Goal: Task Accomplishment & Management: Manage account settings

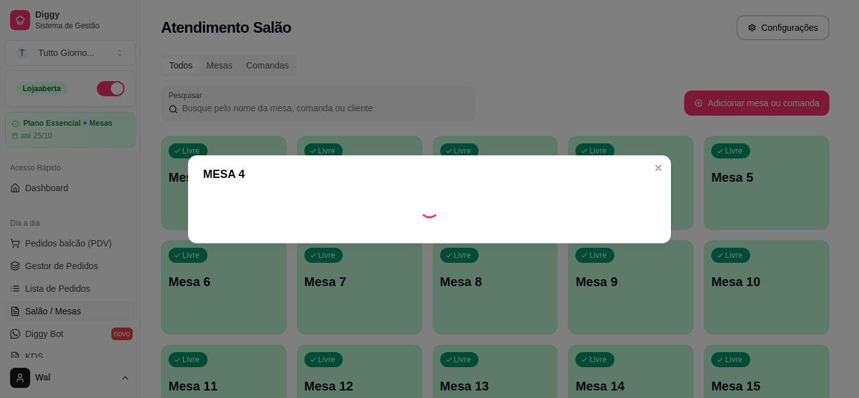
scroll to position [160, 0]
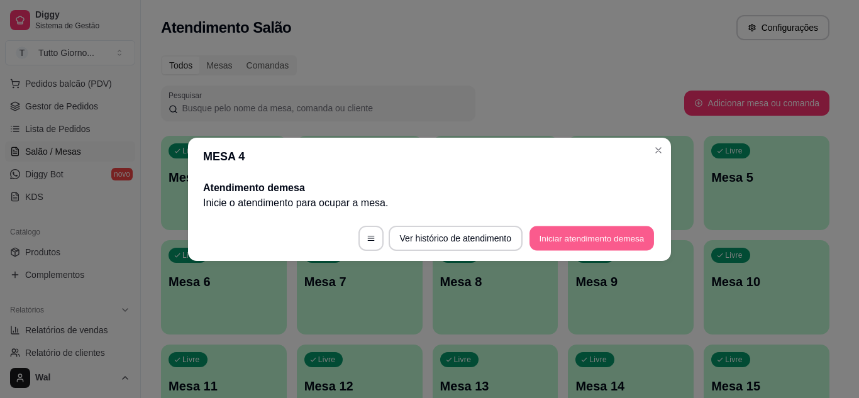
click at [612, 241] on button "Iniciar atendimento de mesa" at bounding box center [591, 238] width 124 height 25
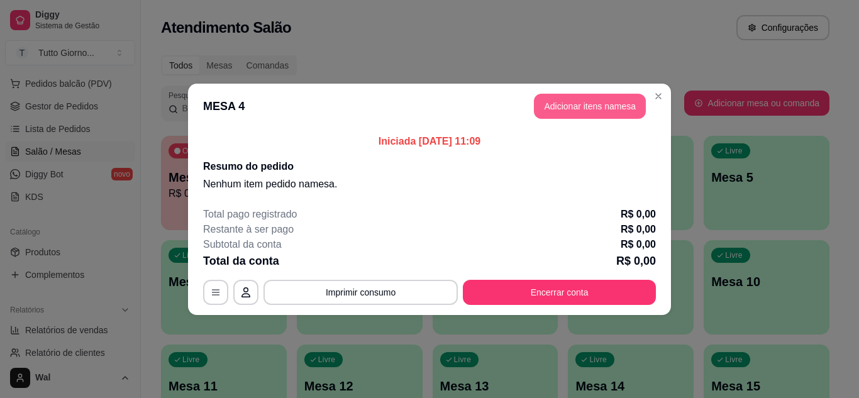
click at [573, 107] on button "Adicionar itens na mesa" at bounding box center [590, 106] width 112 height 25
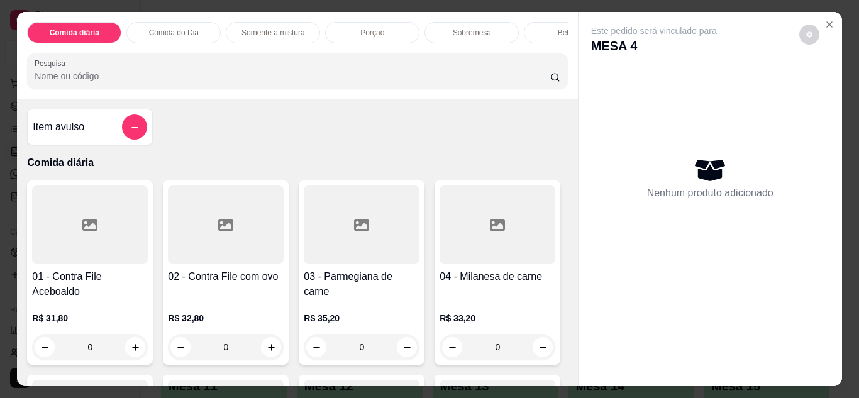
click at [402, 348] on div "0" at bounding box center [362, 346] width 116 height 25
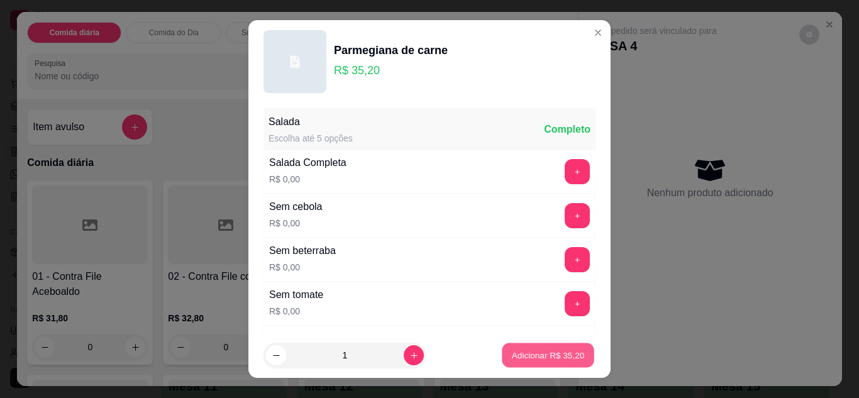
click at [531, 348] on button "Adicionar R$ 35,20" at bounding box center [548, 355] width 92 height 25
type input "1"
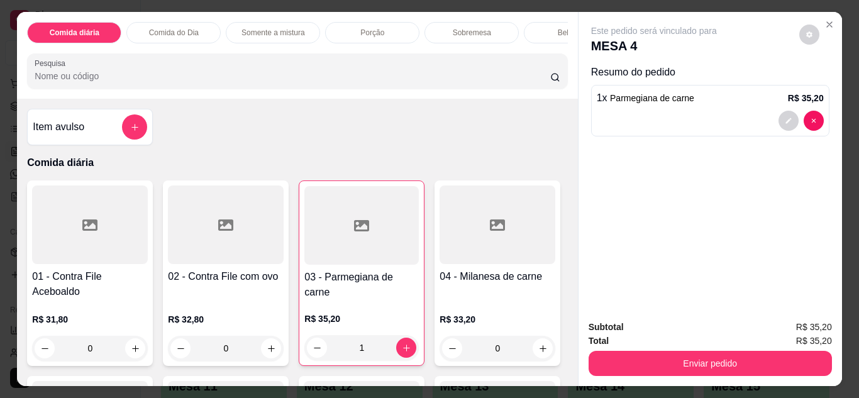
click at [263, 351] on div "0" at bounding box center [226, 348] width 116 height 25
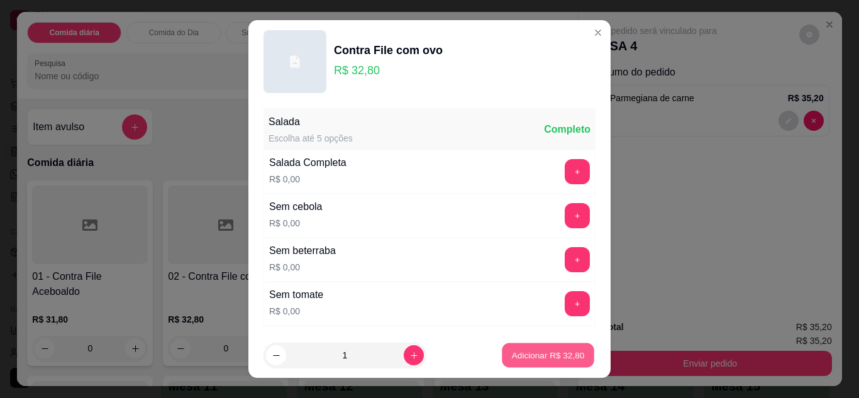
click at [516, 352] on p "Adicionar R$ 32,80" at bounding box center [548, 356] width 73 height 12
type input "1"
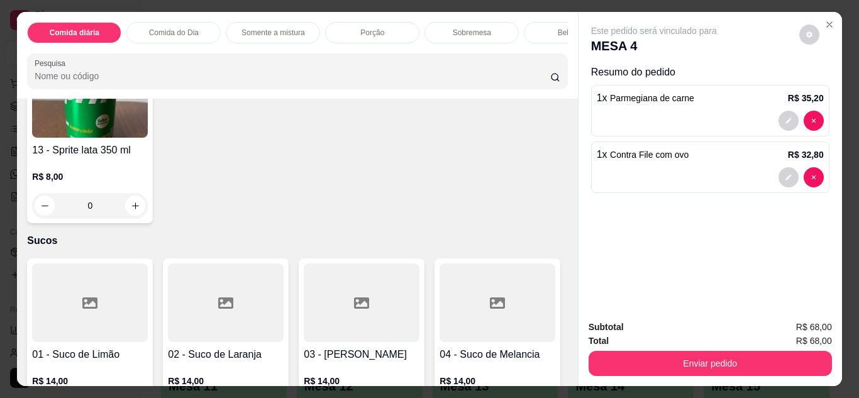
scroll to position [2565, 0]
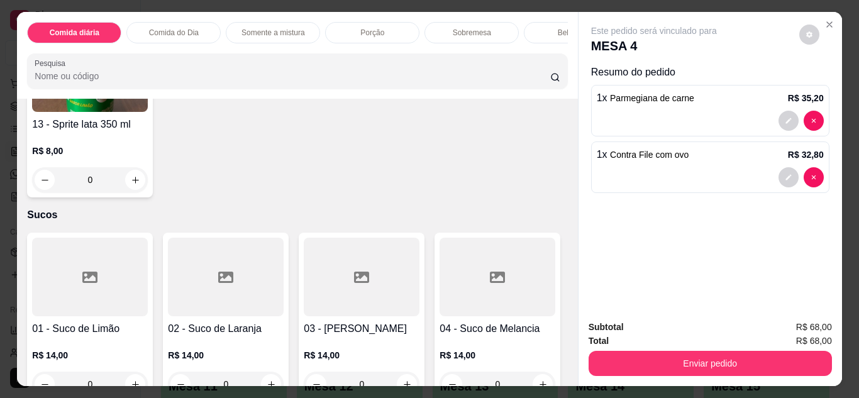
type input "1"
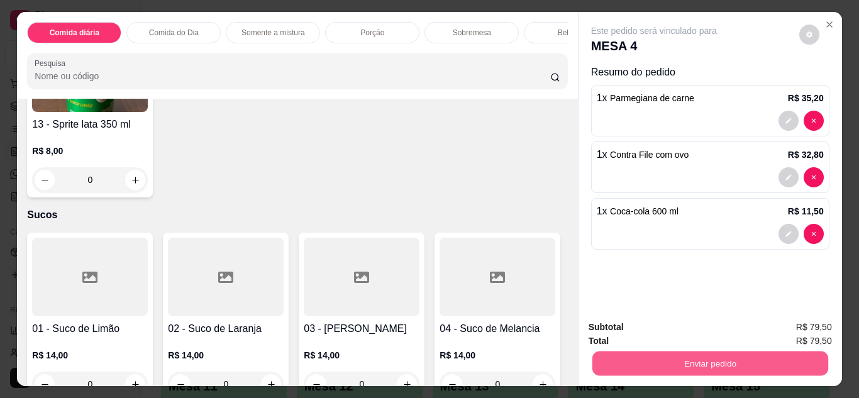
click at [773, 356] on button "Enviar pedido" at bounding box center [710, 363] width 236 height 25
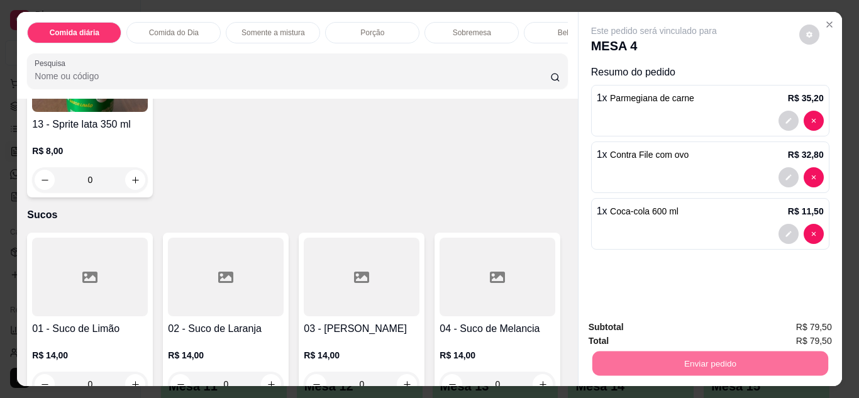
click at [711, 328] on button "Registrar cliente" at bounding box center [715, 327] width 80 height 23
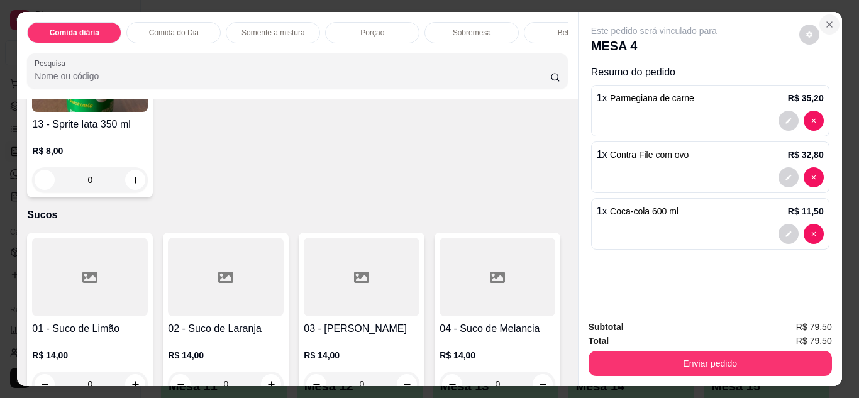
click at [827, 22] on icon "Close" at bounding box center [829, 24] width 5 height 5
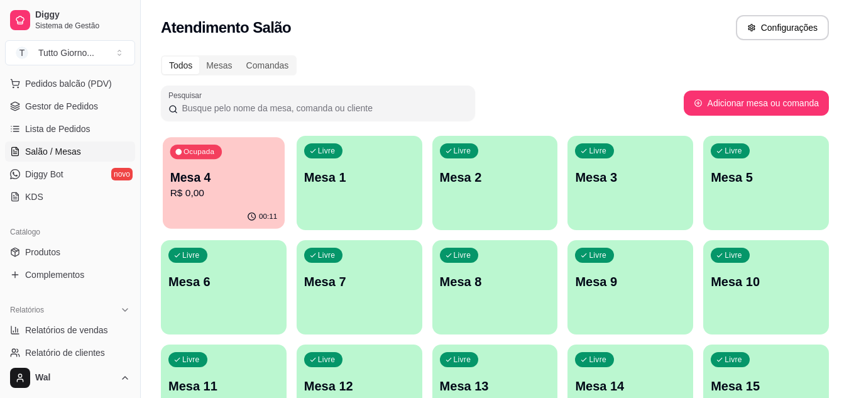
click at [263, 181] on p "Mesa 4" at bounding box center [224, 177] width 108 height 17
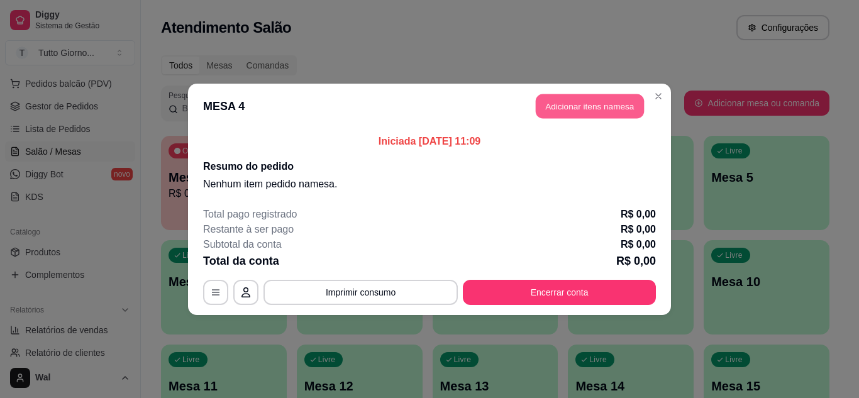
click at [604, 104] on button "Adicionar itens na mesa" at bounding box center [590, 106] width 108 height 25
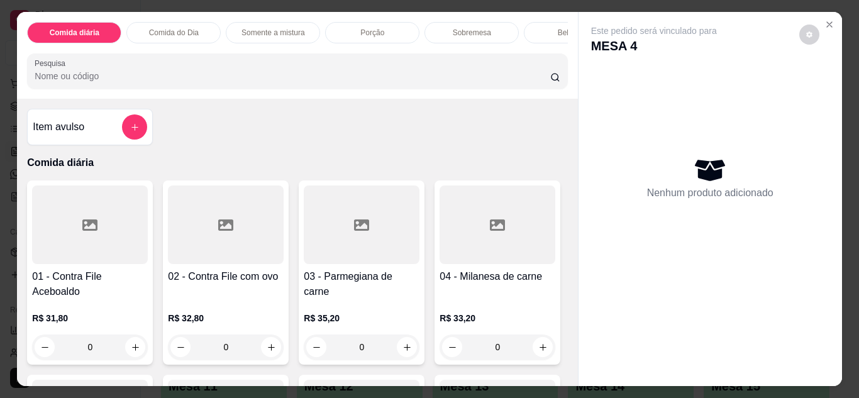
click at [402, 350] on div "0" at bounding box center [362, 346] width 116 height 25
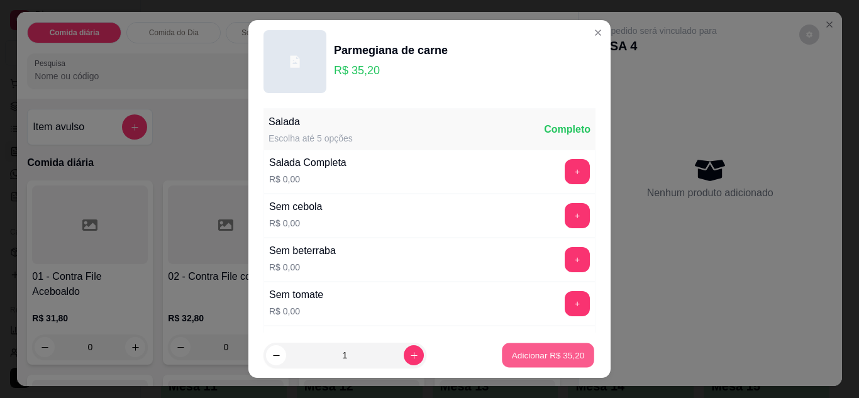
click at [512, 355] on p "Adicionar R$ 35,20" at bounding box center [548, 356] width 73 height 12
type input "1"
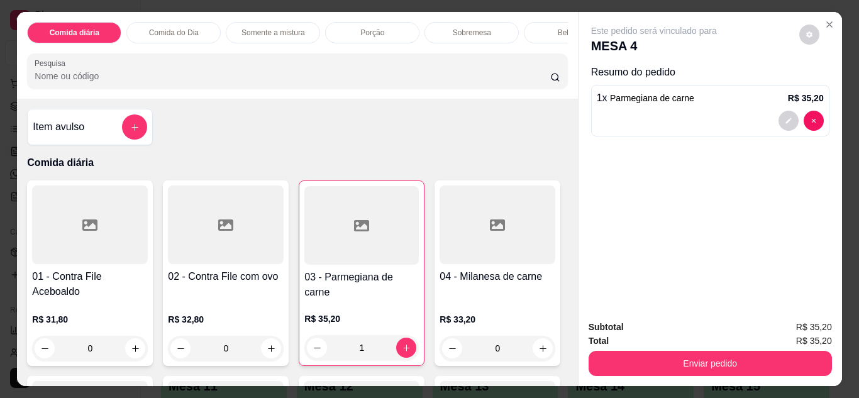
click at [268, 351] on div "0" at bounding box center [226, 348] width 116 height 25
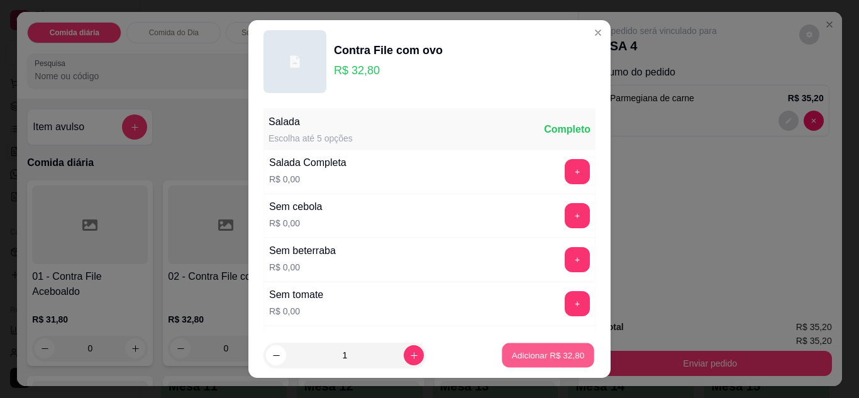
click at [558, 357] on p "Adicionar R$ 32,80" at bounding box center [548, 356] width 73 height 12
type input "1"
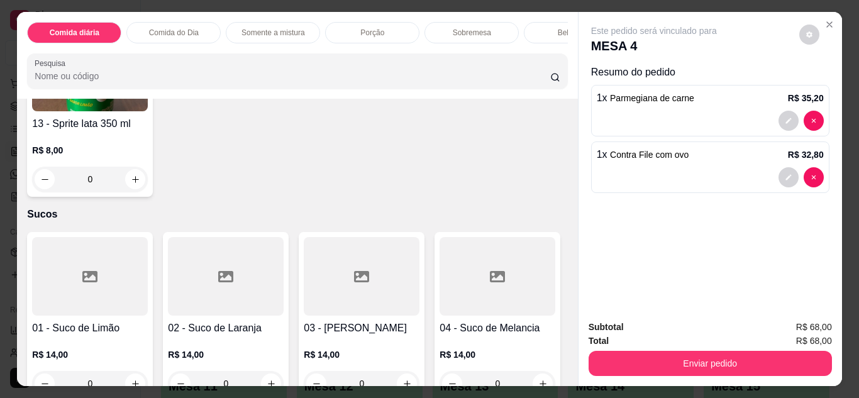
scroll to position [2590, 0]
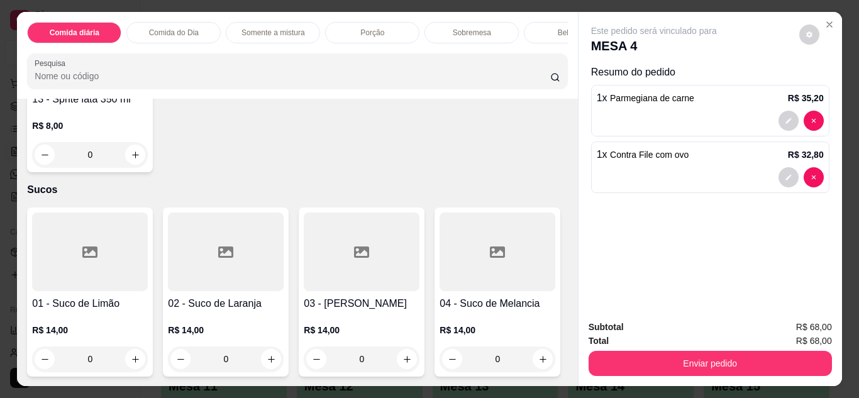
type input "1"
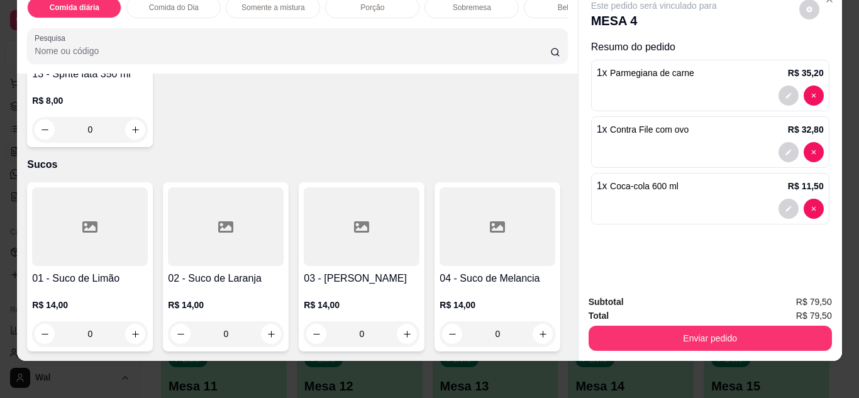
scroll to position [33, 0]
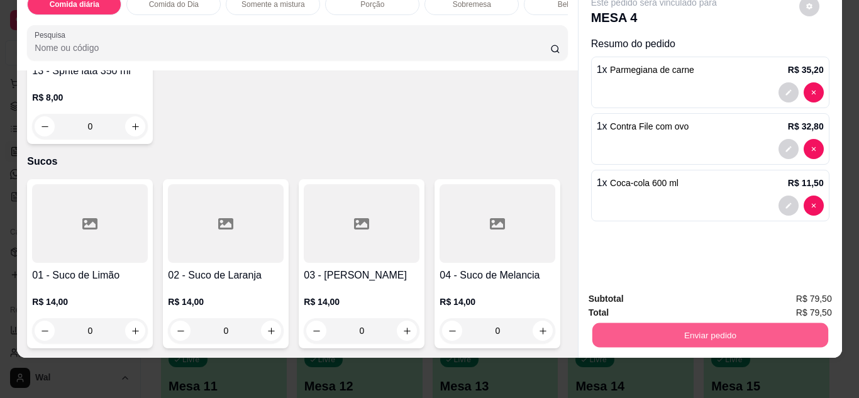
click at [772, 330] on button "Enviar pedido" at bounding box center [710, 335] width 236 height 25
click at [812, 288] on button "Enviar pedido" at bounding box center [798, 295] width 71 height 24
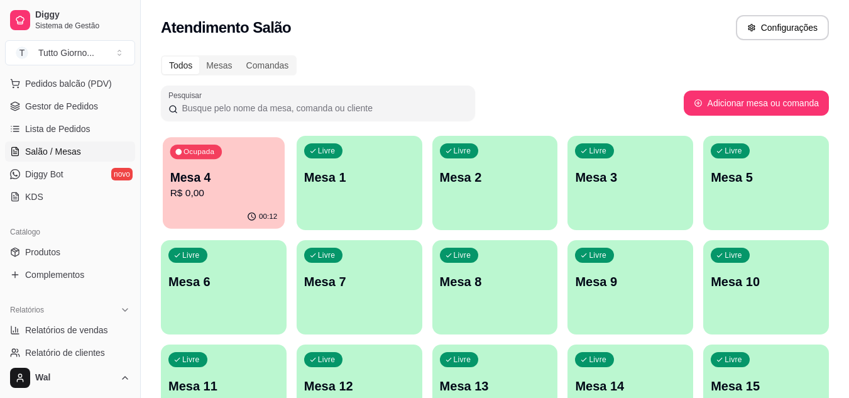
click at [263, 177] on p "Mesa 4" at bounding box center [224, 177] width 108 height 17
click at [77, 82] on span "Pedidos balcão (PDV)" at bounding box center [68, 83] width 87 height 13
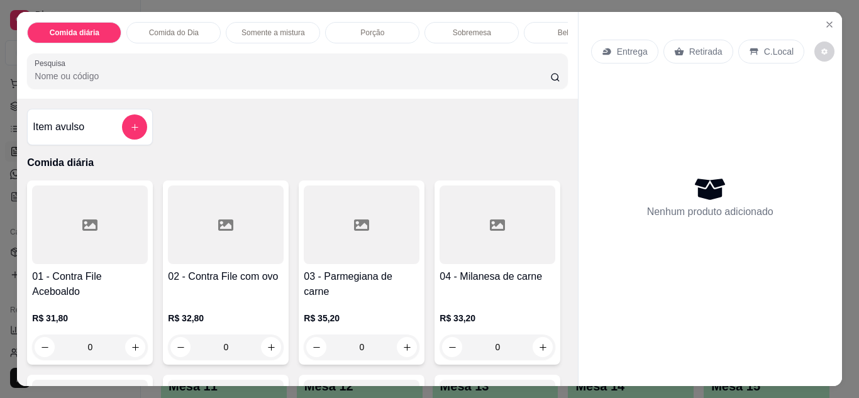
click at [620, 46] on p "Entrega" at bounding box center [632, 51] width 31 height 13
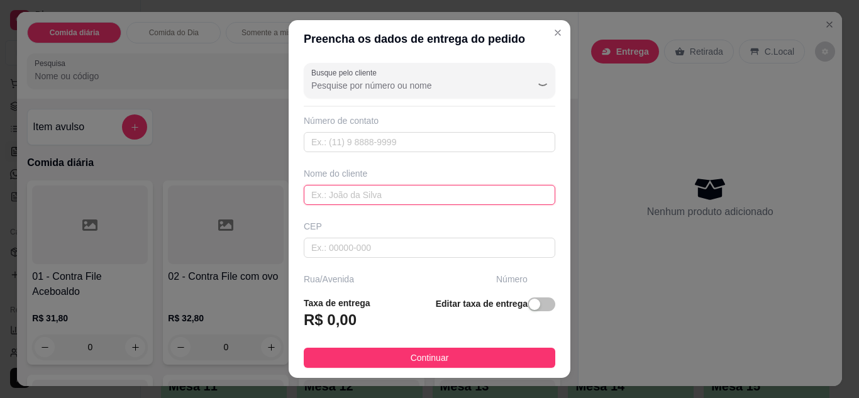
click at [344, 198] on input "text" at bounding box center [429, 195] width 251 height 20
click at [344, 198] on input "cI" at bounding box center [429, 195] width 251 height 20
type input "c"
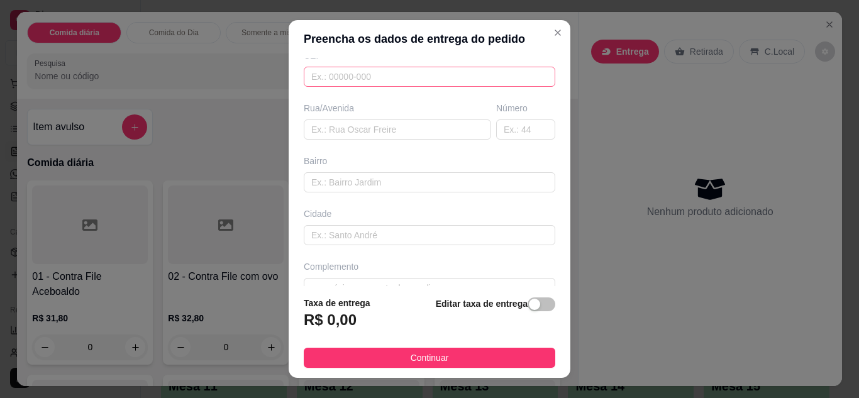
scroll to position [171, 0]
type input "Cintia"
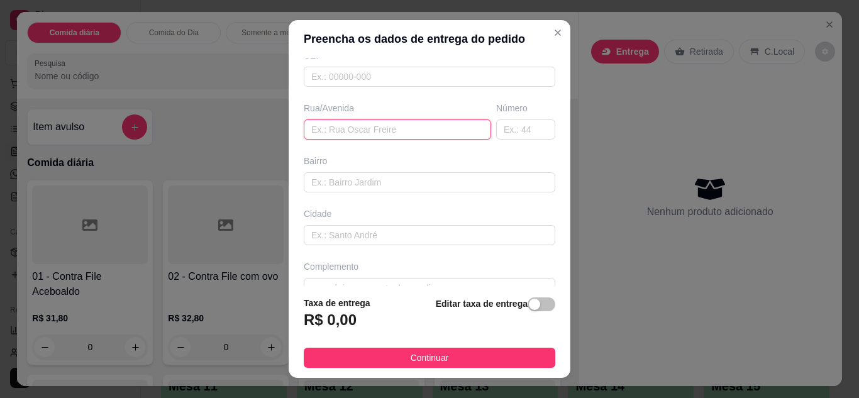
click at [342, 129] on input "text" at bounding box center [397, 129] width 187 height 20
type input "Almirente Tamandare"
click at [501, 128] on input "text" at bounding box center [525, 129] width 59 height 20
type input "339"
click at [330, 130] on input "Almirente Tamandare" at bounding box center [397, 129] width 187 height 20
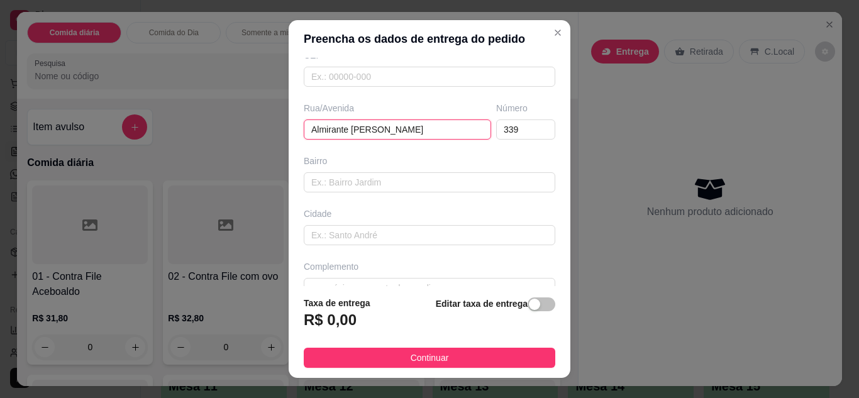
click at [390, 130] on input "Almirante Tamandare" at bounding box center [397, 129] width 187 height 20
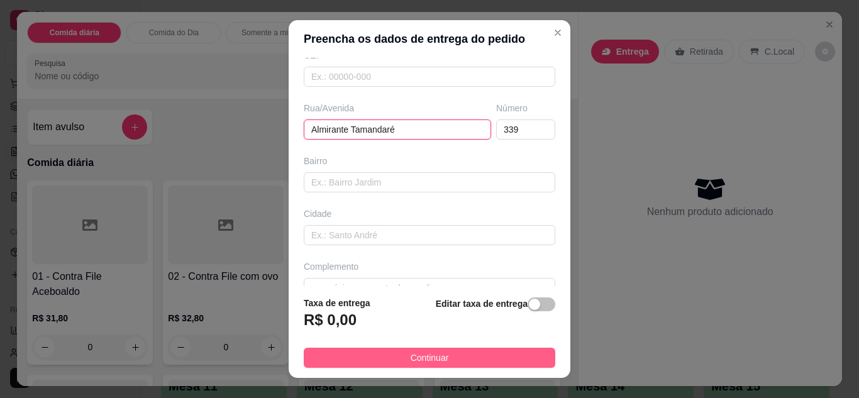
type input "Almirante Tamandaré"
click at [424, 355] on span "Continuar" at bounding box center [430, 358] width 38 height 14
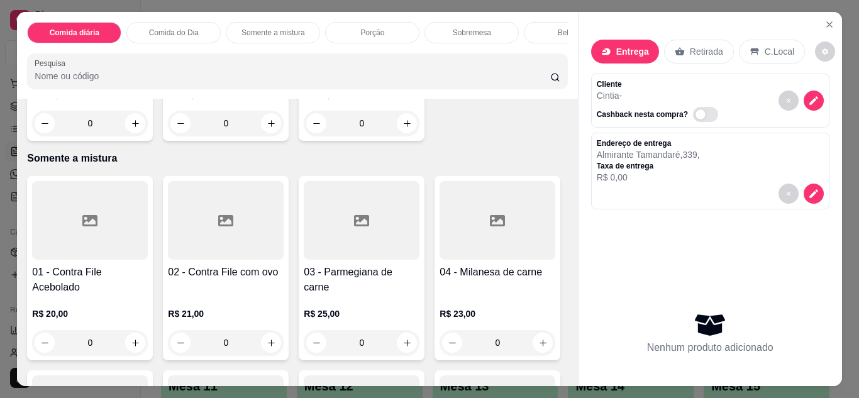
scroll to position [807, 0]
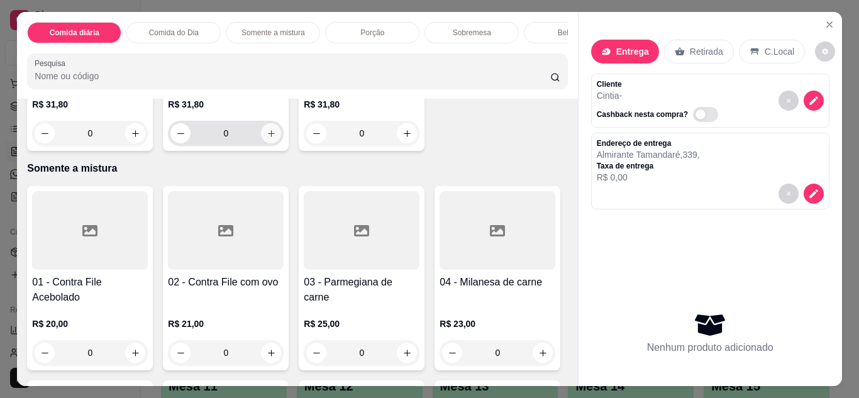
click at [272, 143] on button "increase-product-quantity" at bounding box center [271, 133] width 20 height 20
type input "1"
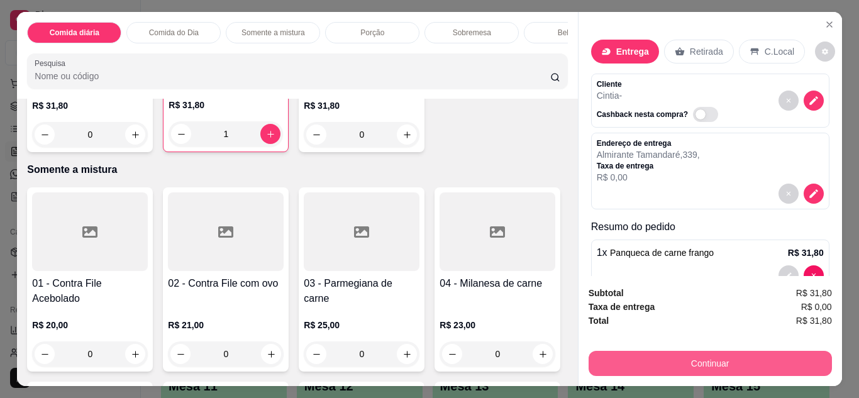
click at [720, 356] on button "Continuar" at bounding box center [709, 363] width 243 height 25
click at [699, 355] on button "Continuar" at bounding box center [710, 363] width 236 height 25
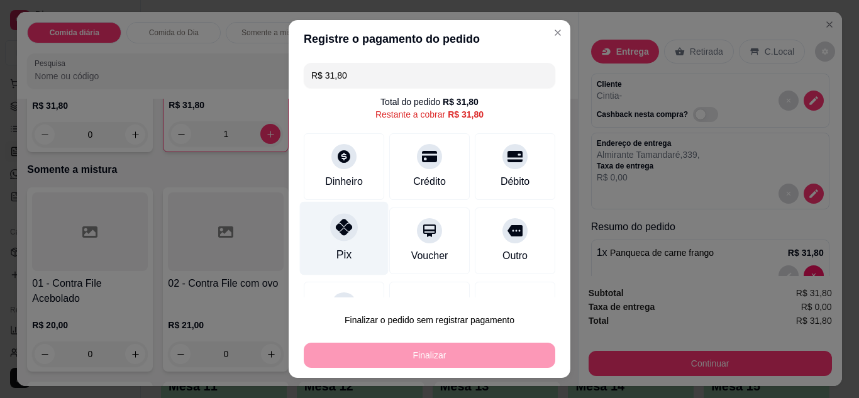
click at [341, 229] on icon at bounding box center [344, 227] width 16 height 16
type input "R$ 0,00"
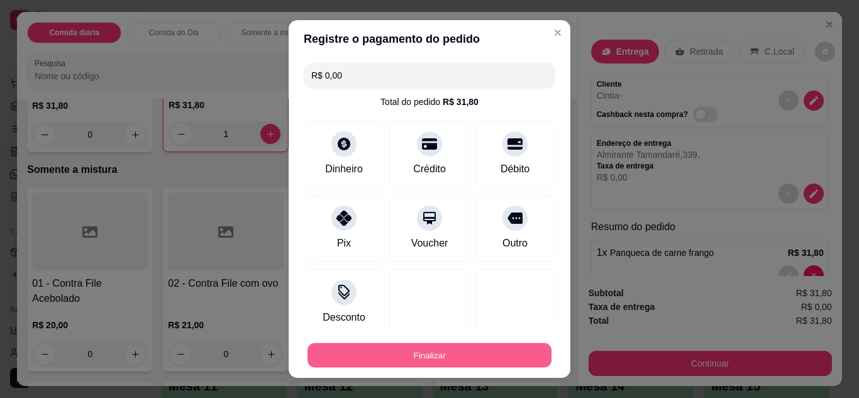
click at [420, 353] on button "Finalizar" at bounding box center [429, 355] width 244 height 25
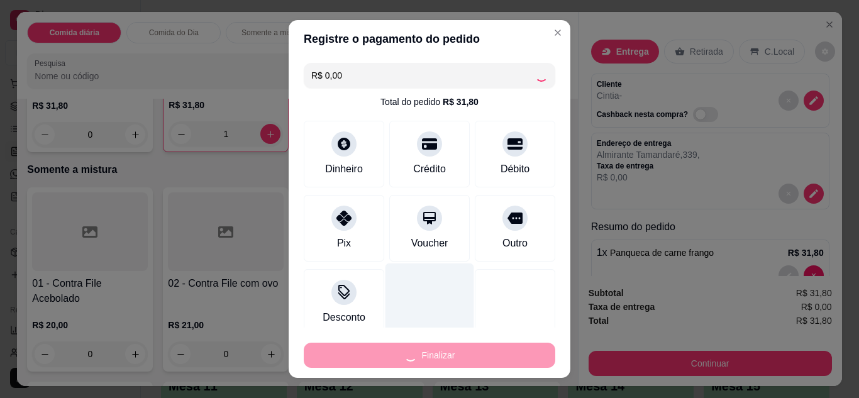
scroll to position [24, 0]
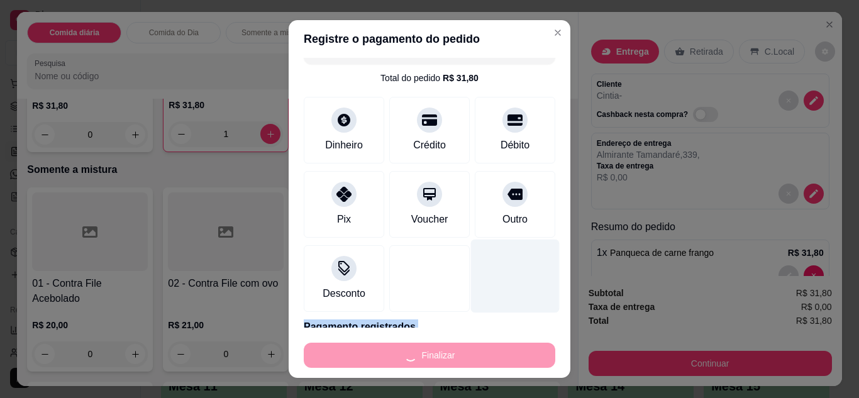
drag, startPoint x: 420, startPoint y: 353, endPoint x: 472, endPoint y: 287, distance: 84.6
click at [472, 287] on section "Registre o pagamento do pedido R$ 0,00 Total do pedido R$ 31,80 Dinheiro Crédit…" at bounding box center [430, 199] width 282 height 358
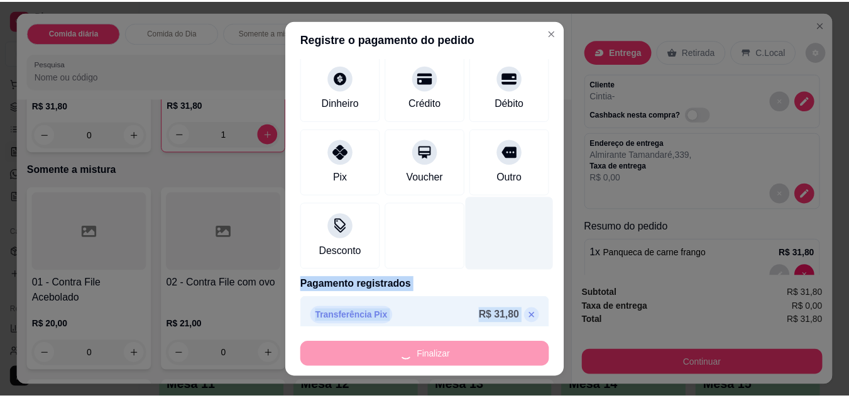
scroll to position [78, 0]
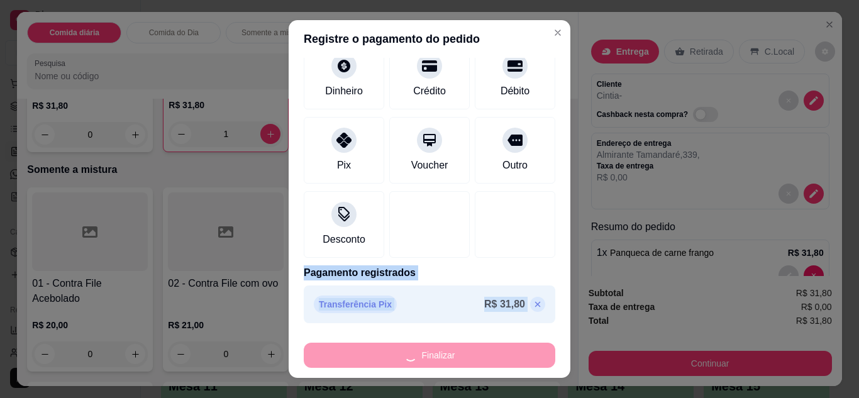
click at [473, 275] on p "Pagamento registrados" at bounding box center [429, 272] width 251 height 15
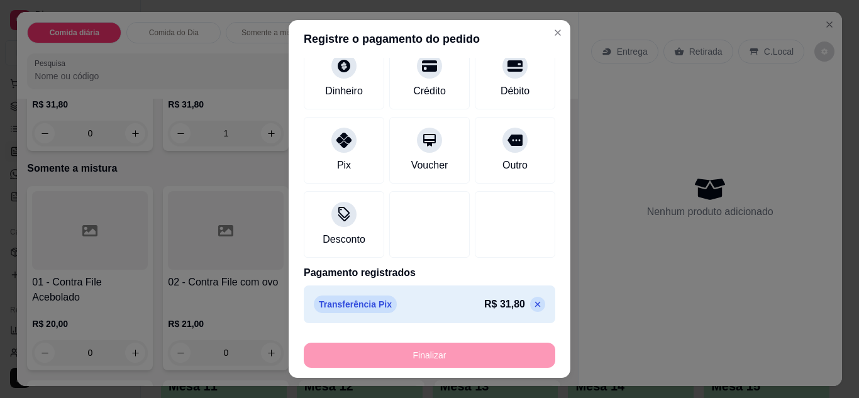
type input "0"
type input "-R$ 31,80"
click at [436, 356] on div "Finalizar" at bounding box center [429, 355] width 251 height 25
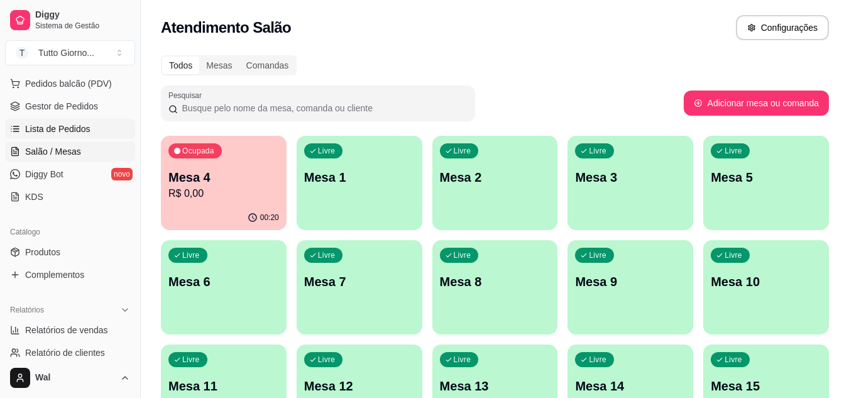
click at [65, 130] on span "Lista de Pedidos" at bounding box center [57, 129] width 65 height 13
click at [91, 128] on link "Lista de Pedidos" at bounding box center [70, 129] width 130 height 20
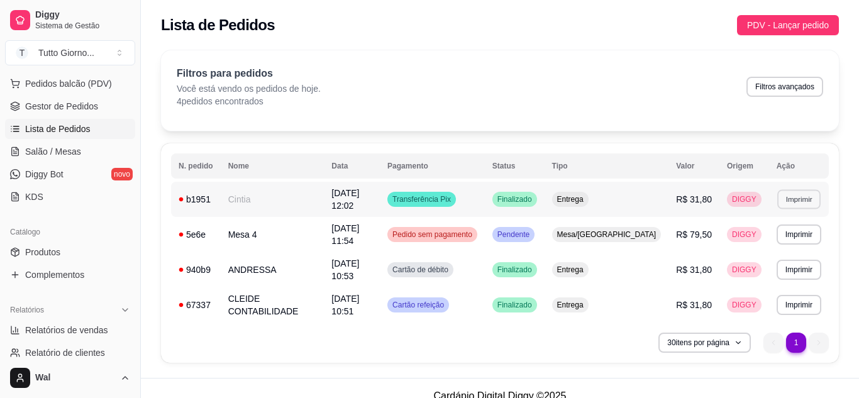
click at [796, 201] on button "Imprimir" at bounding box center [798, 198] width 43 height 19
click at [762, 235] on button "IMPRESSORA CAIXA" at bounding box center [773, 240] width 89 height 19
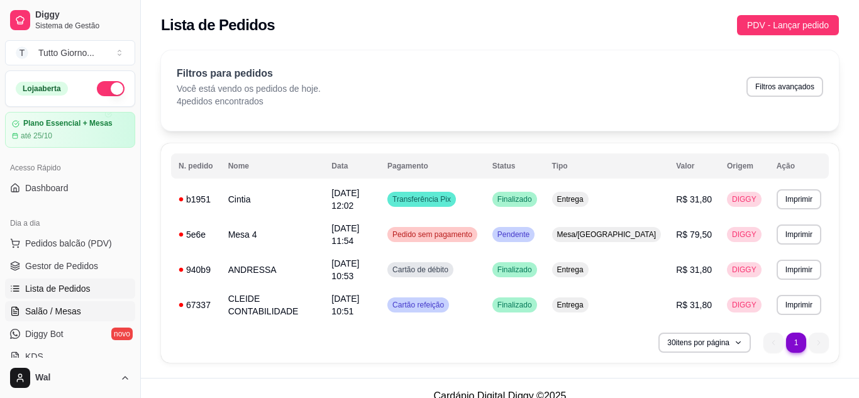
click at [75, 304] on link "Salão / Mesas" at bounding box center [70, 311] width 130 height 20
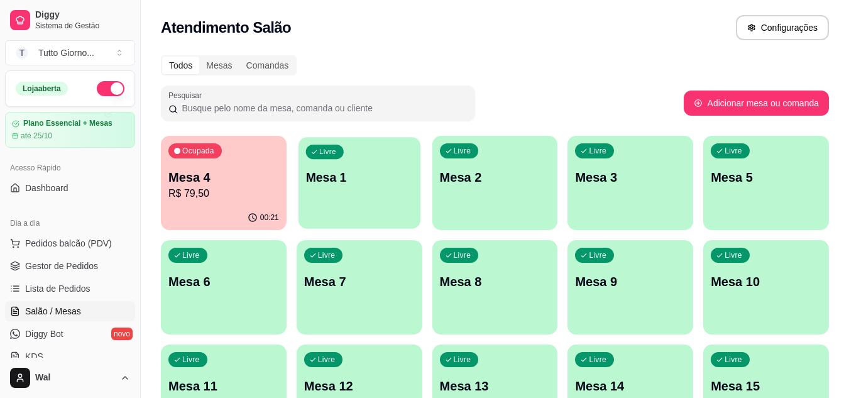
click at [372, 206] on div "Livre Mesa 1" at bounding box center [360, 175] width 122 height 77
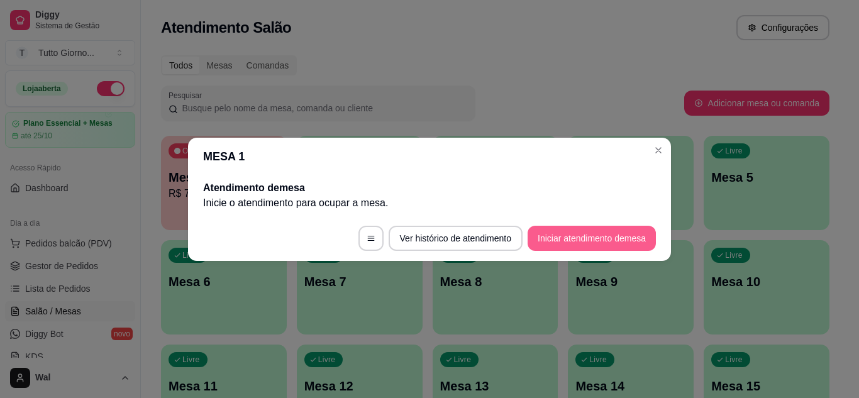
click at [551, 238] on button "Iniciar atendimento de mesa" at bounding box center [591, 238] width 128 height 25
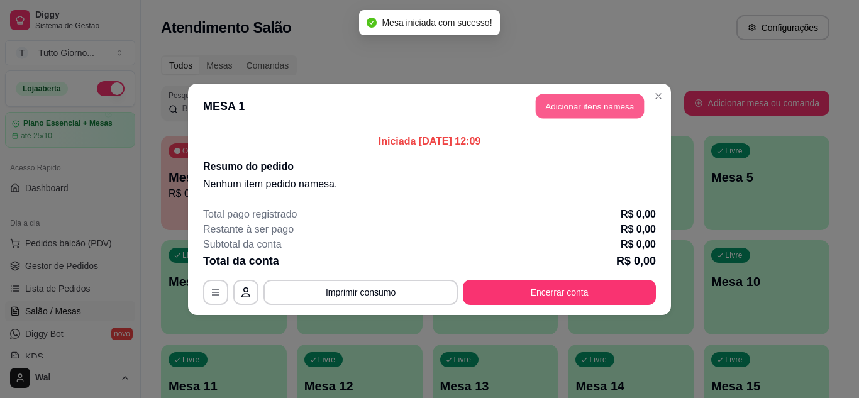
click at [570, 104] on button "Adicionar itens na mesa" at bounding box center [590, 106] width 108 height 25
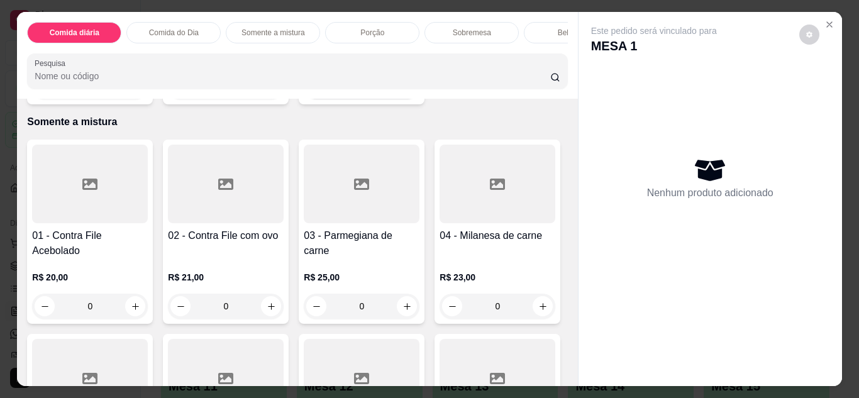
scroll to position [836, 0]
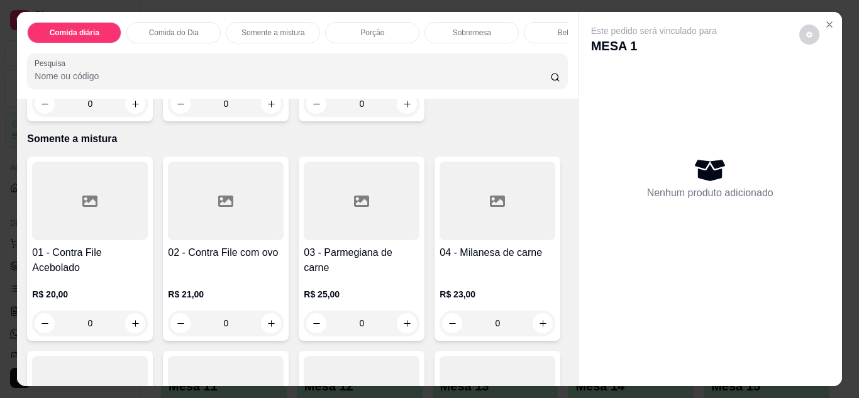
click at [512, 121] on div "03 - Panqueca de carne bovina R$ 31,80 0 04 - Panqueca de carne frango R$ 31,80…" at bounding box center [297, 29] width 540 height 184
click at [828, 19] on icon "Close" at bounding box center [829, 24] width 10 height 10
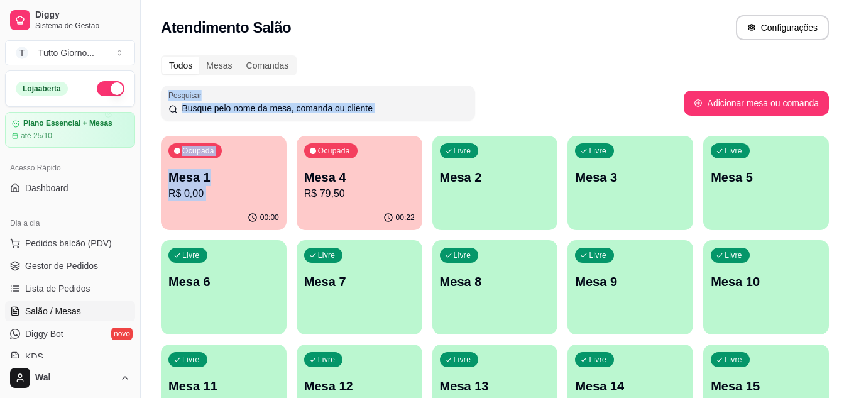
drag, startPoint x: 472, startPoint y: 67, endPoint x: 224, endPoint y: 206, distance: 284.0
click at [224, 206] on div "00:00" at bounding box center [224, 217] width 122 height 24
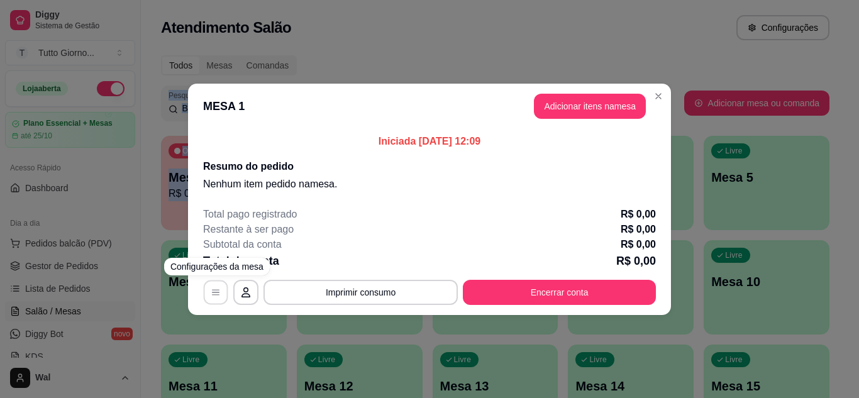
click at [216, 289] on icon "button" at bounding box center [216, 292] width 10 height 10
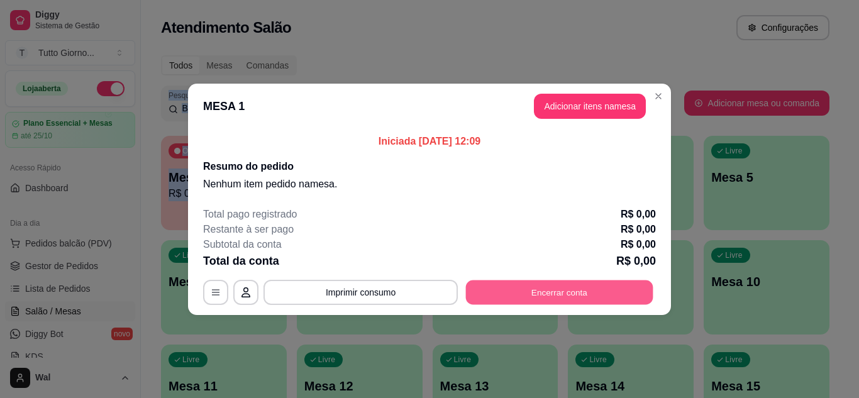
click at [585, 294] on button "Encerrar conta" at bounding box center [559, 292] width 187 height 25
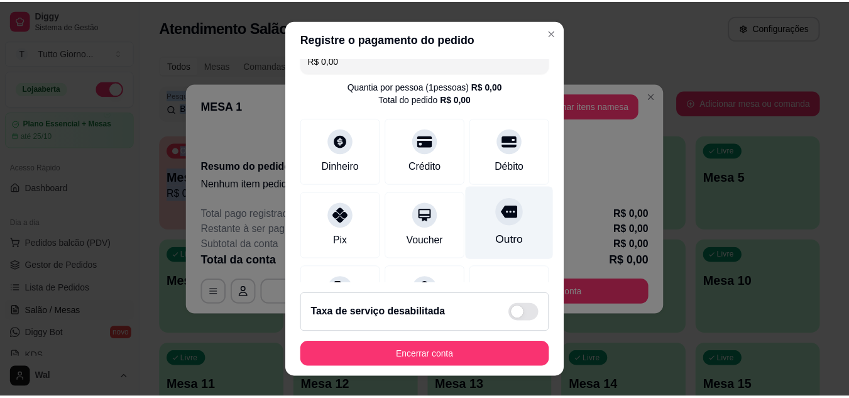
scroll to position [10, 0]
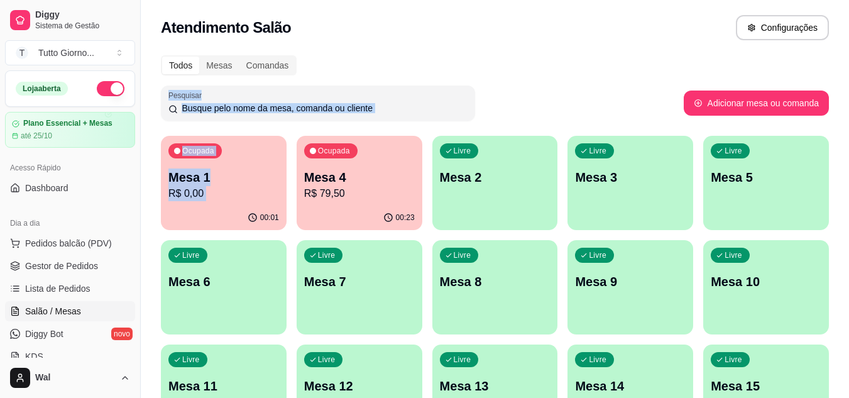
click at [268, 164] on div "Ocupada Mesa 1 R$ 0,00" at bounding box center [224, 171] width 126 height 70
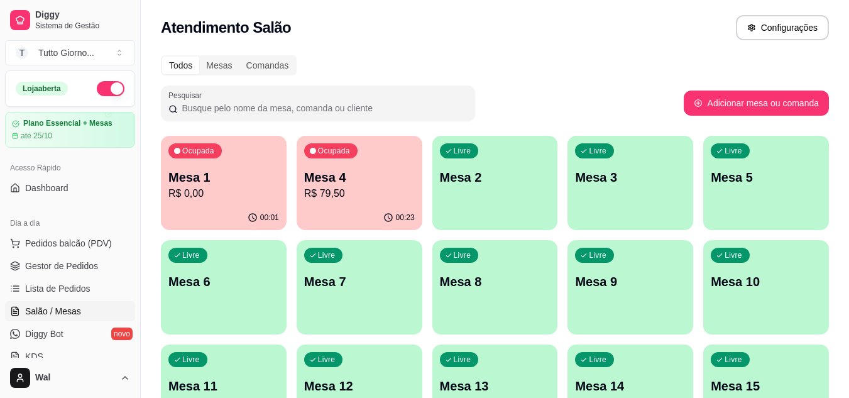
click at [62, 308] on span "Salão / Mesas" at bounding box center [53, 311] width 56 height 13
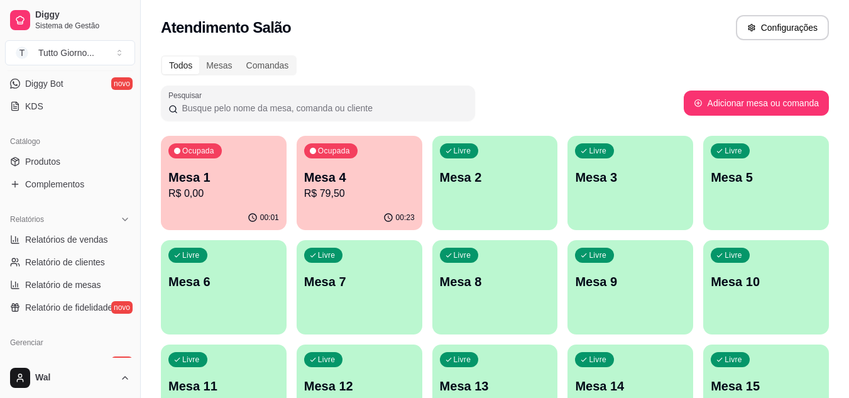
scroll to position [251, 0]
drag, startPoint x: 86, startPoint y: 274, endPoint x: 45, endPoint y: 166, distance: 115.6
click at [45, 166] on span "Produtos" at bounding box center [42, 161] width 35 height 13
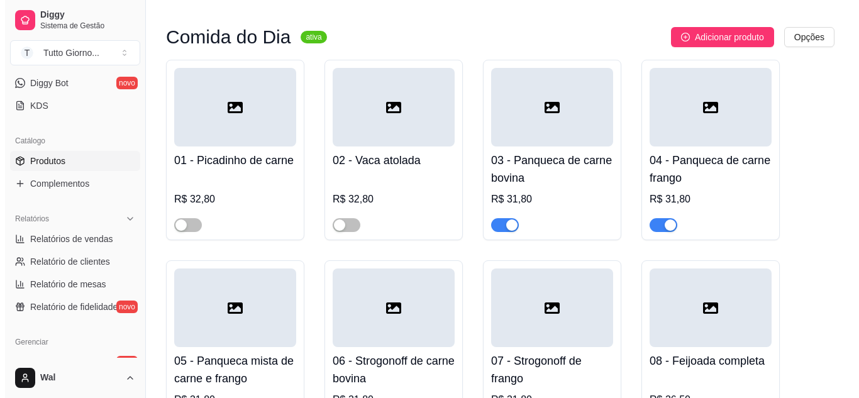
scroll to position [748, 0]
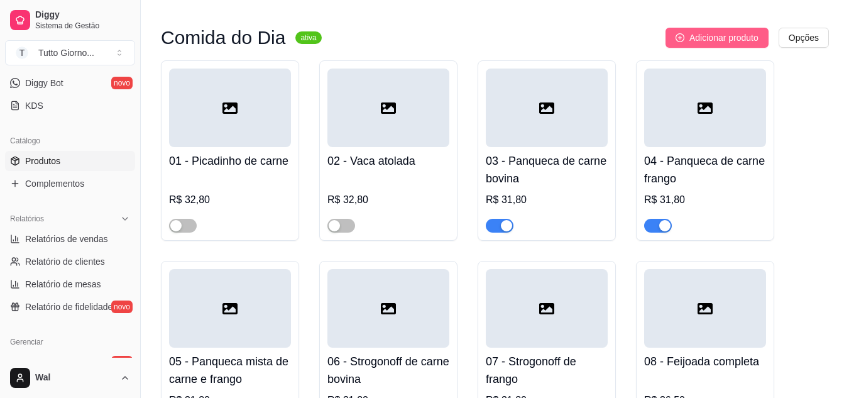
click at [710, 41] on span "Adicionar produto" at bounding box center [724, 38] width 69 height 14
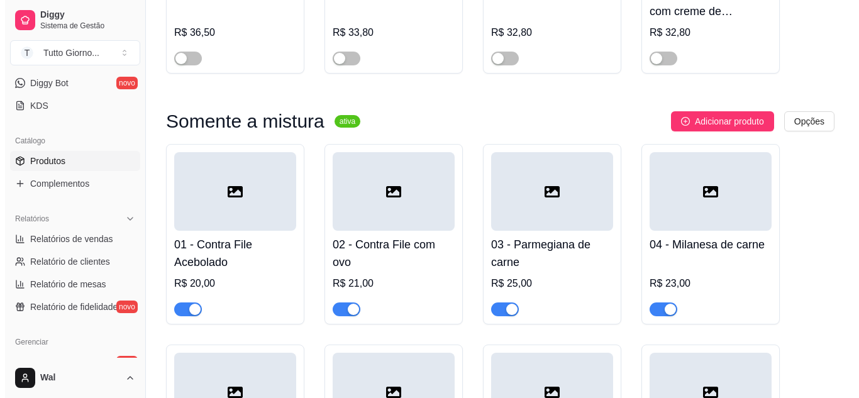
scroll to position [1320, 0]
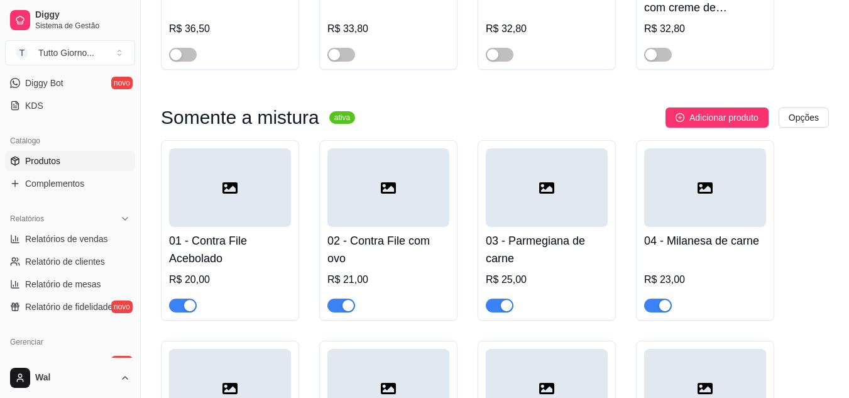
click at [226, 213] on div at bounding box center [230, 187] width 122 height 79
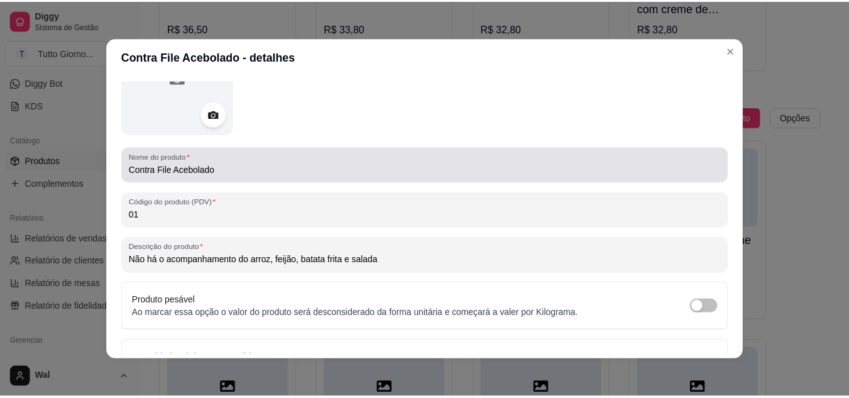
scroll to position [106, 0]
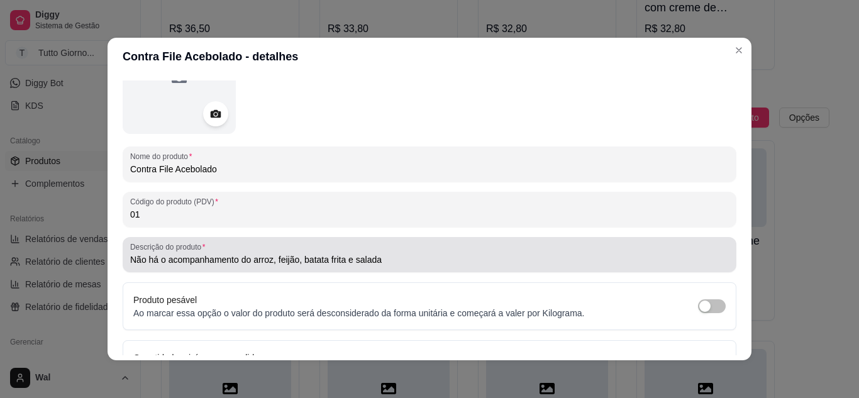
drag, startPoint x: 124, startPoint y: 260, endPoint x: 346, endPoint y: 263, distance: 222.6
click at [346, 263] on div "Descrição do produto Não há o acompanhamento do arroz, feijão, batata frita e s…" at bounding box center [430, 254] width 614 height 35
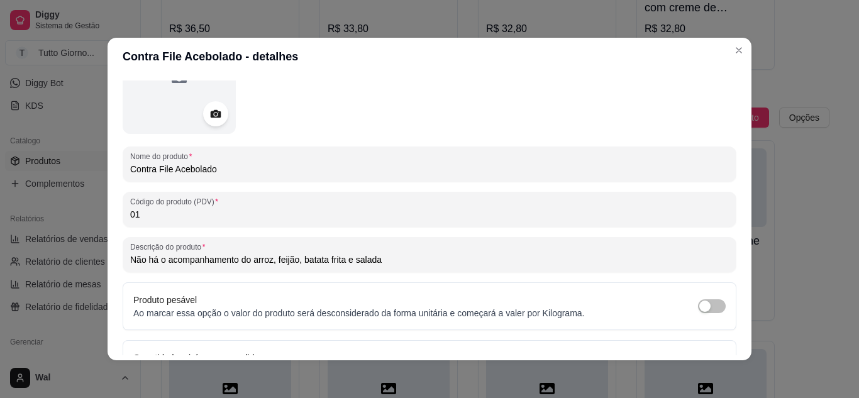
drag, startPoint x: 388, startPoint y: 259, endPoint x: 101, endPoint y: 270, distance: 286.9
click at [101, 270] on div "Contra File Acebolado - detalhes Detalhes Preço e variações Disponibilidade Com…" at bounding box center [429, 199] width 859 height 398
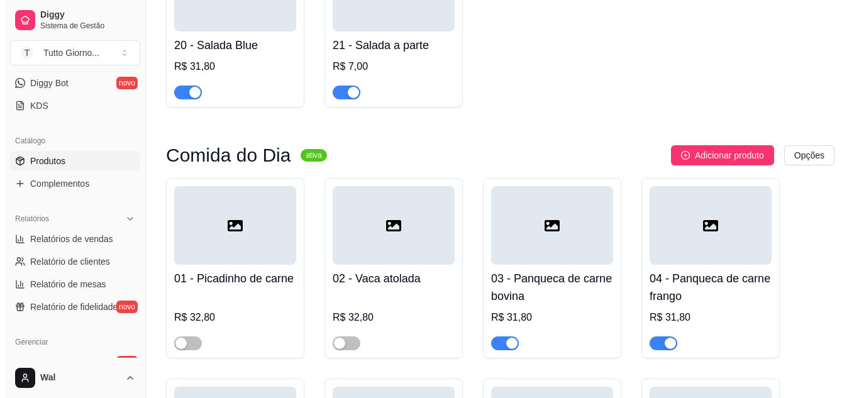
scroll to position [629, 0]
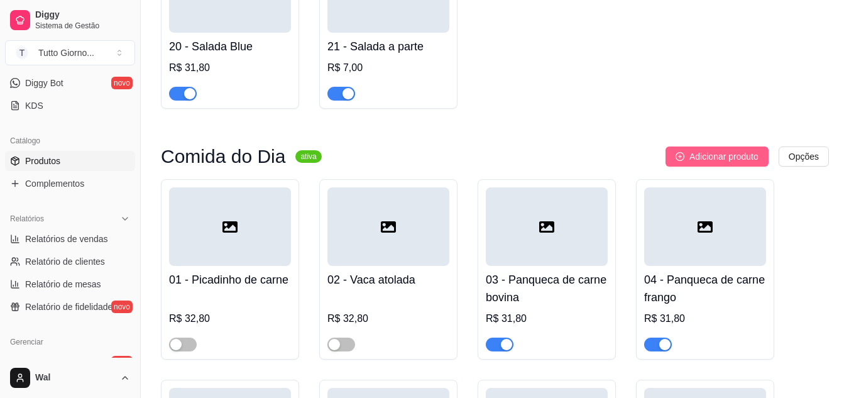
click at [717, 161] on span "Adicionar produto" at bounding box center [724, 157] width 69 height 14
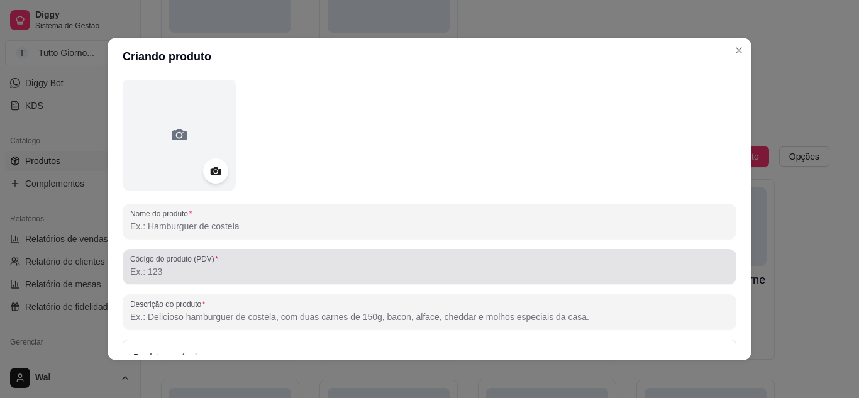
scroll to position [55, 0]
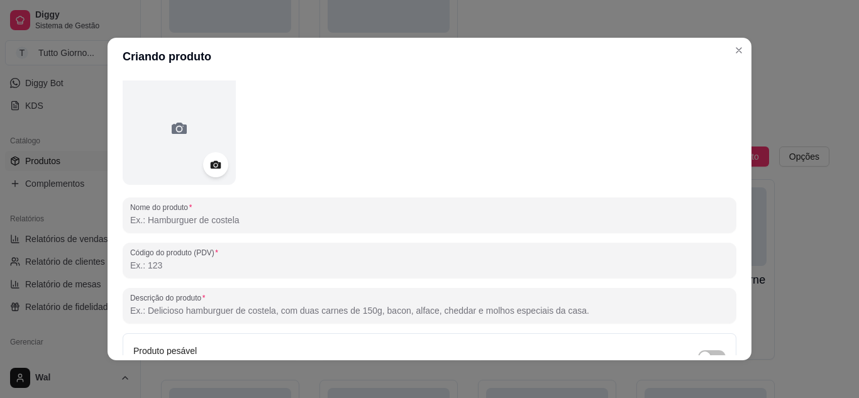
click at [219, 316] on input "Descrição do produto" at bounding box center [429, 310] width 599 height 13
paste input "Não há o acompanhamento do arroz, feijão, batata frita e salada"
click at [219, 316] on input "Não há o acompanhamento do arroz, feijão, batata frita e salada" at bounding box center [429, 310] width 599 height 13
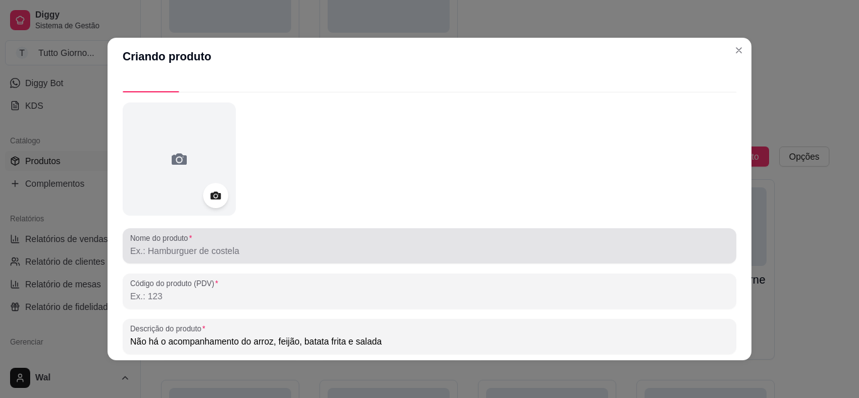
type input "Não há o acompanhamento do arroz, feijão, batata frita e salada"
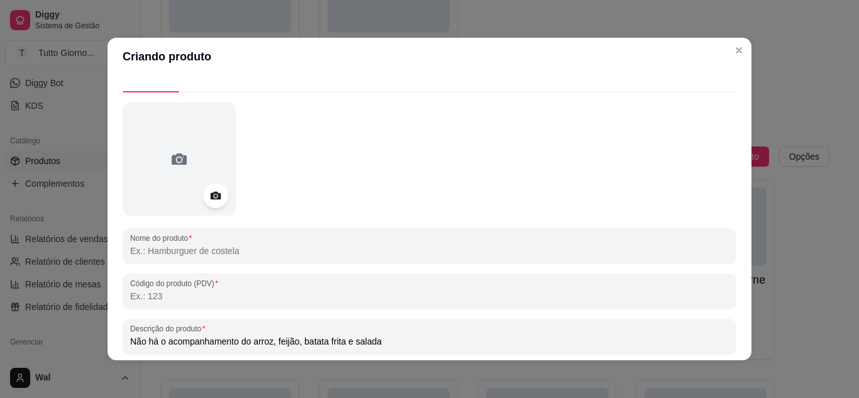
click at [187, 247] on input "Nome do produto" at bounding box center [429, 251] width 599 height 13
type input "M"
click at [257, 253] on input "Somente panqueca de Carne bovia" at bounding box center [429, 251] width 599 height 13
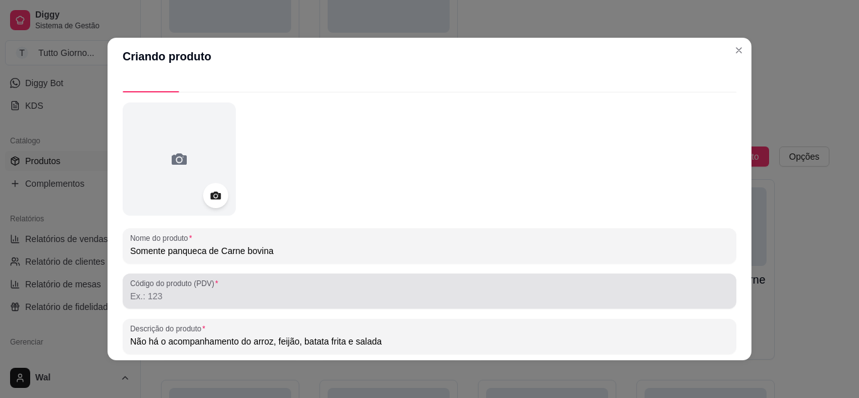
type input "Somente panqueca de Carne bovina"
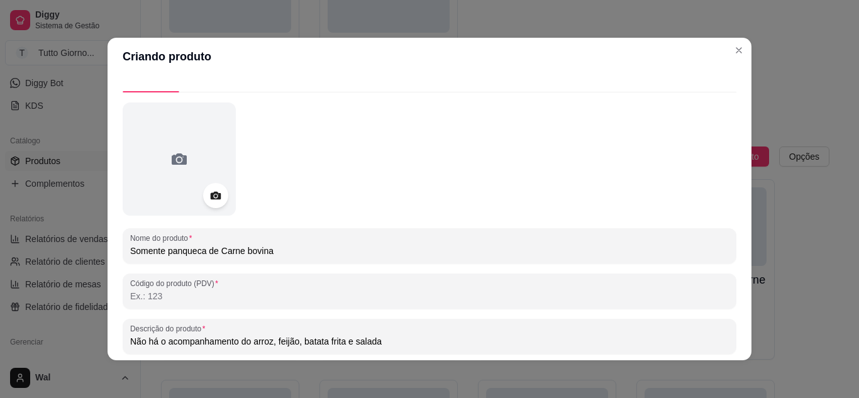
click at [155, 298] on input "Código do produto (PDV)" at bounding box center [429, 296] width 599 height 13
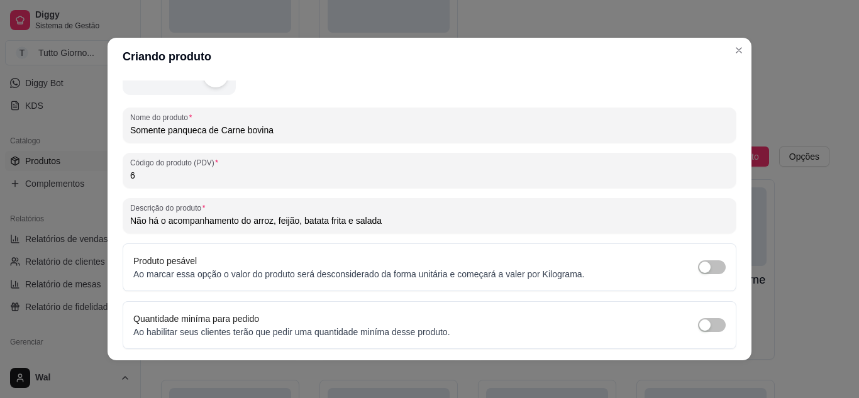
scroll to position [184, 0]
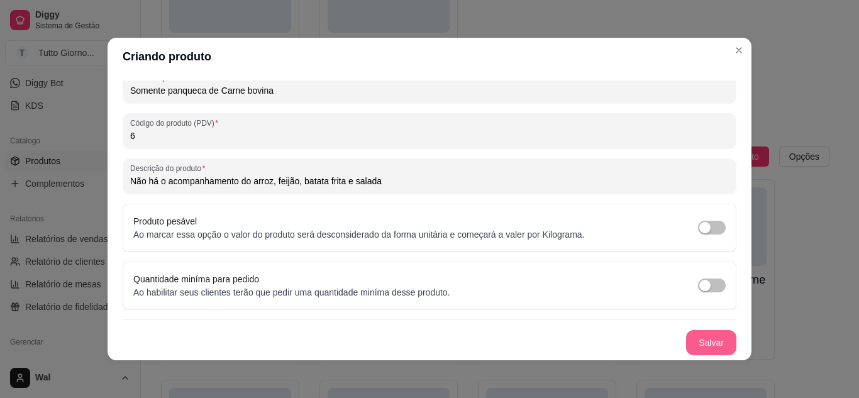
type input "6"
click at [693, 345] on button "Salvar" at bounding box center [711, 342] width 50 height 25
drag, startPoint x: 384, startPoint y: 180, endPoint x: 33, endPoint y: 182, distance: 350.8
click at [33, 182] on div "Criando produto Detalhes Preço e variações Disponibilidade Complementos Estoque…" at bounding box center [429, 199] width 859 height 398
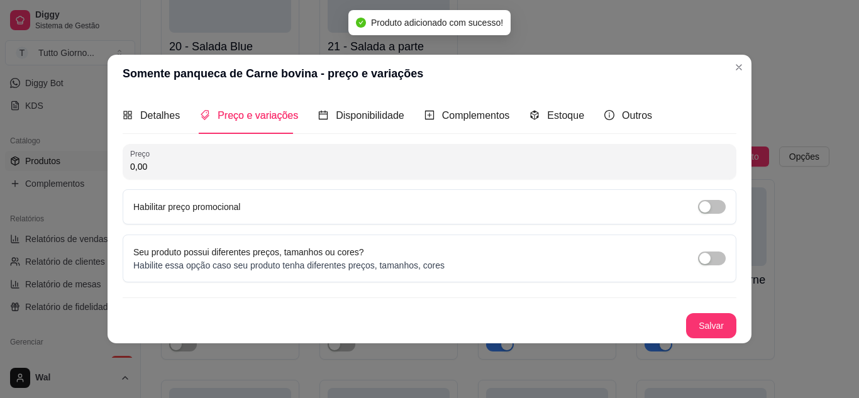
scroll to position [0, 0]
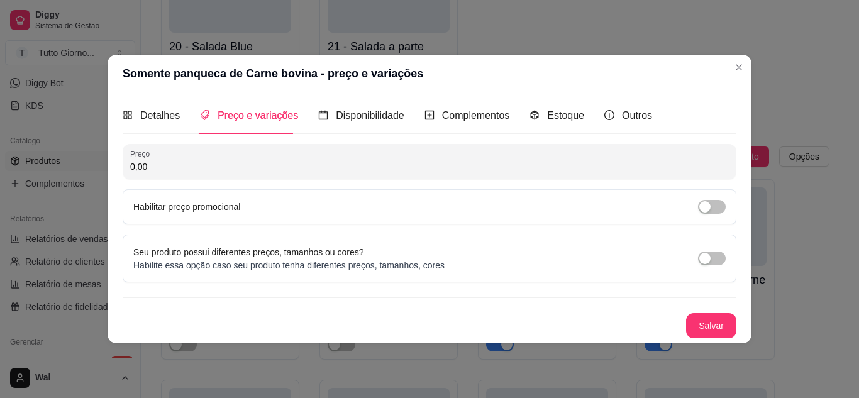
drag, startPoint x: 167, startPoint y: 167, endPoint x: 102, endPoint y: 166, distance: 64.8
click at [102, 166] on div "Somente panqueca de Carne bovina - preço e variações Detalhes Preço e variações…" at bounding box center [429, 199] width 859 height 398
type input "20,00"
click at [707, 324] on button "Salvar" at bounding box center [711, 325] width 50 height 25
click at [707, 324] on div "Salvar" at bounding box center [430, 325] width 614 height 25
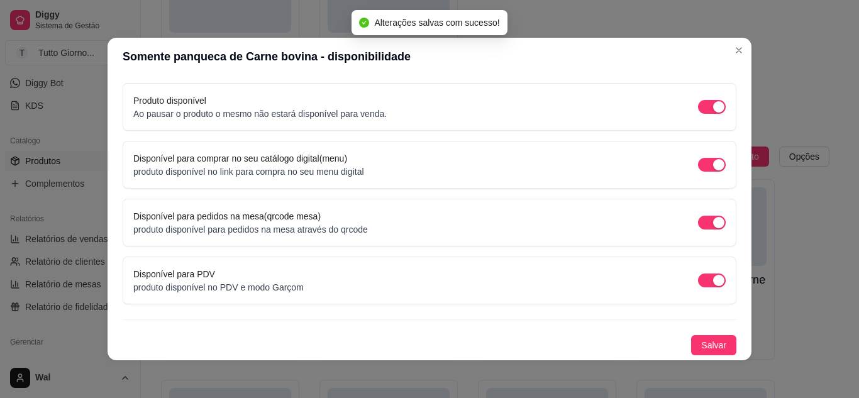
scroll to position [3, 0]
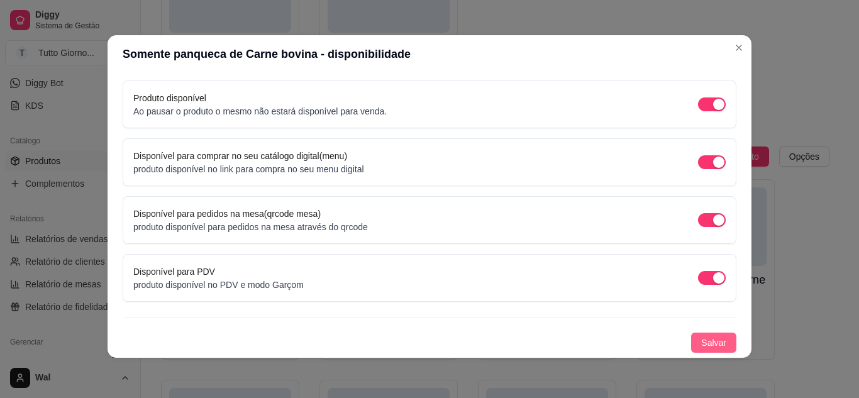
click at [701, 342] on span "Salvar" at bounding box center [713, 343] width 25 height 14
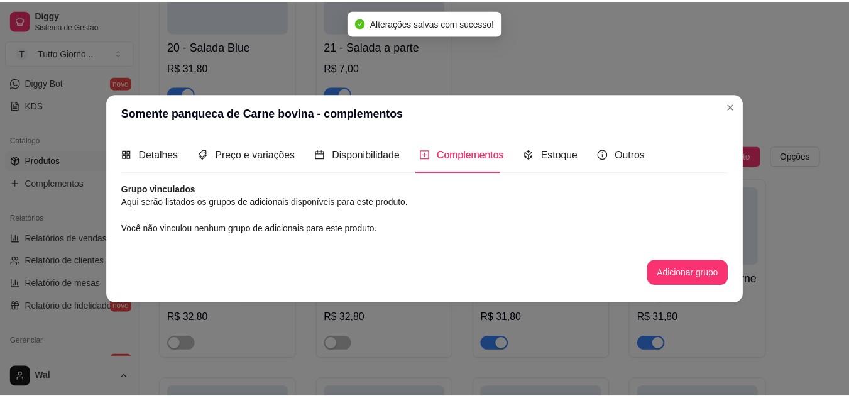
scroll to position [0, 0]
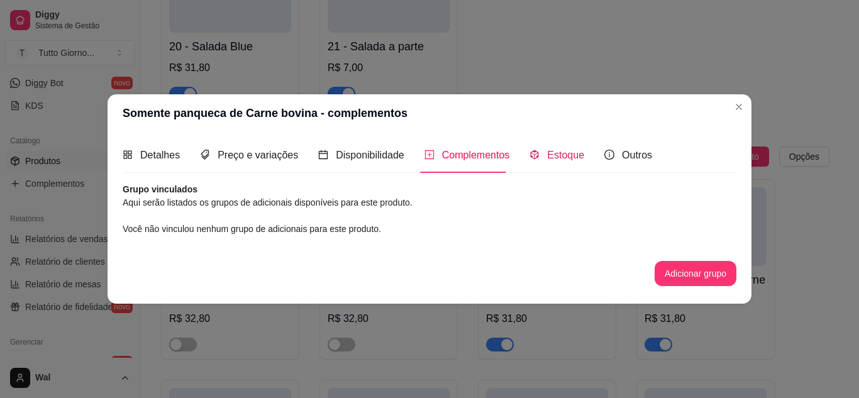
click at [550, 157] on span "Estoque" at bounding box center [565, 155] width 37 height 11
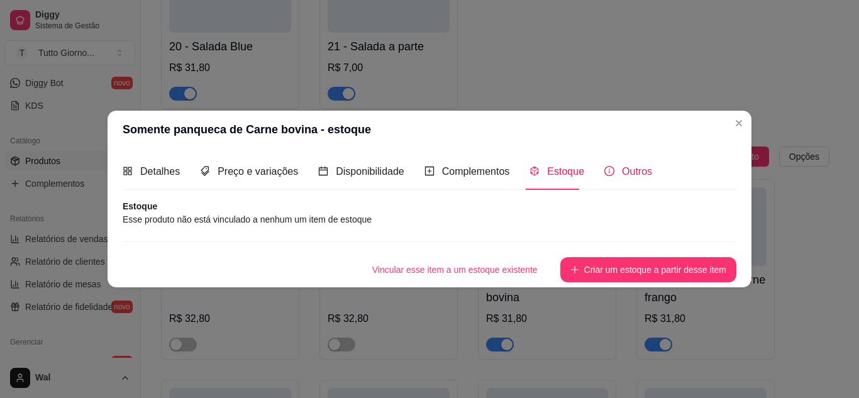
click at [615, 173] on div "Outros" at bounding box center [628, 171] width 48 height 16
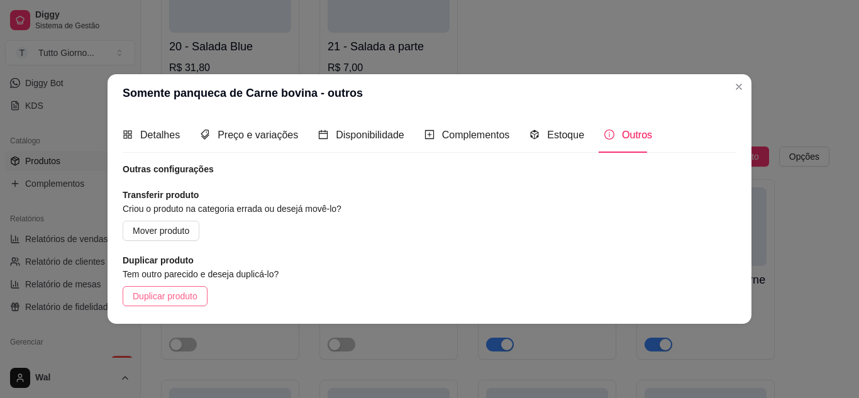
click at [160, 299] on span "Duplicar produto" at bounding box center [165, 296] width 65 height 14
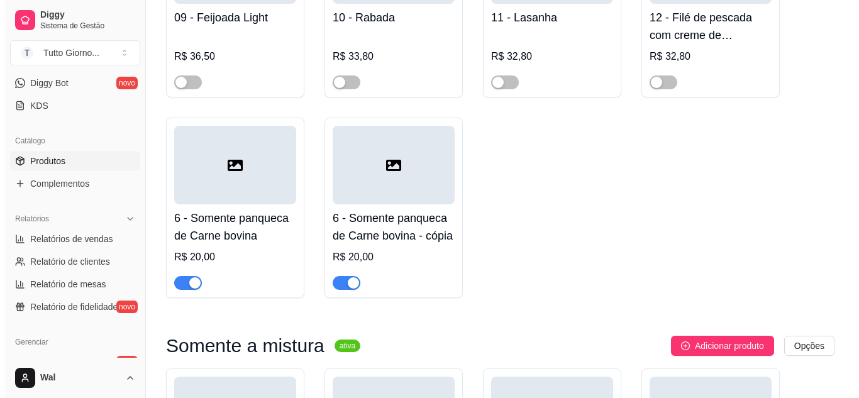
scroll to position [1320, 0]
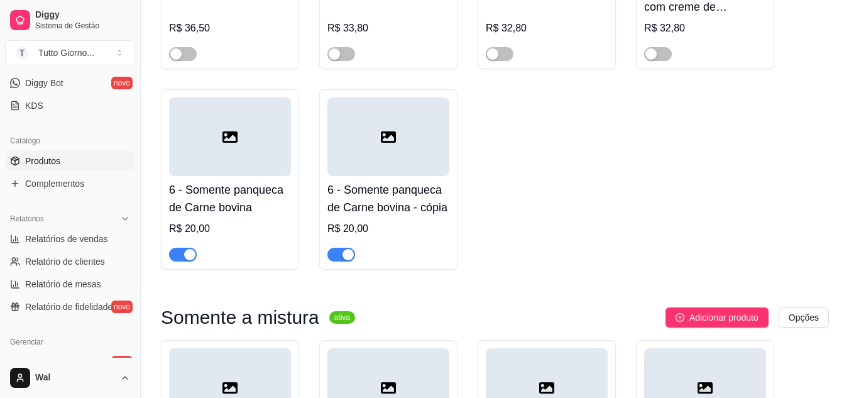
click at [355, 214] on h4 "6 - Somente panqueca de Carne bovina - cópia" at bounding box center [389, 198] width 122 height 35
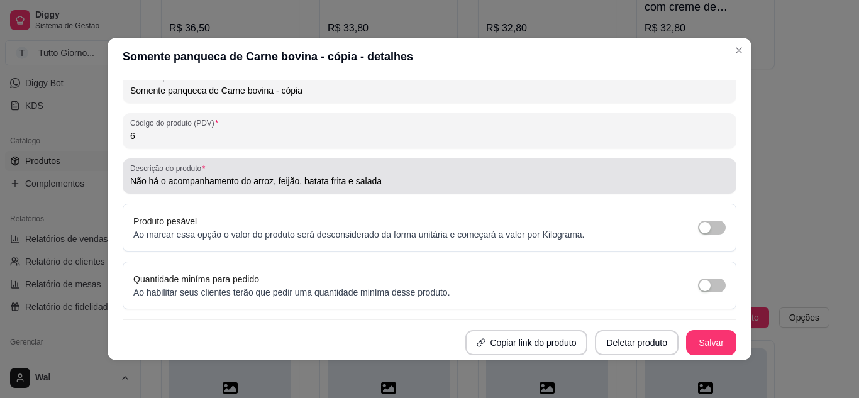
scroll to position [58, 0]
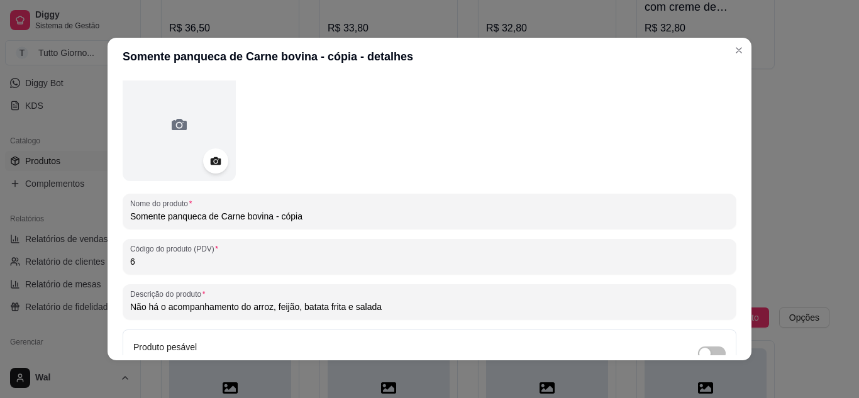
drag, startPoint x: 299, startPoint y: 218, endPoint x: 219, endPoint y: 214, distance: 79.9
click at [219, 214] on input "Somente panqueca de Carne bovina - cópia" at bounding box center [429, 216] width 599 height 13
drag, startPoint x: 216, startPoint y: 214, endPoint x: 281, endPoint y: 219, distance: 65.0
click at [257, 224] on div "Nome do produto Somente panqueca de Carne bovina - cópia" at bounding box center [430, 211] width 614 height 35
drag, startPoint x: 314, startPoint y: 216, endPoint x: 307, endPoint y: 234, distance: 19.2
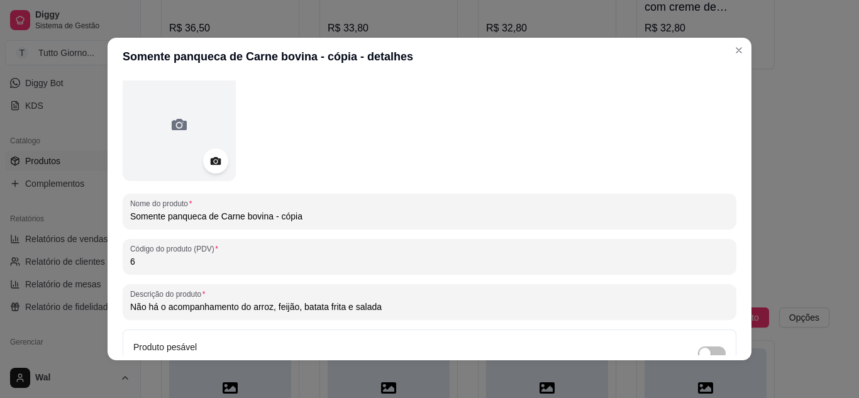
click at [216, 215] on input "Somente panqueca de Carne bovina - cópia" at bounding box center [429, 216] width 599 height 13
click at [377, 221] on input "Somente panqueca de Carne bovina - cópia" at bounding box center [429, 216] width 599 height 13
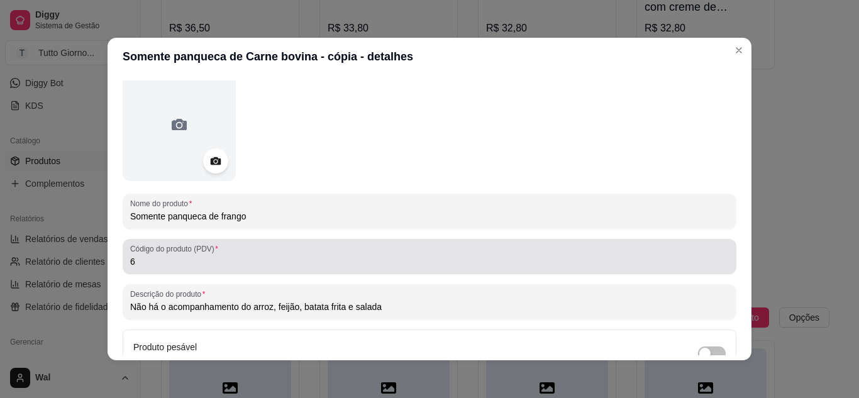
type input "Somente panqueca de frango"
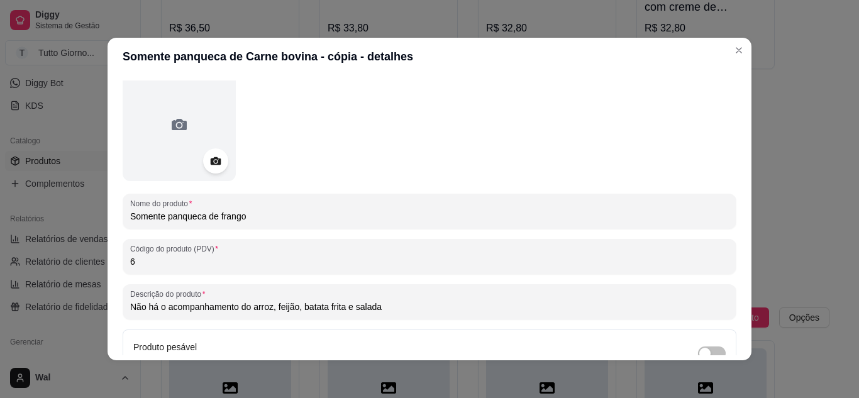
drag, startPoint x: 134, startPoint y: 262, endPoint x: 71, endPoint y: 265, distance: 62.9
click at [71, 265] on div "Somente panqueca de Carne bovina - cópia - detalhes Detalhes Preço e variações …" at bounding box center [429, 199] width 859 height 398
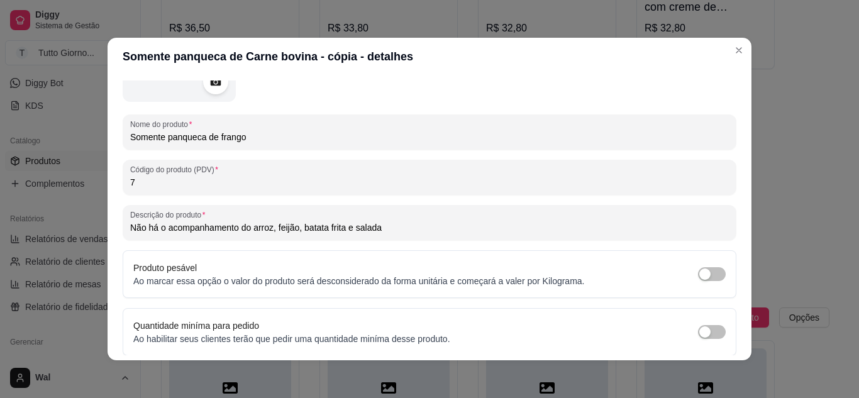
scroll to position [184, 0]
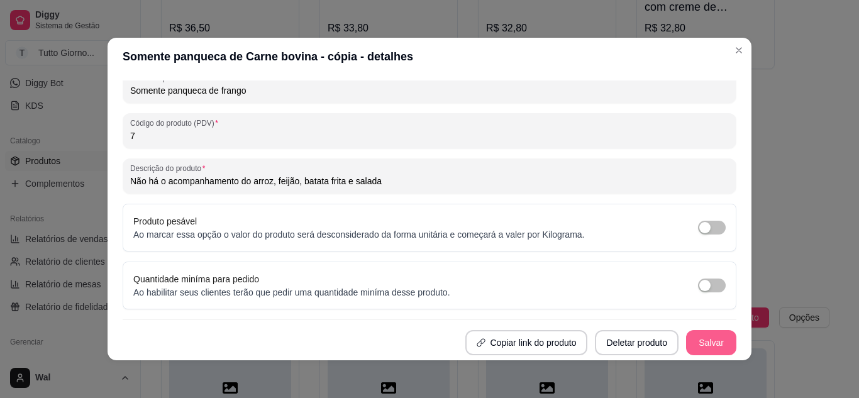
type input "7"
click at [686, 343] on button "Salvar" at bounding box center [711, 342] width 50 height 25
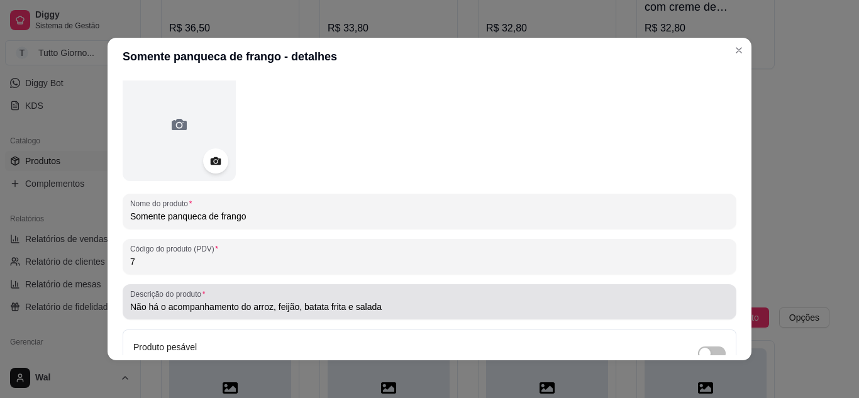
scroll to position [0, 0]
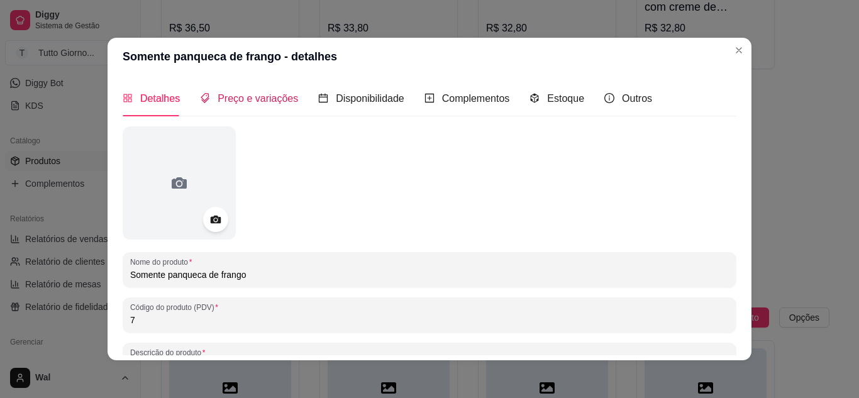
click at [253, 95] on span "Preço e variações" at bounding box center [258, 98] width 80 height 11
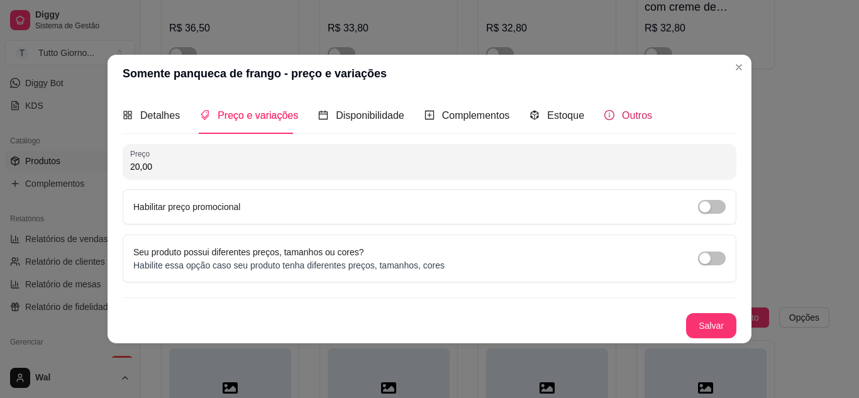
click at [624, 111] on span "Outros" at bounding box center [637, 115] width 30 height 11
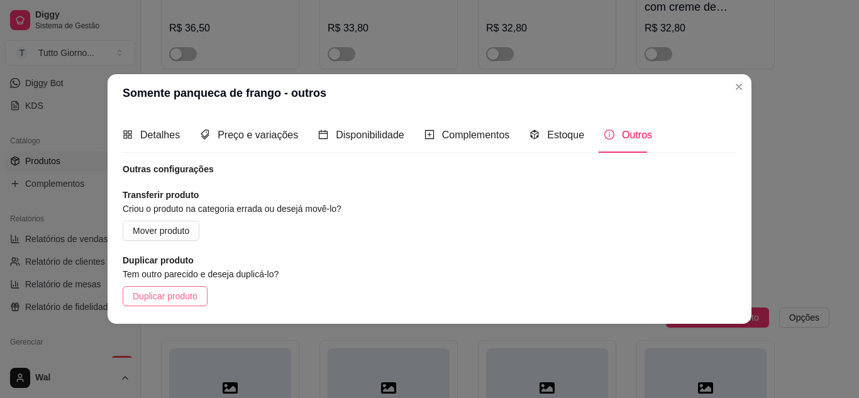
click at [160, 295] on span "Duplicar produto" at bounding box center [165, 296] width 65 height 14
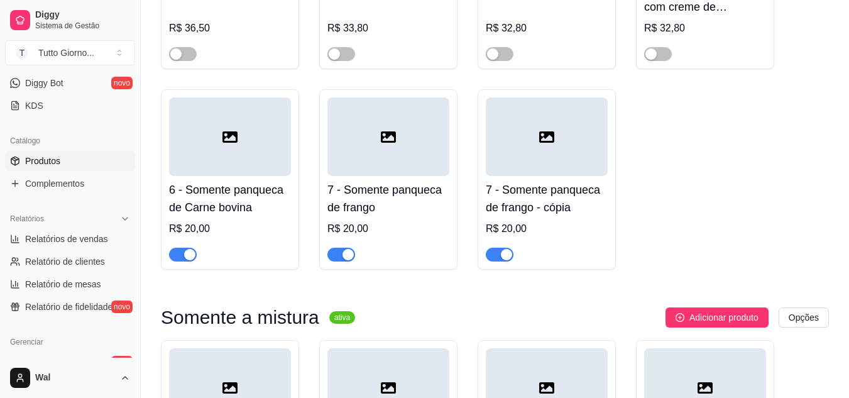
click at [548, 211] on h4 "7 - Somente panqueca de frango - cópia" at bounding box center [547, 198] width 122 height 35
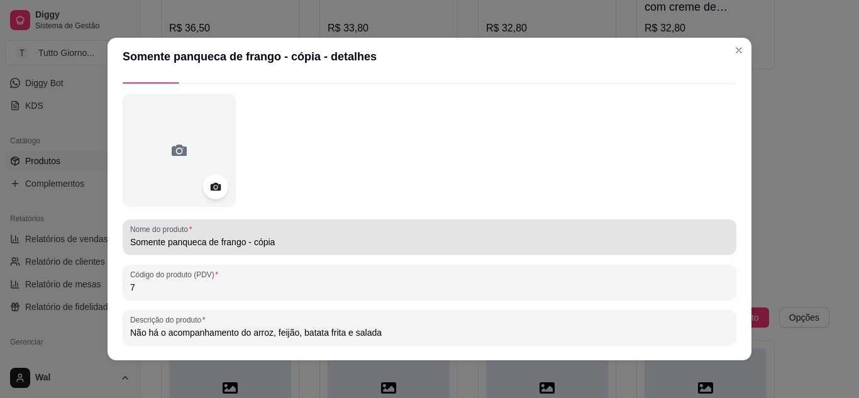
scroll to position [63, 0]
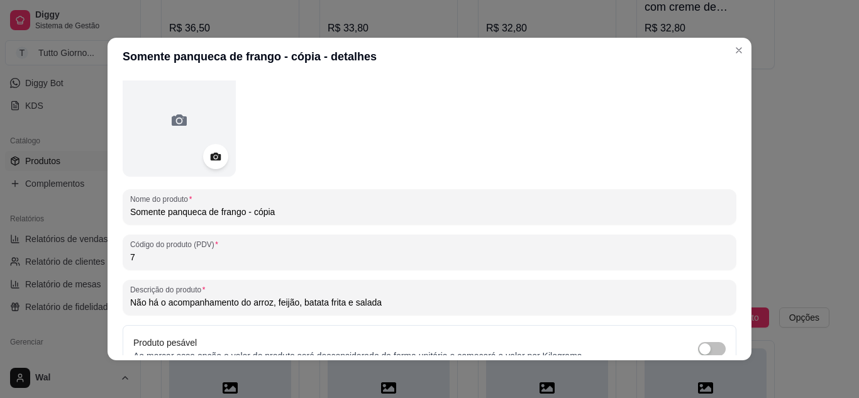
click at [216, 213] on input "Somente panqueca de frango - cópia" at bounding box center [429, 212] width 599 height 13
click at [233, 213] on input "Somente panqueca de carme e de frango - cópia" at bounding box center [429, 212] width 599 height 13
drag, startPoint x: 331, startPoint y: 215, endPoint x: 284, endPoint y: 213, distance: 47.2
click at [284, 213] on input "Somente panqueca de carne e de frango - cópia" at bounding box center [429, 212] width 599 height 13
click at [236, 213] on input "Somente panqueca de carne e de frango" at bounding box center [429, 212] width 599 height 13
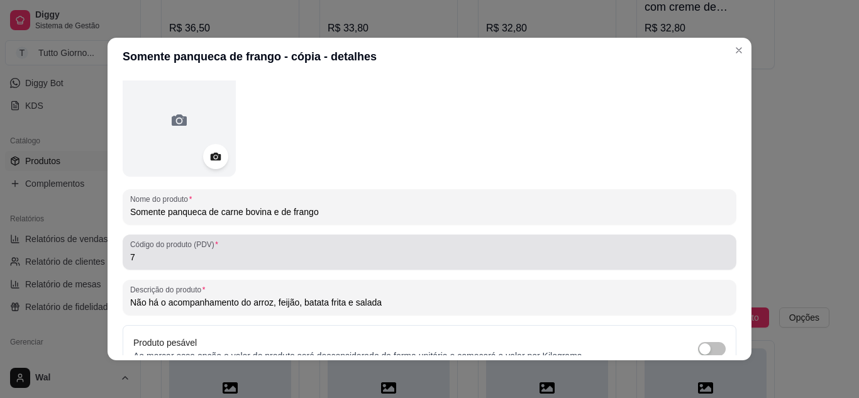
type input "Somente panqueca de carne bovina e de frango"
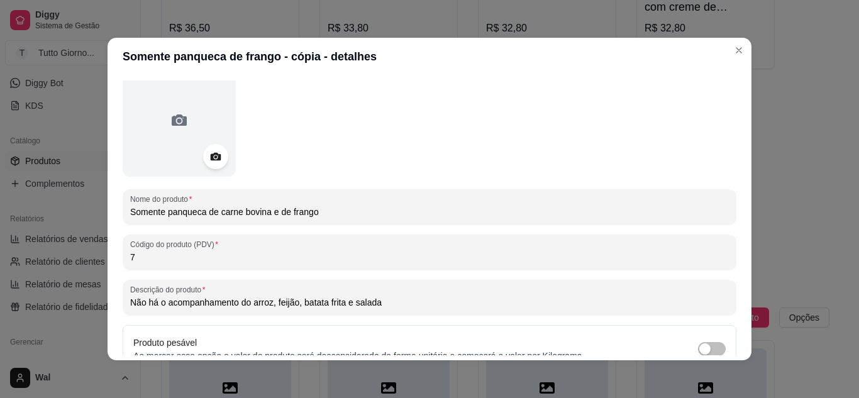
drag, startPoint x: 129, startPoint y: 255, endPoint x: 122, endPoint y: 253, distance: 7.0
click at [123, 253] on div "Código do produto (PDV) 7" at bounding box center [430, 252] width 614 height 35
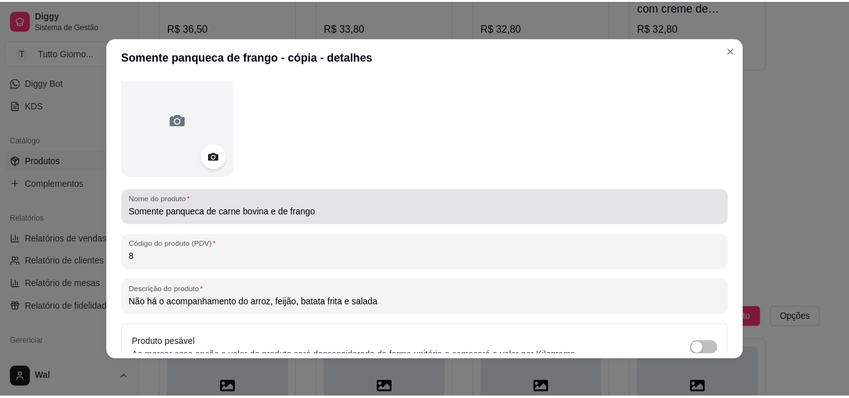
scroll to position [184, 0]
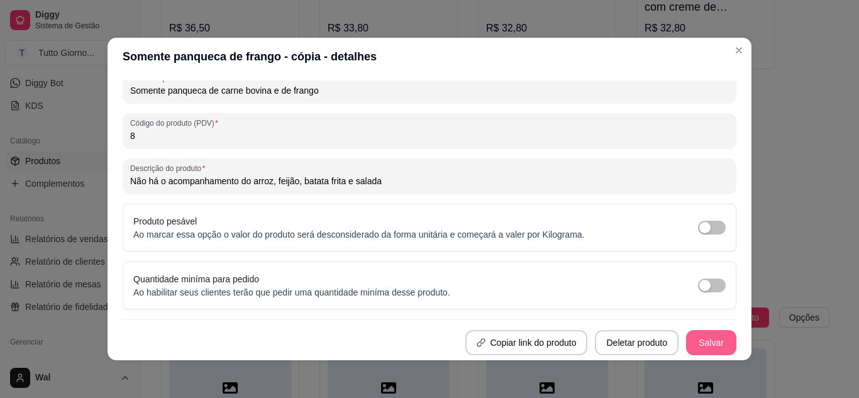
type input "8"
click at [707, 341] on button "Salvar" at bounding box center [711, 342] width 50 height 25
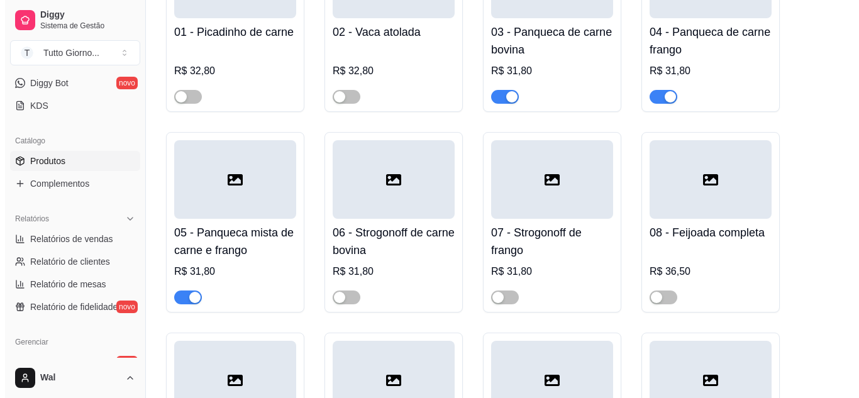
scroll to position [817, 0]
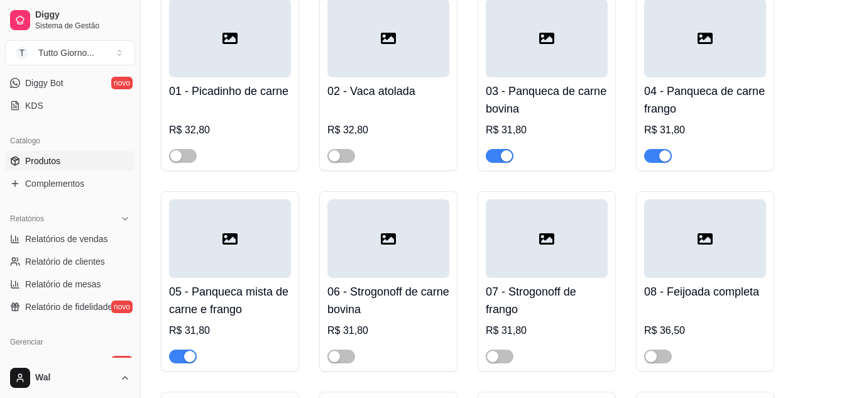
click at [742, 105] on h4 "04 - Panqueca de carne frango" at bounding box center [705, 99] width 122 height 35
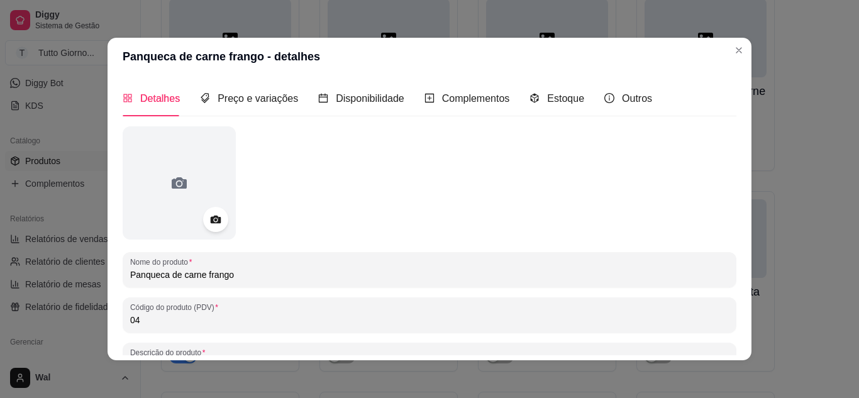
drag, startPoint x: 201, startPoint y: 277, endPoint x: 174, endPoint y: 273, distance: 26.8
click at [174, 273] on input "Panqueca de carne frango" at bounding box center [429, 274] width 599 height 13
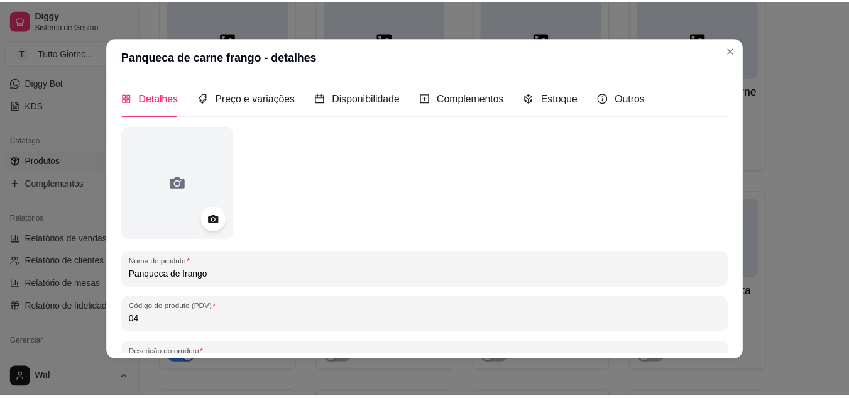
scroll to position [184, 0]
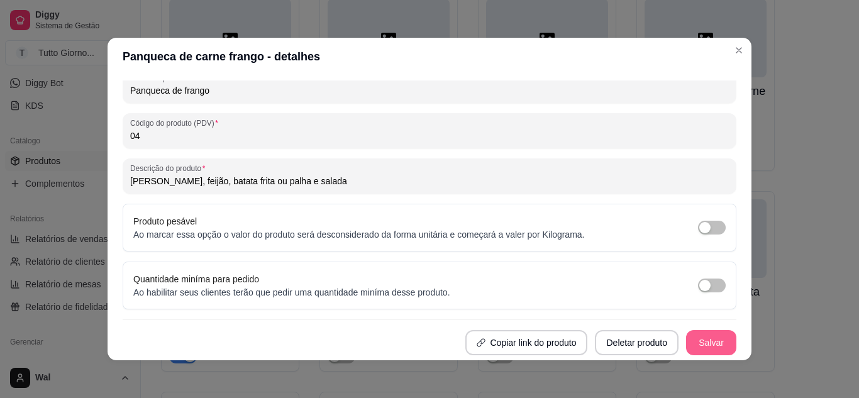
type input "Panqueca de frango"
click at [690, 347] on button "Salvar" at bounding box center [711, 342] width 50 height 25
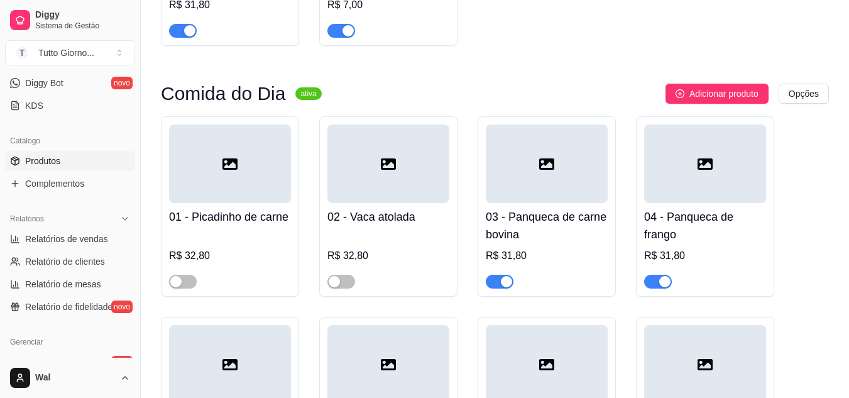
scroll to position [706, 0]
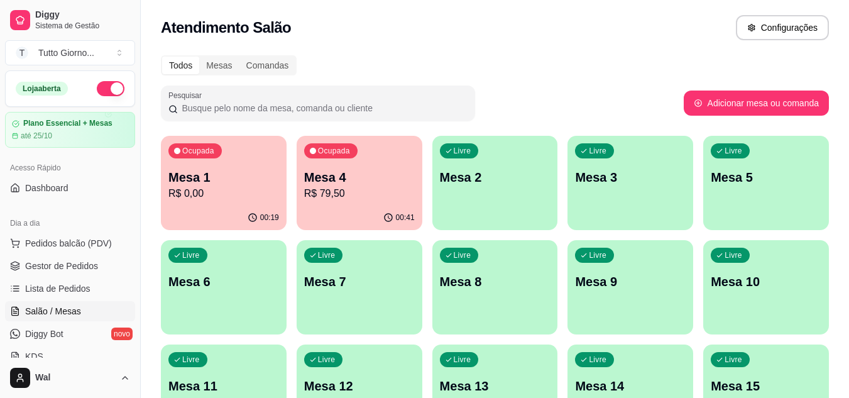
click at [350, 206] on div "00:41" at bounding box center [360, 218] width 126 height 25
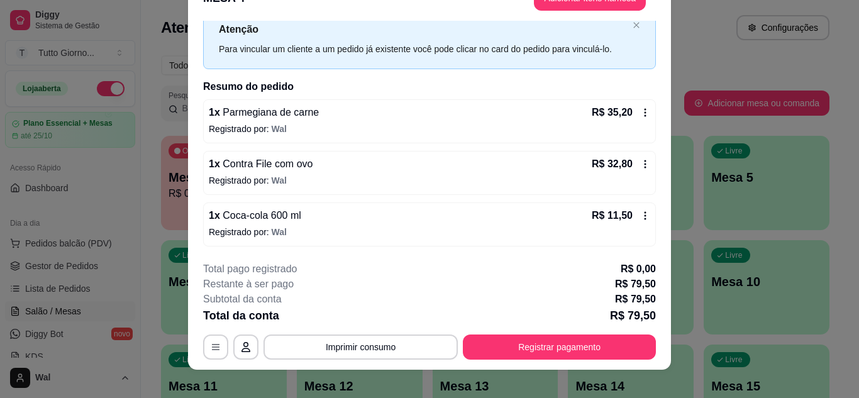
scroll to position [38, 0]
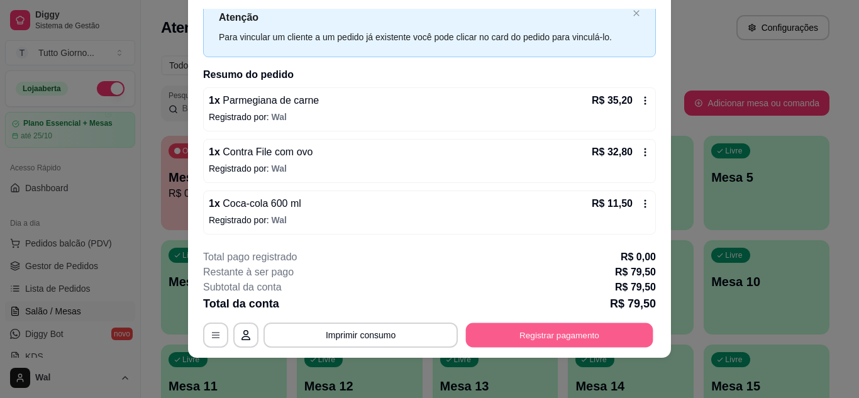
click at [546, 334] on button "Registrar pagamento" at bounding box center [559, 335] width 187 height 25
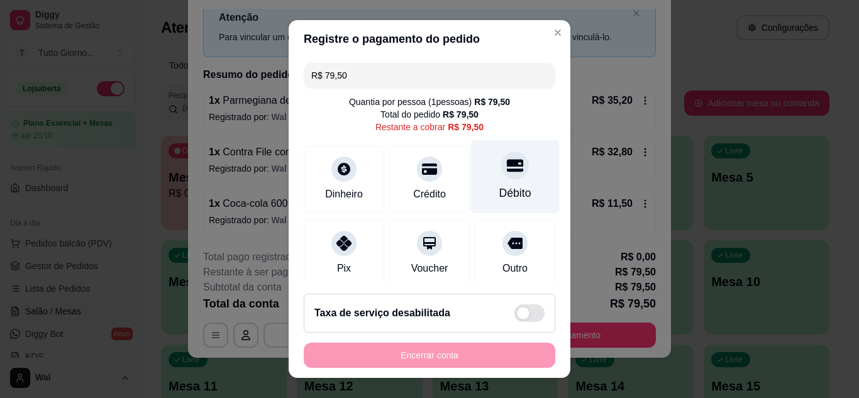
click at [507, 166] on icon at bounding box center [515, 165] width 16 height 13
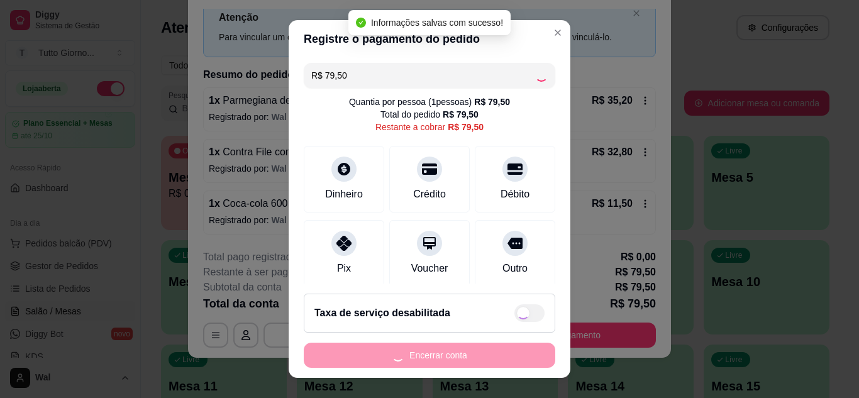
type input "R$ 0,00"
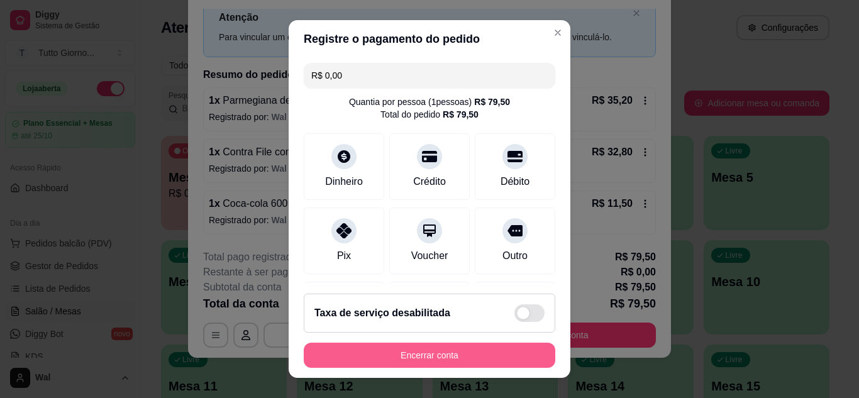
click at [439, 358] on button "Encerrar conta" at bounding box center [429, 355] width 251 height 25
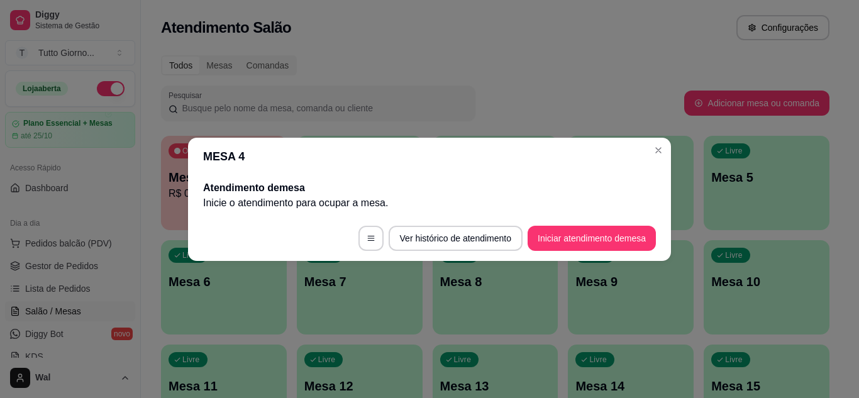
scroll to position [0, 0]
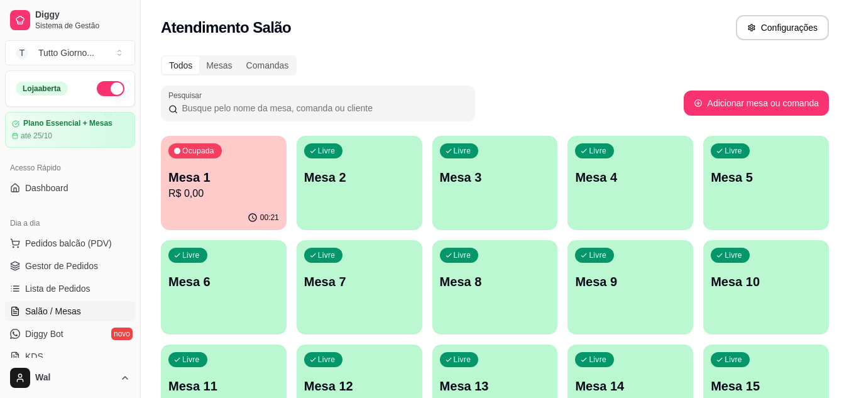
click at [629, 303] on div "Livre Mesa 9" at bounding box center [631, 279] width 126 height 79
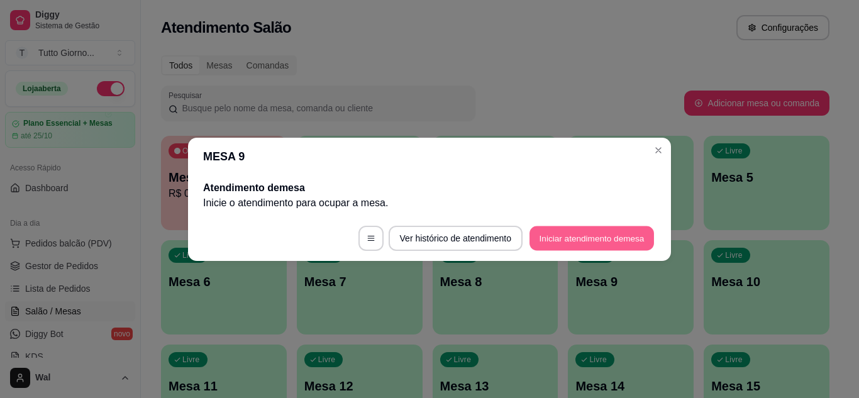
click at [550, 233] on button "Iniciar atendimento de mesa" at bounding box center [591, 238] width 124 height 25
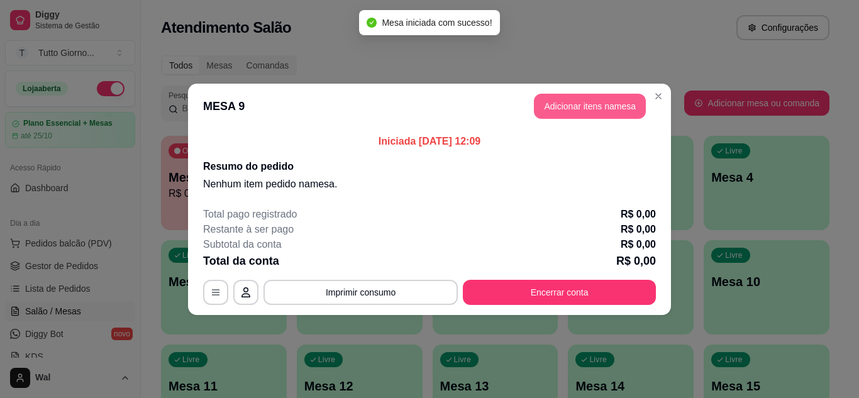
click at [563, 107] on button "Adicionar itens na mesa" at bounding box center [590, 106] width 112 height 25
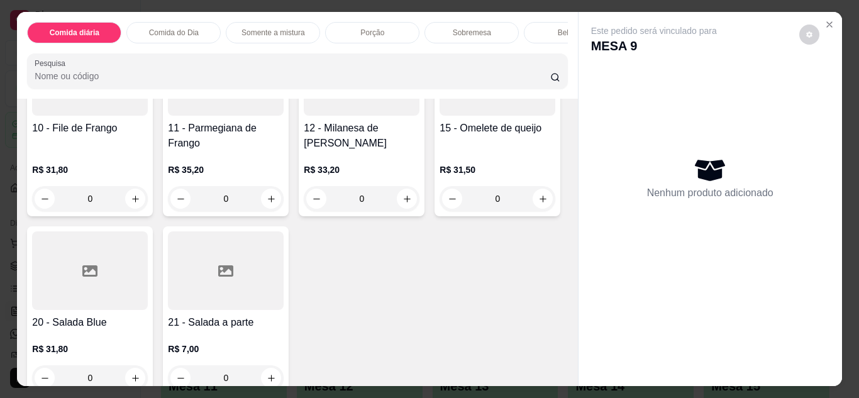
scroll to position [314, 0]
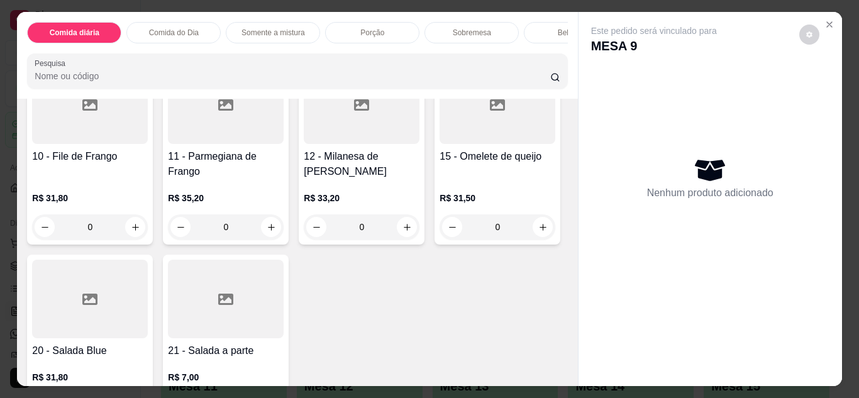
click at [439, 45] on div "R$ 33,20 0" at bounding box center [497, 15] width 116 height 60
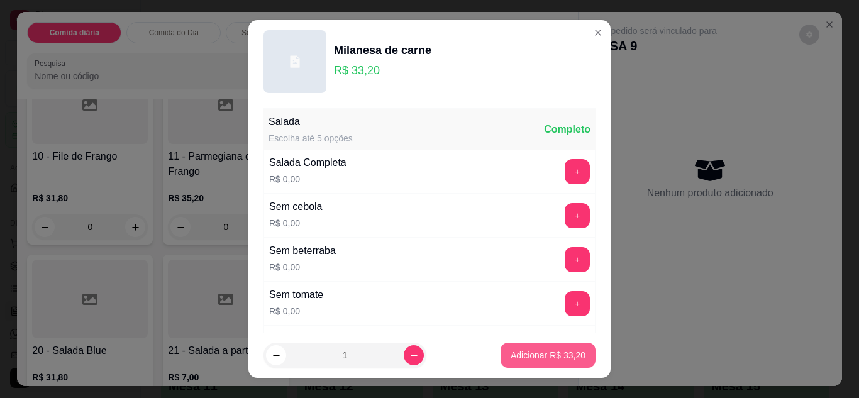
click at [521, 367] on button "Adicionar R$ 33,20" at bounding box center [547, 355] width 95 height 25
type input "1"
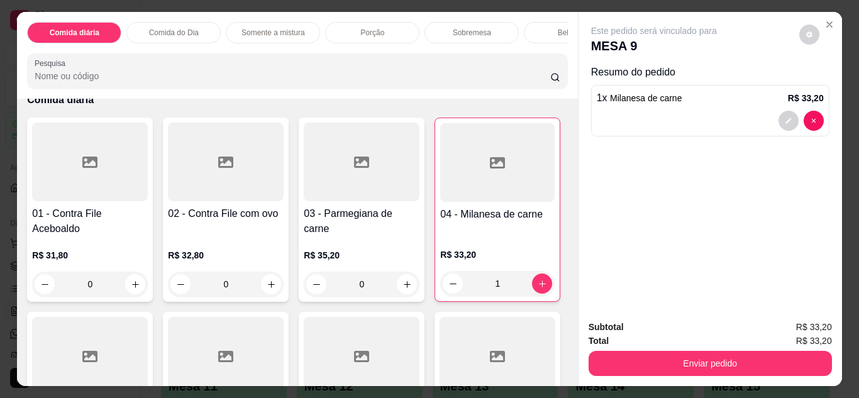
scroll to position [1, 0]
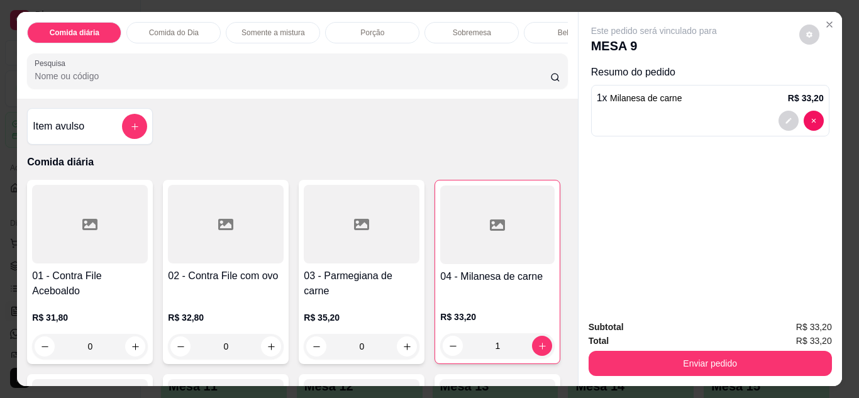
click at [231, 259] on div at bounding box center [226, 224] width 116 height 79
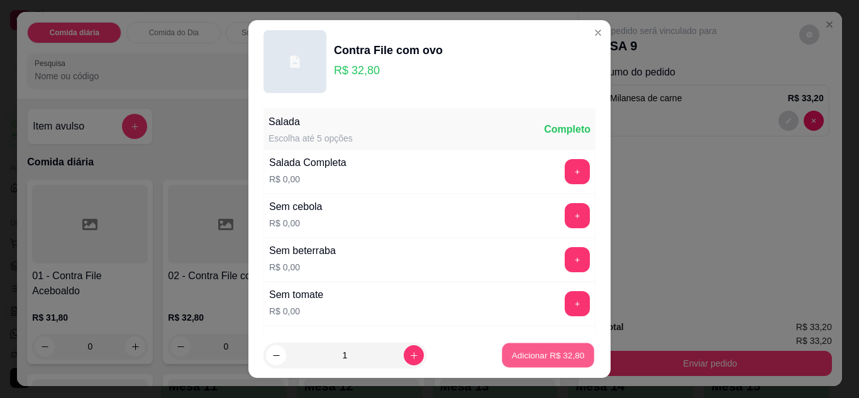
click at [557, 360] on p "Adicionar R$ 32,80" at bounding box center [548, 356] width 73 height 12
type input "1"
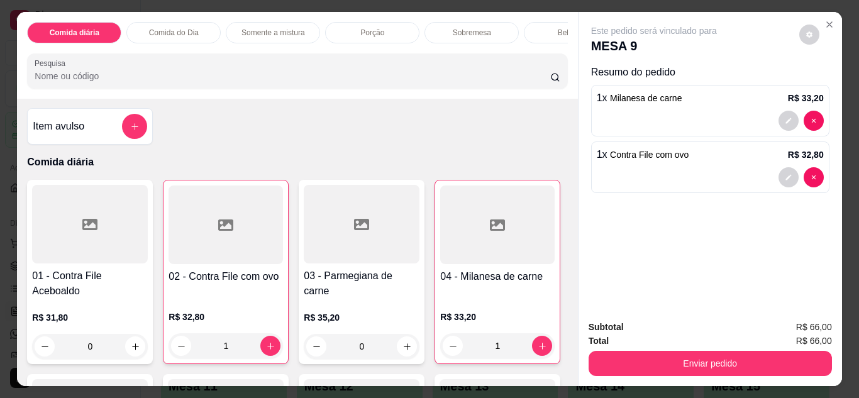
click at [234, 292] on div "02 - Contra File com ovo" at bounding box center [225, 283] width 114 height 29
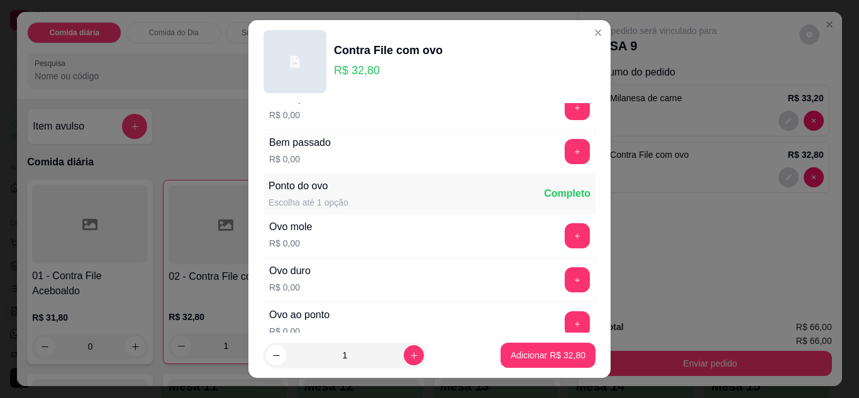
scroll to position [943, 0]
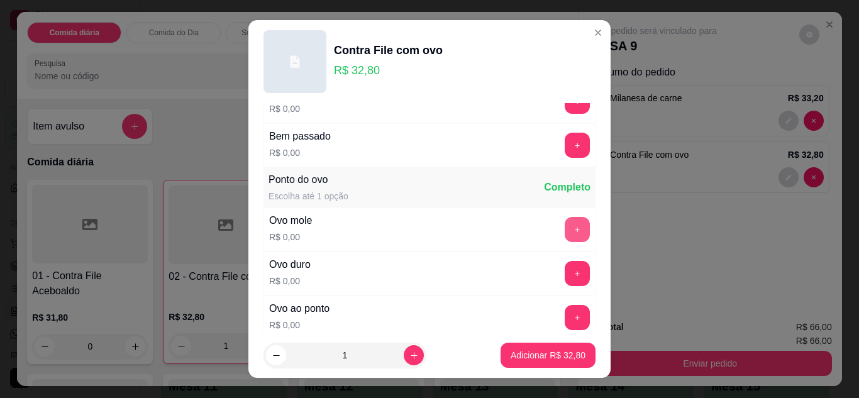
click at [565, 228] on button "+" at bounding box center [577, 229] width 25 height 25
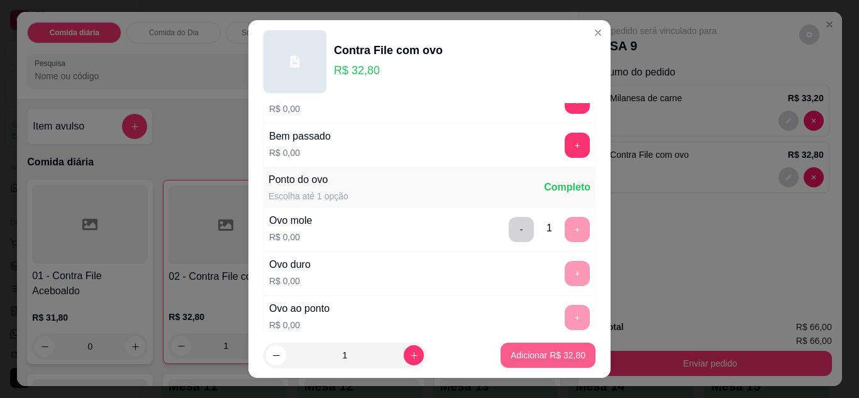
click at [513, 358] on p "Adicionar R$ 32,80" at bounding box center [548, 355] width 75 height 13
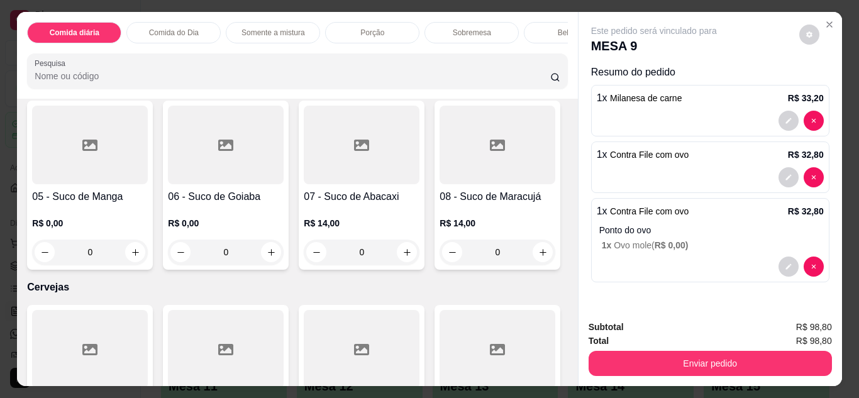
scroll to position [3081, 0]
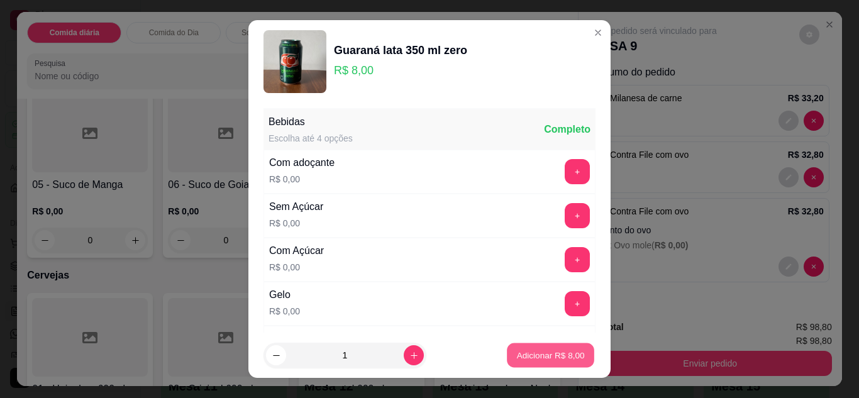
click at [518, 355] on p "Adicionar R$ 8,00" at bounding box center [550, 356] width 68 height 12
type input "1"
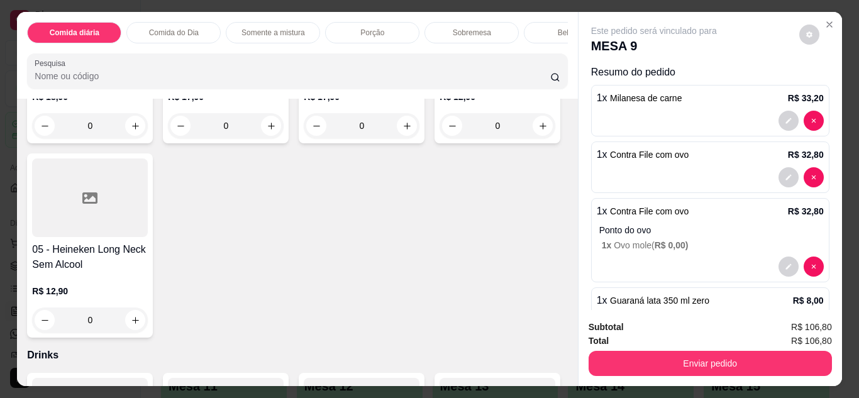
scroll to position [3521, 0]
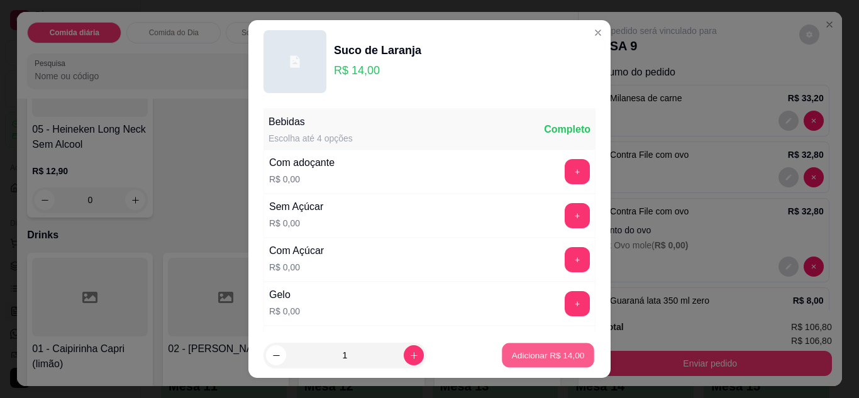
click at [543, 354] on p "Adicionar R$ 14,00" at bounding box center [548, 356] width 73 height 12
type input "1"
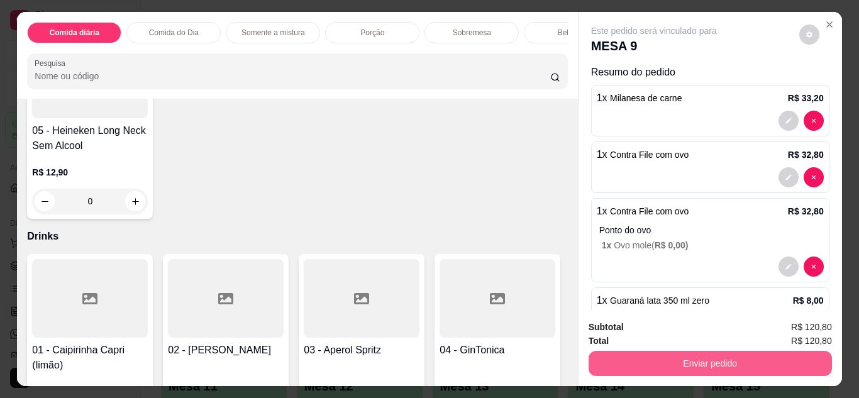
click at [710, 362] on button "Enviar pedido" at bounding box center [709, 363] width 243 height 25
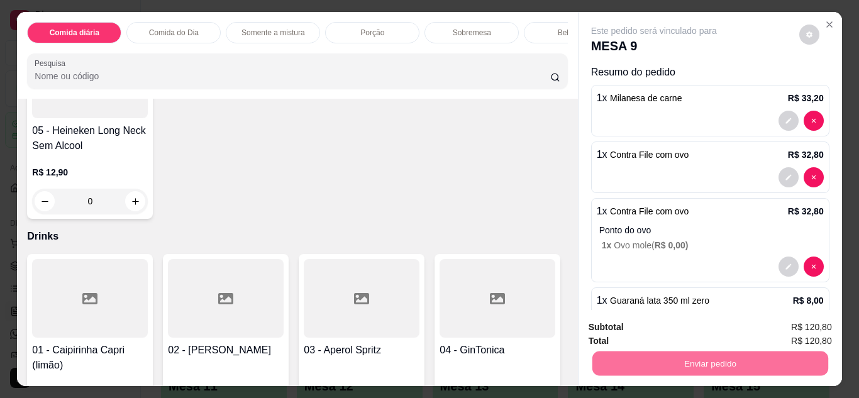
click at [797, 323] on button "Enviar pedido" at bounding box center [799, 327] width 69 height 23
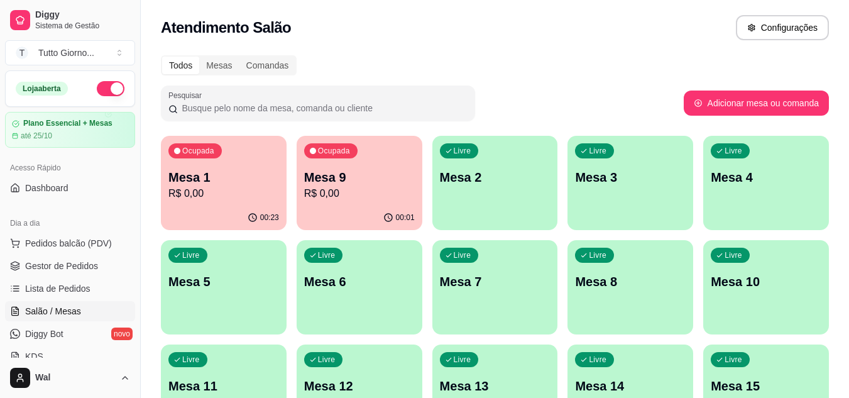
click at [361, 186] on p "R$ 0,00" at bounding box center [359, 193] width 111 height 15
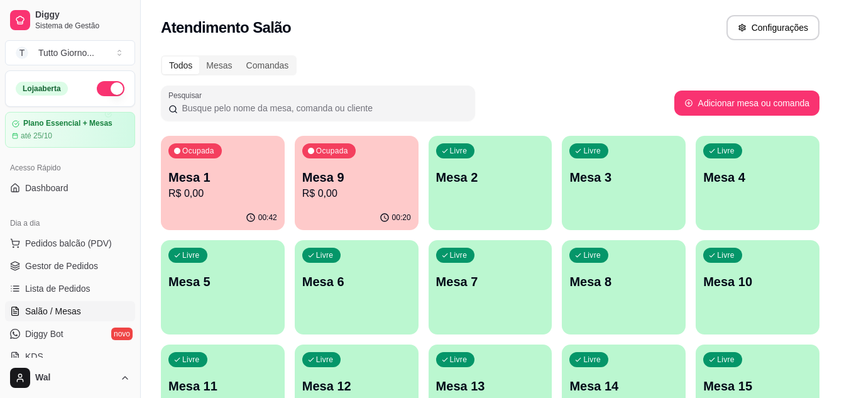
click at [361, 186] on header "MESA 9" at bounding box center [425, 173] width 493 height 38
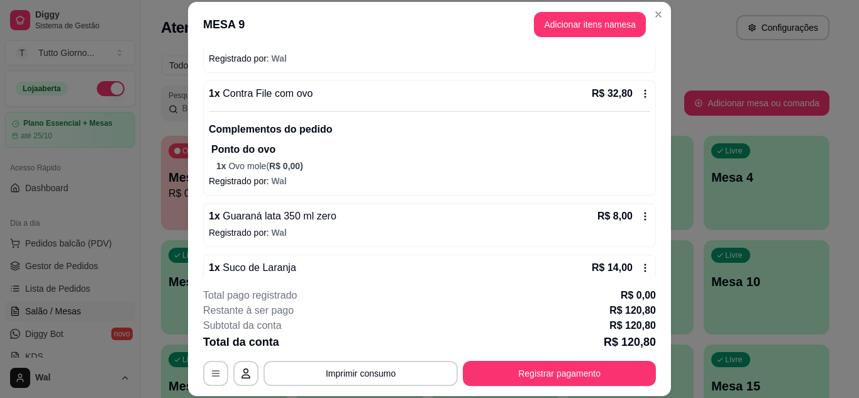
scroll to position [0, 0]
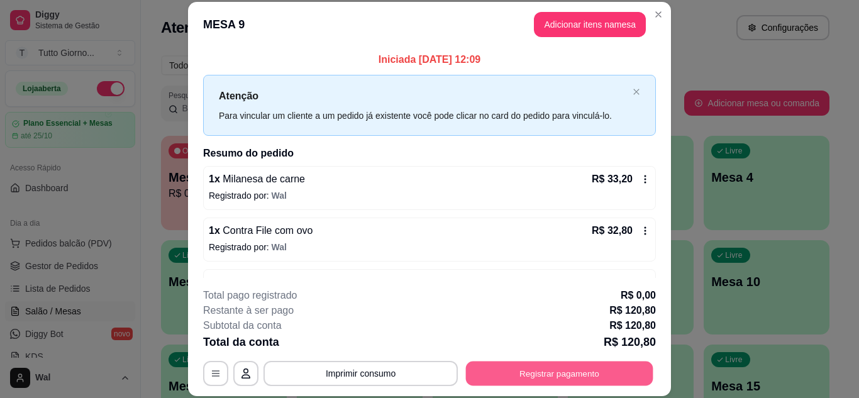
click at [577, 375] on button "Registrar pagamento" at bounding box center [559, 373] width 187 height 25
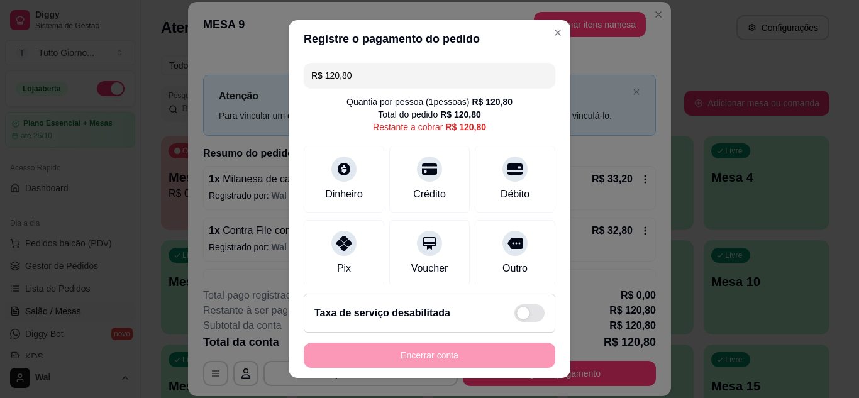
drag, startPoint x: 352, startPoint y: 76, endPoint x: 206, endPoint y: 76, distance: 146.5
click at [352, 75] on input "R$ 120,80" at bounding box center [429, 75] width 236 height 25
drag, startPoint x: 206, startPoint y: 76, endPoint x: 173, endPoint y: 77, distance: 32.7
click at [173, 77] on div "Registre o pagamento do pedido R$ 120,80 Quantia por pessoa ( 1 pessoas) R$ 120…" at bounding box center [429, 199] width 859 height 398
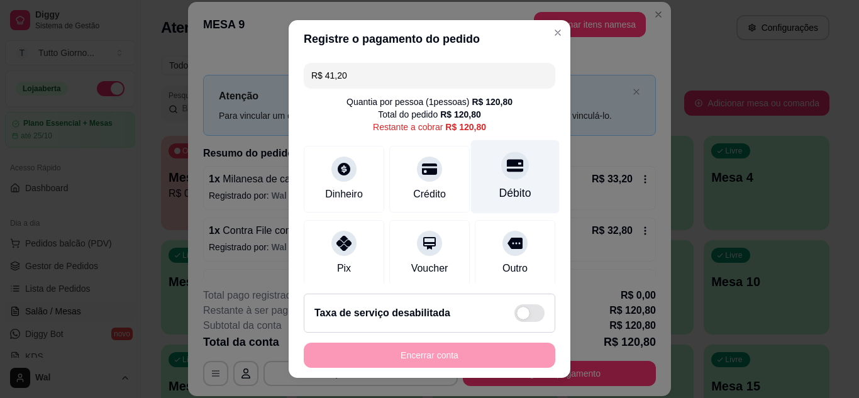
click at [507, 174] on div "Débito" at bounding box center [515, 177] width 89 height 74
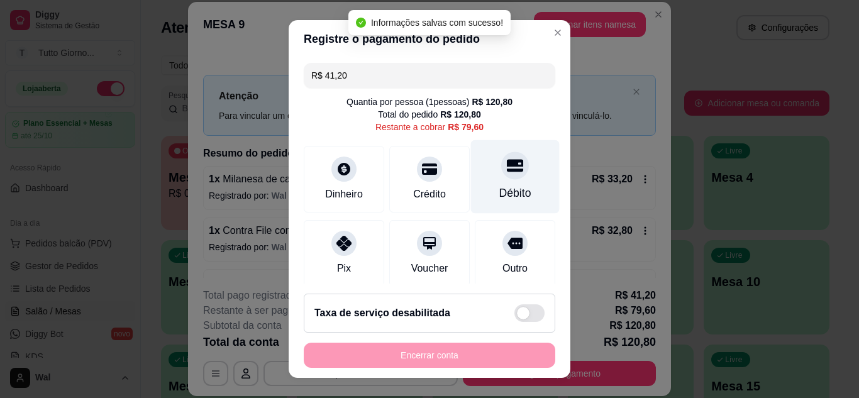
type input "R$ 79,60"
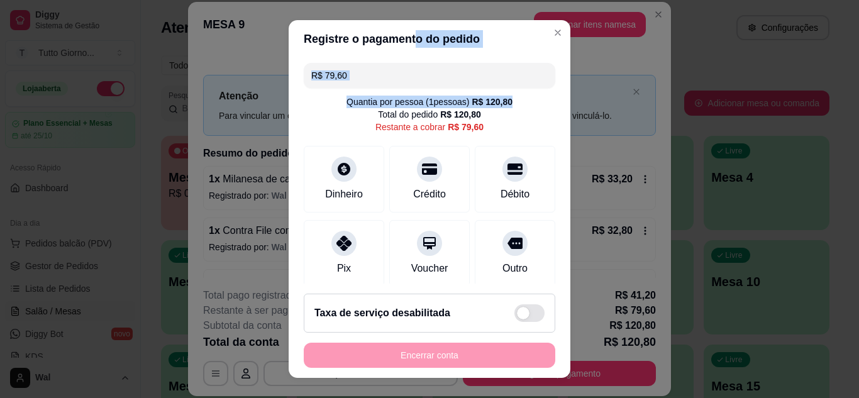
drag, startPoint x: 404, startPoint y: 25, endPoint x: 649, endPoint y: 116, distance: 261.4
click at [649, 116] on div "Registre o pagamento do pedido R$ 79,60 Quantia por pessoa ( 1 pessoas) R$ 120,…" at bounding box center [429, 199] width 859 height 398
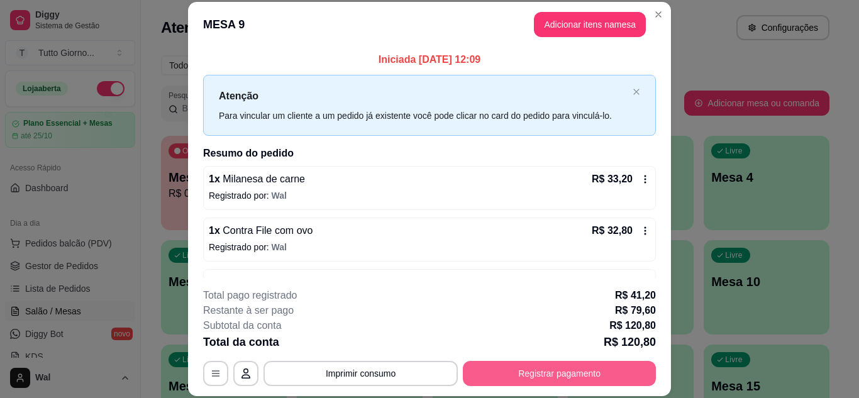
click at [571, 377] on button "Registrar pagamento" at bounding box center [559, 373] width 193 height 25
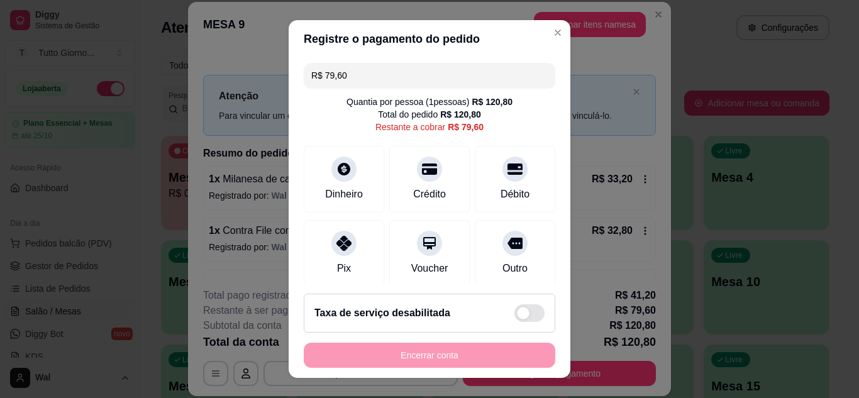
drag, startPoint x: 346, startPoint y: 75, endPoint x: 245, endPoint y: 75, distance: 100.6
click at [245, 75] on div "Registre o pagamento do pedido R$ 79,60 Quantia por pessoa ( 1 pessoas) R$ 120,…" at bounding box center [429, 199] width 859 height 398
click at [507, 172] on icon at bounding box center [515, 165] width 16 height 16
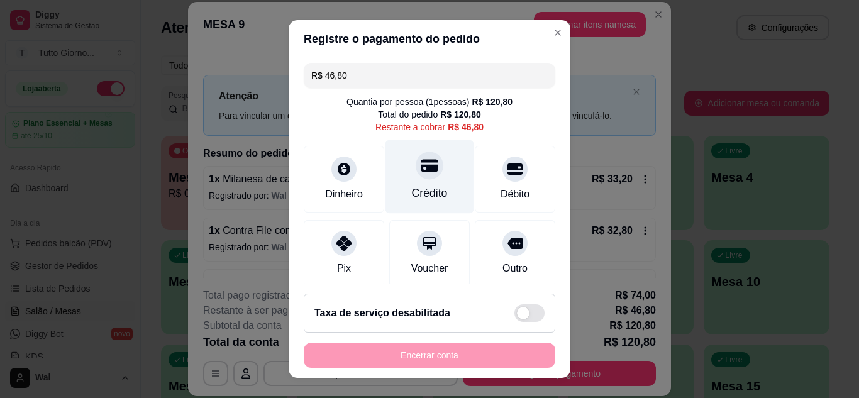
click at [416, 175] on div at bounding box center [430, 166] width 28 height 28
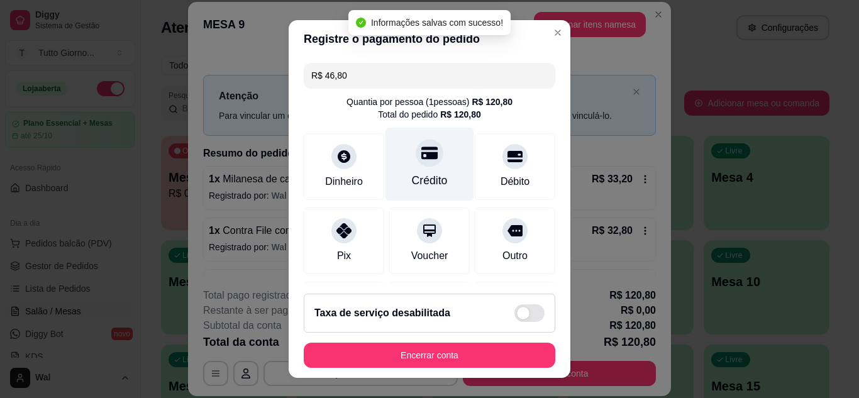
type input "R$ 0,00"
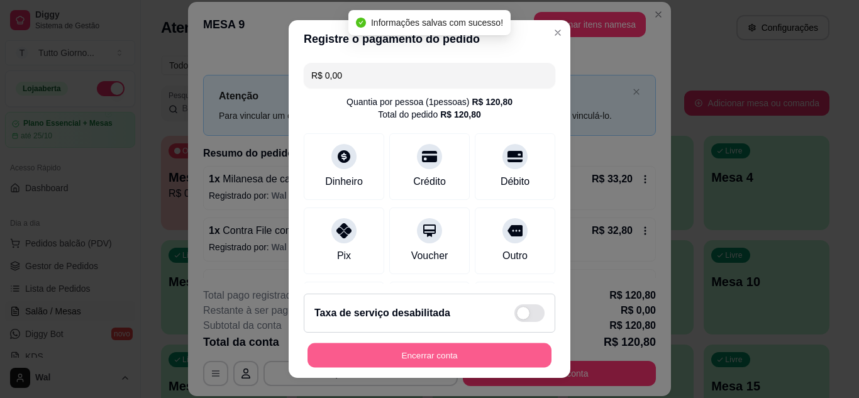
click at [422, 362] on button "Encerrar conta" at bounding box center [429, 355] width 244 height 25
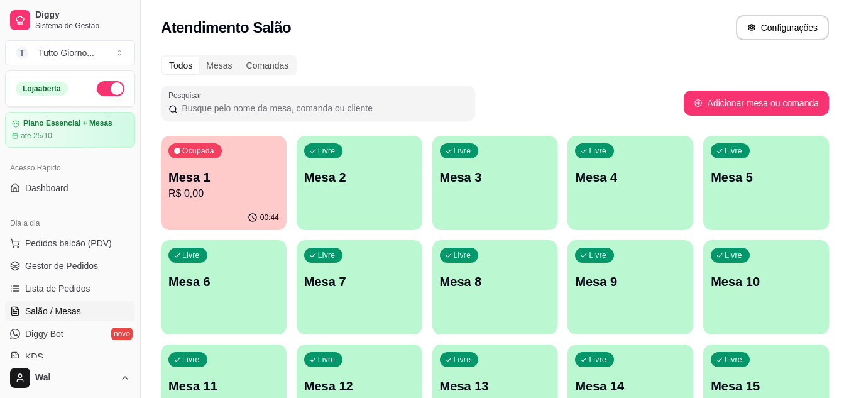
click at [464, 191] on div "Livre Mesa 3" at bounding box center [496, 175] width 126 height 79
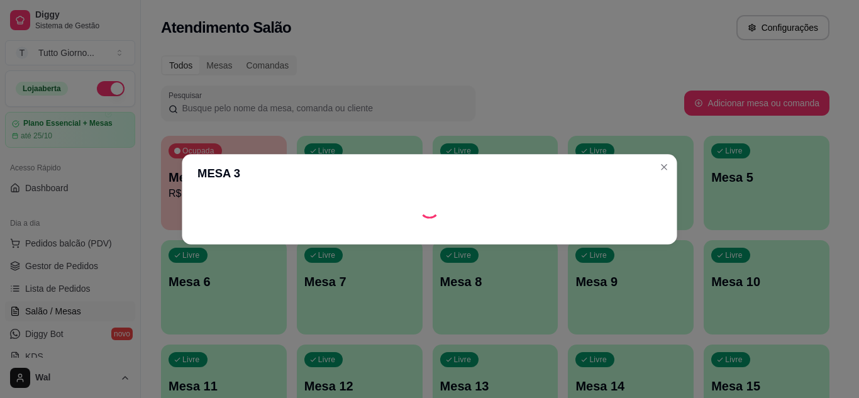
click at [464, 191] on header "MESA 3" at bounding box center [429, 173] width 495 height 38
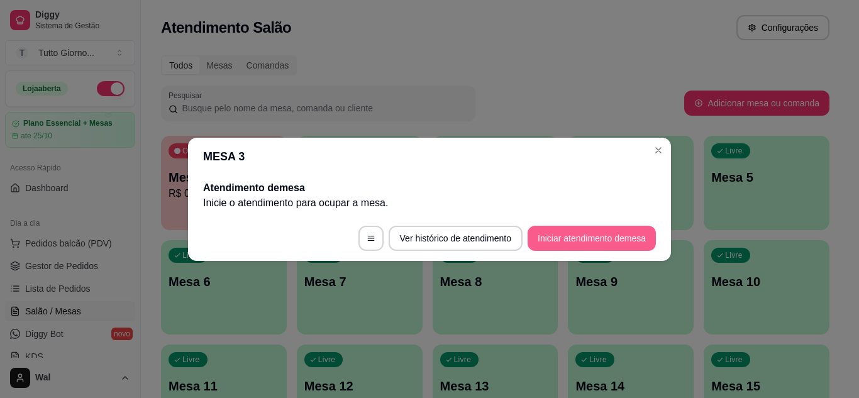
click at [570, 231] on button "Iniciar atendimento de mesa" at bounding box center [591, 238] width 128 height 25
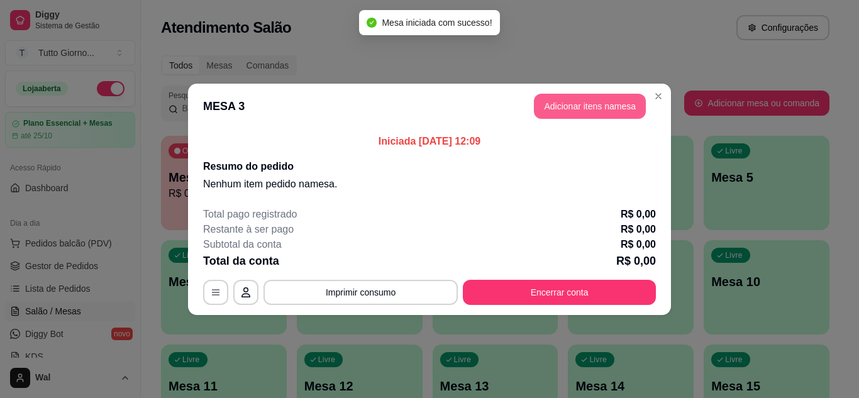
click at [586, 104] on button "Adicionar itens na mesa" at bounding box center [590, 106] width 112 height 25
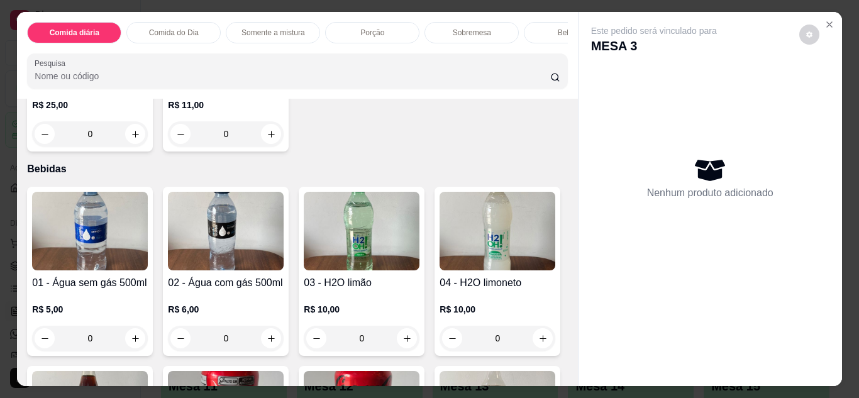
scroll to position [2075, 0]
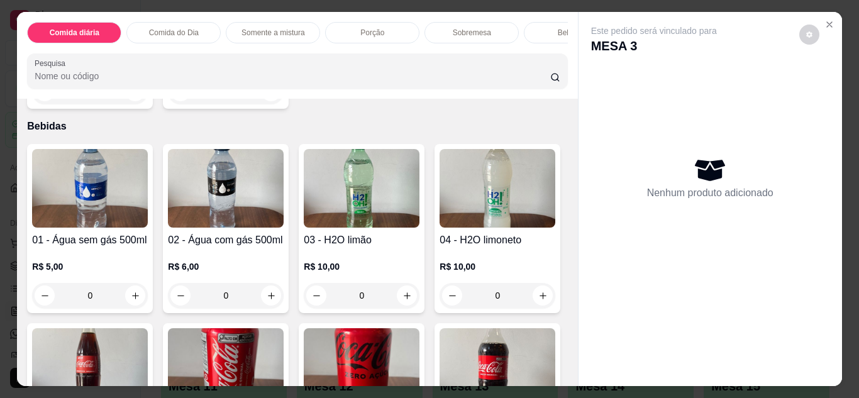
click at [163, 30] on p "Comida do Dia" at bounding box center [174, 33] width 50 height 10
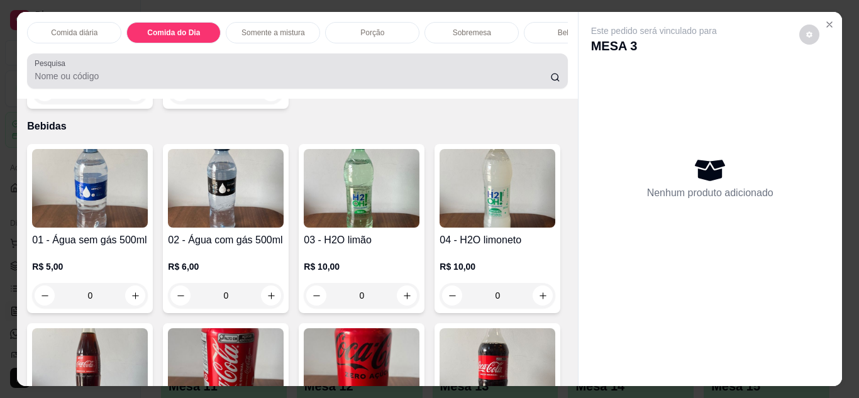
scroll to position [33, 0]
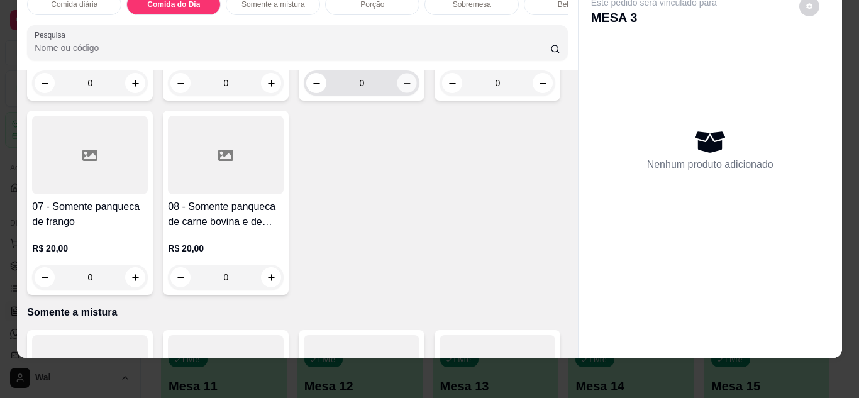
click at [404, 88] on icon "increase-product-quantity" at bounding box center [406, 83] width 9 height 9
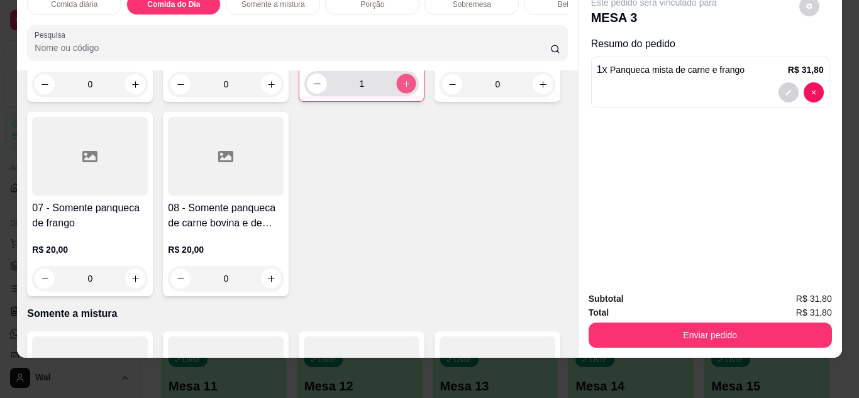
click at [404, 87] on icon "increase-product-quantity" at bounding box center [406, 83] width 6 height 6
type input "2"
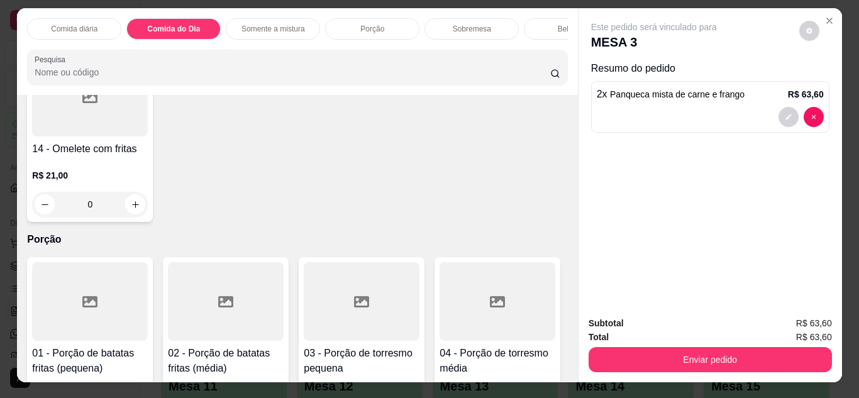
scroll to position [0, 0]
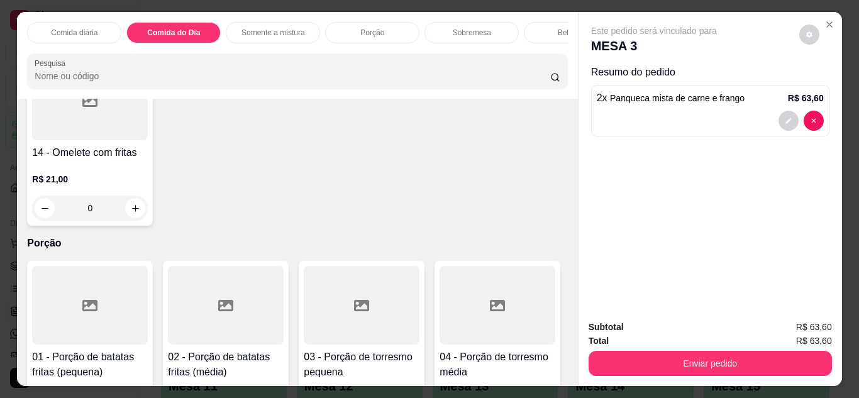
click at [547, 25] on div "Bebidas" at bounding box center [571, 32] width 94 height 21
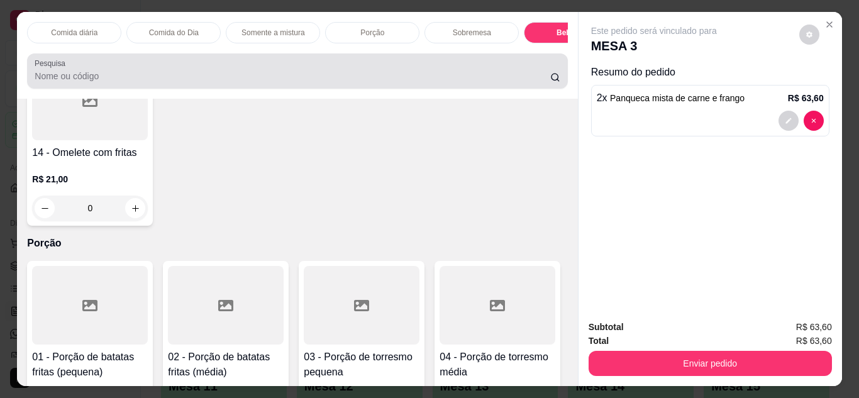
scroll to position [33, 0]
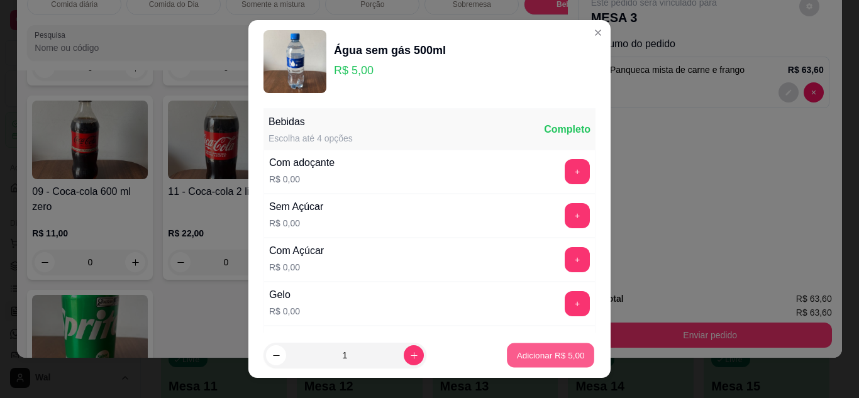
click at [546, 364] on button "Adicionar R$ 5,00" at bounding box center [550, 355] width 87 height 25
type input "1"
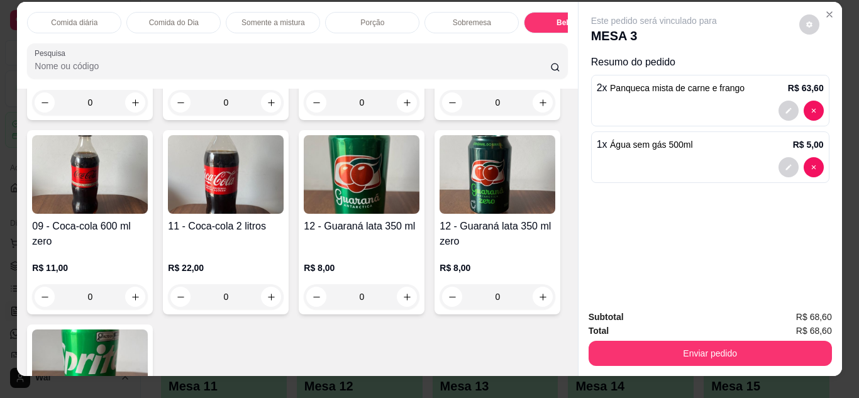
scroll to position [0, 0]
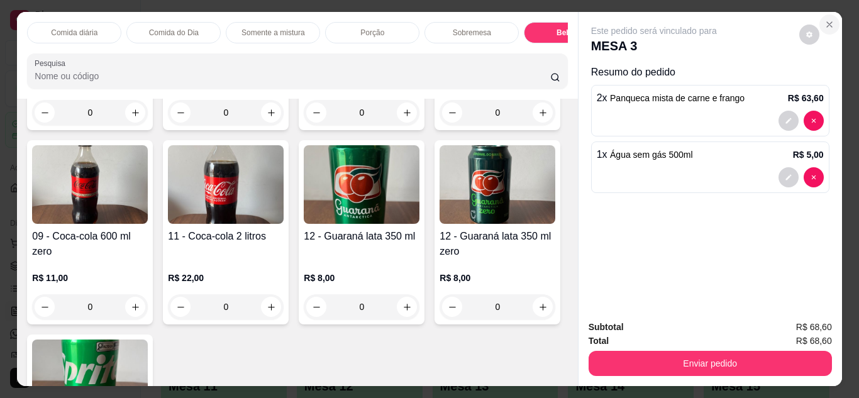
click at [827, 22] on icon "Close" at bounding box center [829, 24] width 5 height 5
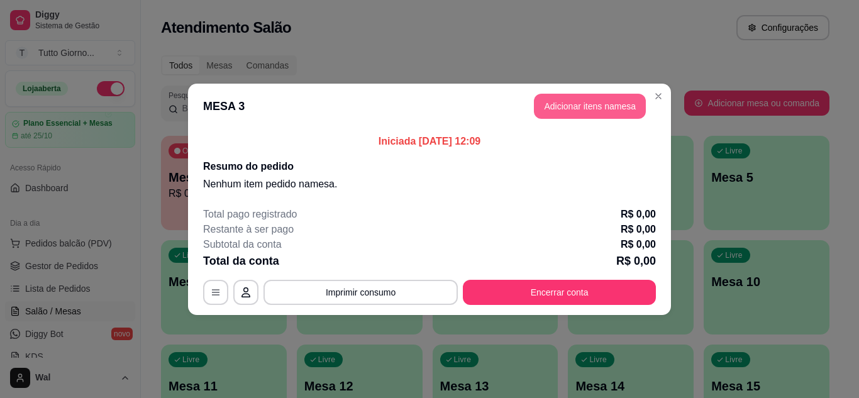
click at [592, 97] on button "Adicionar itens na mesa" at bounding box center [590, 106] width 112 height 25
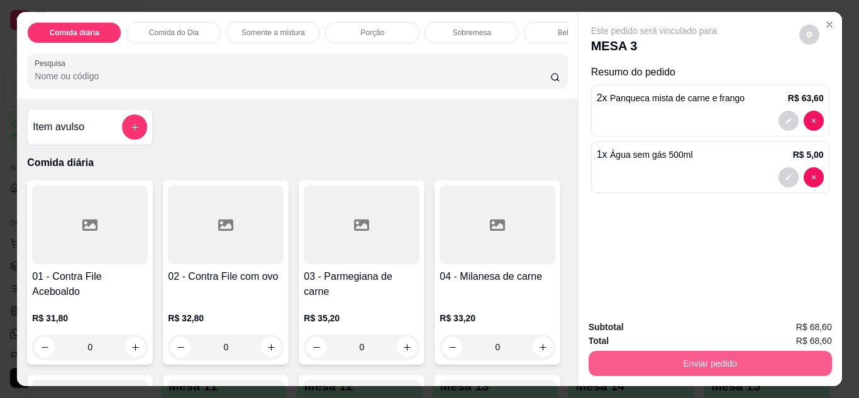
click at [695, 363] on button "Enviar pedido" at bounding box center [709, 363] width 243 height 25
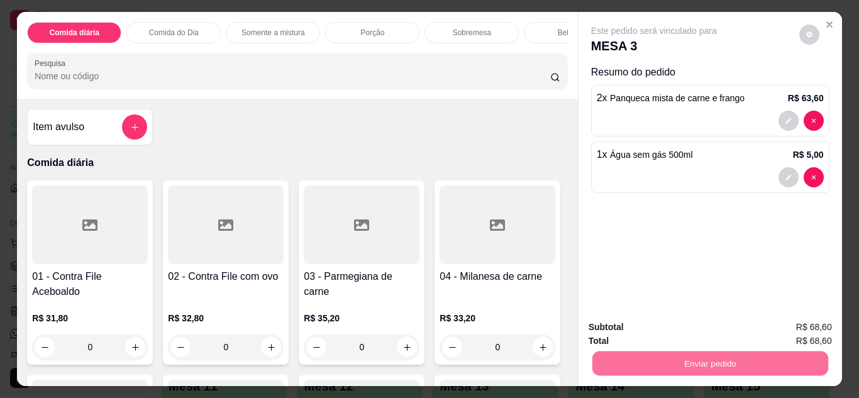
click at [802, 331] on button "Enviar pedido" at bounding box center [798, 328] width 71 height 24
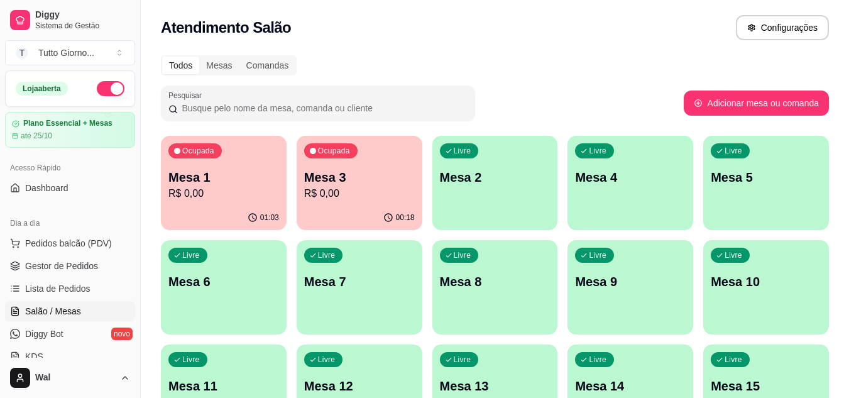
click at [626, 180] on p "Mesa 4" at bounding box center [630, 177] width 111 height 18
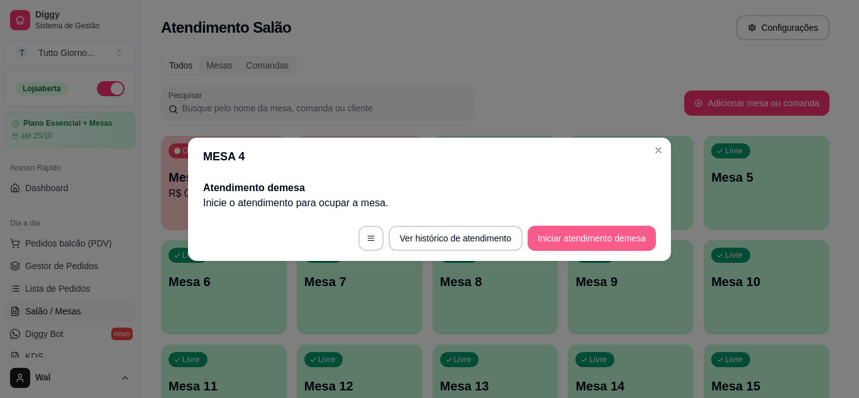
click at [572, 243] on button "Iniciar atendimento de mesa" at bounding box center [591, 238] width 128 height 25
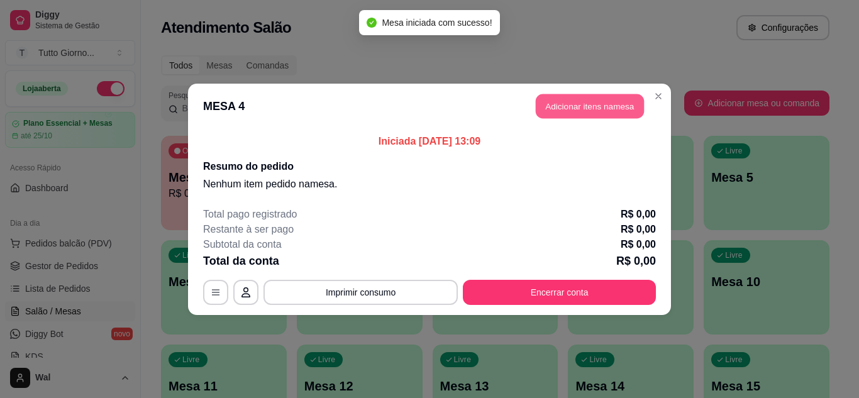
click at [568, 109] on button "Adicionar itens na mesa" at bounding box center [590, 106] width 108 height 25
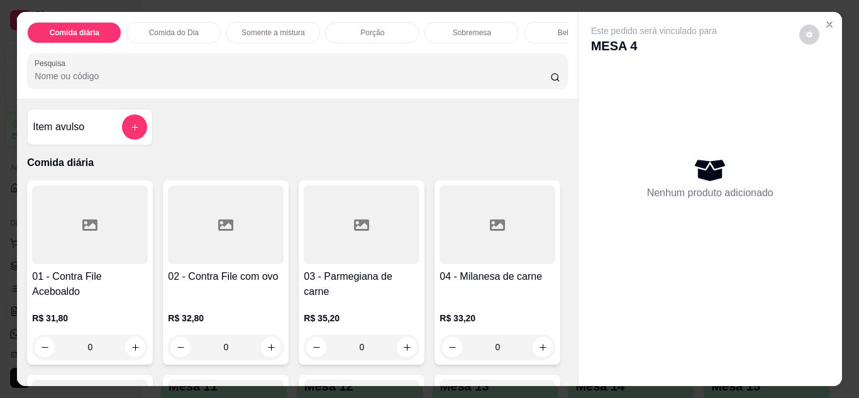
click at [179, 22] on div "Comida do Dia" at bounding box center [173, 32] width 94 height 21
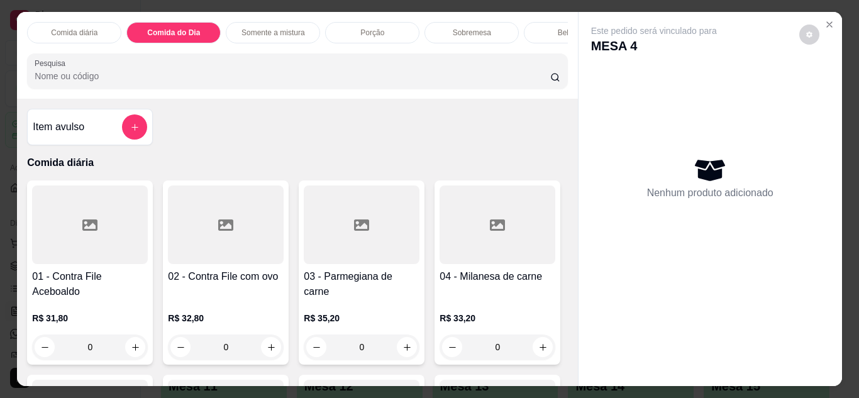
scroll to position [33, 0]
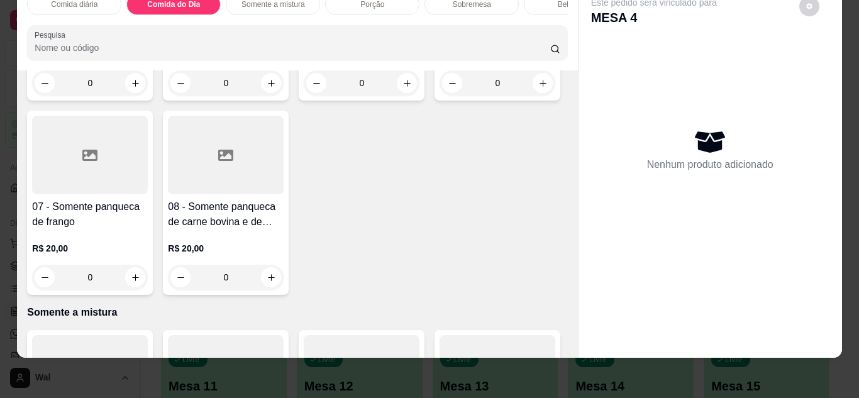
click at [358, 35] on h4 "05 - Panqueca mista de carne e frango" at bounding box center [362, 20] width 116 height 30
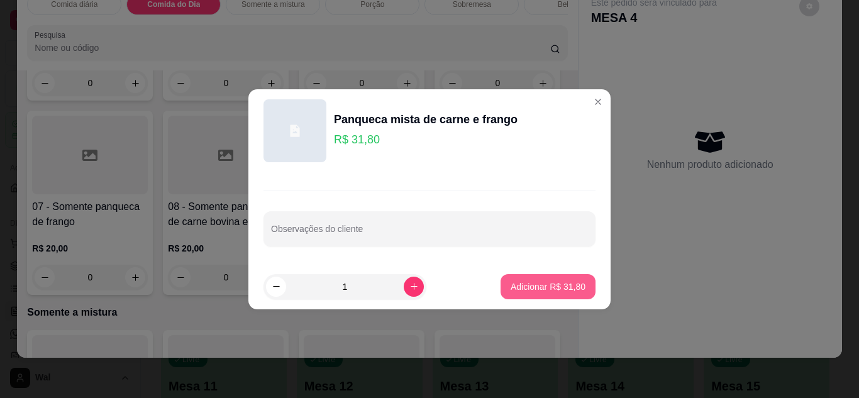
click at [533, 284] on p "Adicionar R$ 31,80" at bounding box center [548, 286] width 75 height 13
type input "1"
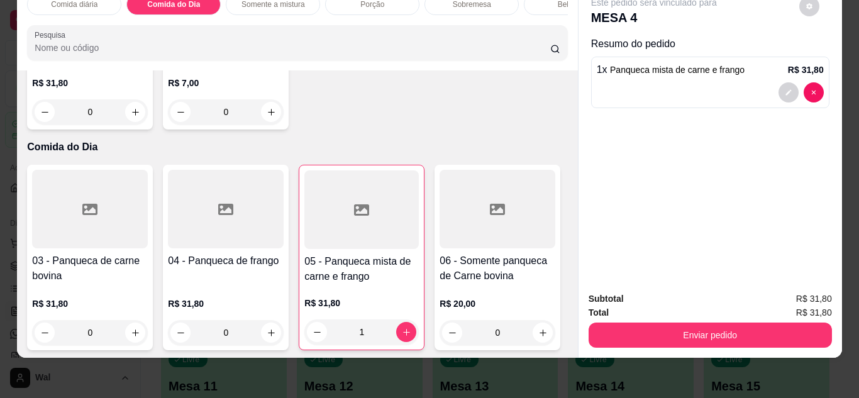
scroll to position [451, 0]
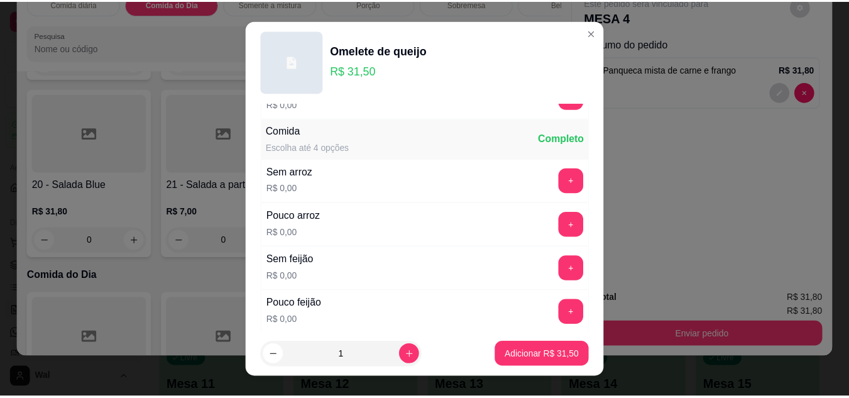
scroll to position [314, 0]
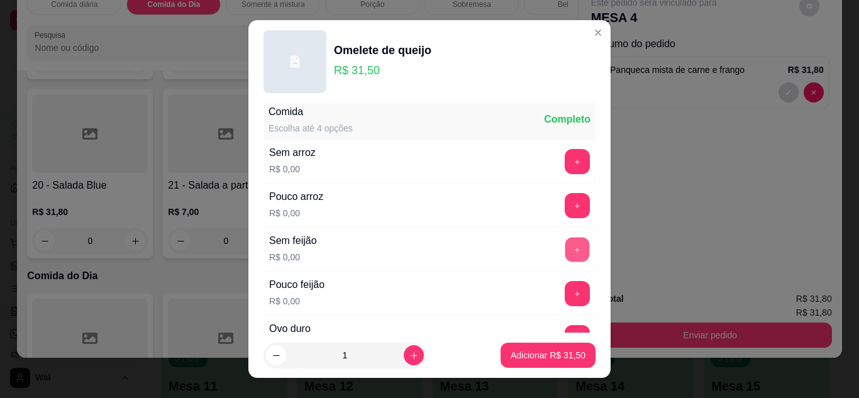
click at [565, 244] on button "+" at bounding box center [577, 249] width 25 height 25
click at [539, 360] on p "Adicionar R$ 31,50" at bounding box center [548, 355] width 75 height 13
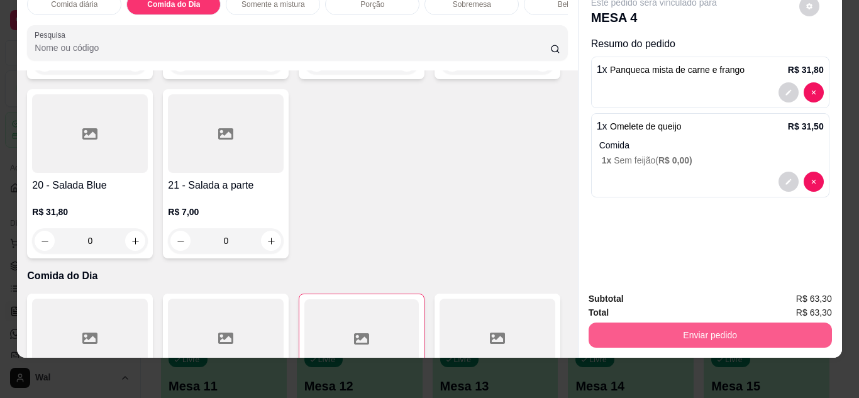
click at [700, 329] on button "Enviar pedido" at bounding box center [709, 335] width 243 height 25
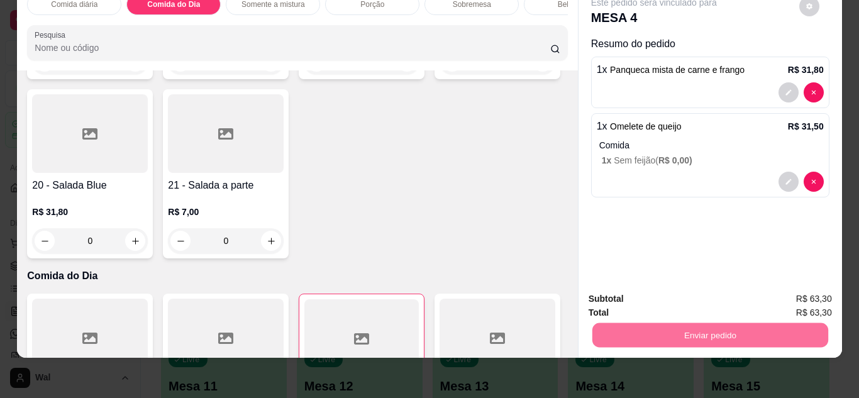
click at [804, 290] on button "Enviar pedido" at bounding box center [799, 293] width 69 height 23
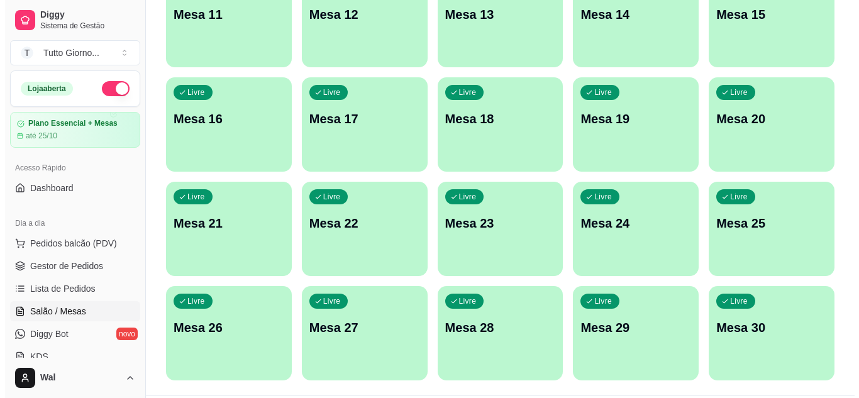
scroll to position [377, 0]
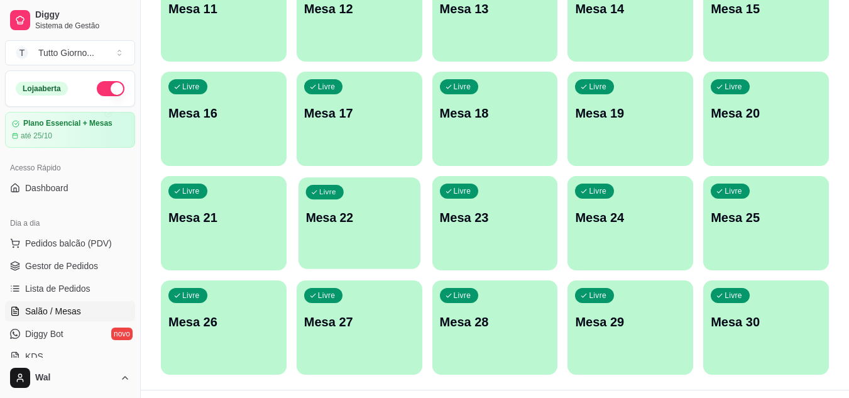
click at [368, 232] on div "Livre Mesa 22" at bounding box center [360, 215] width 122 height 77
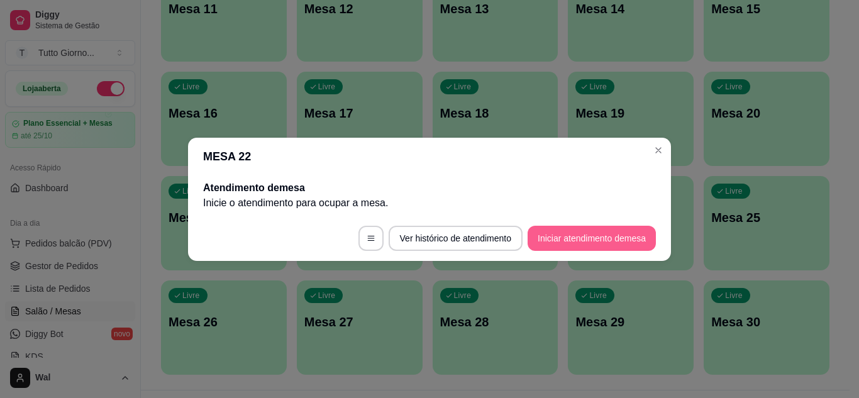
click at [552, 237] on button "Iniciar atendimento de mesa" at bounding box center [591, 238] width 128 height 25
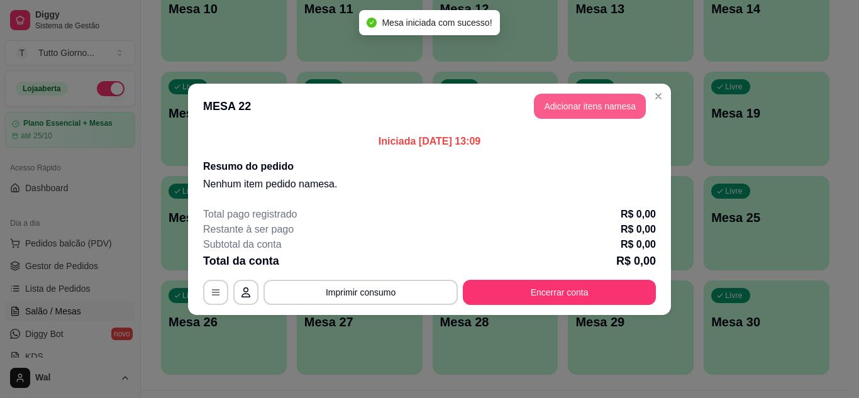
click at [608, 109] on button "Adicionar itens na mesa" at bounding box center [590, 106] width 112 height 25
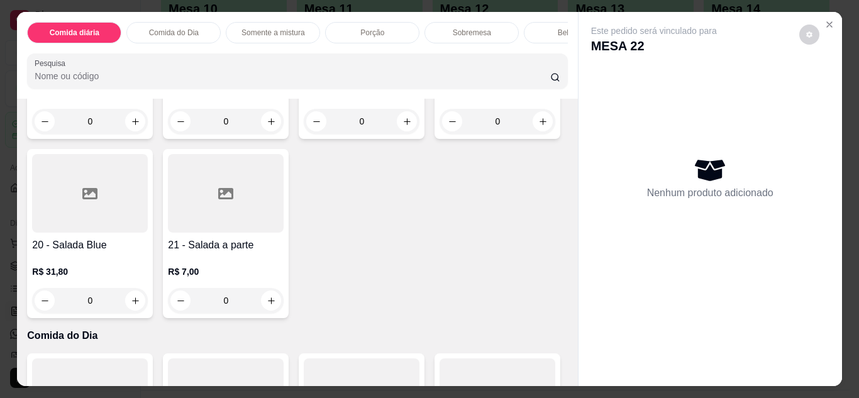
scroll to position [314, 0]
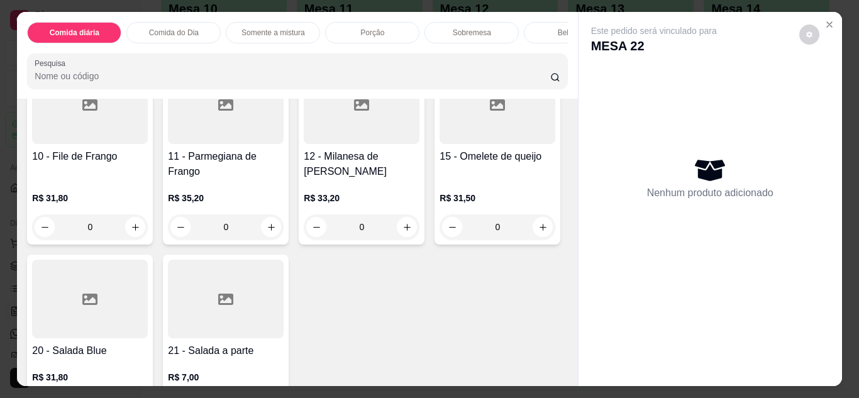
click at [182, 30] on p "Comida do Dia" at bounding box center [174, 33] width 50 height 10
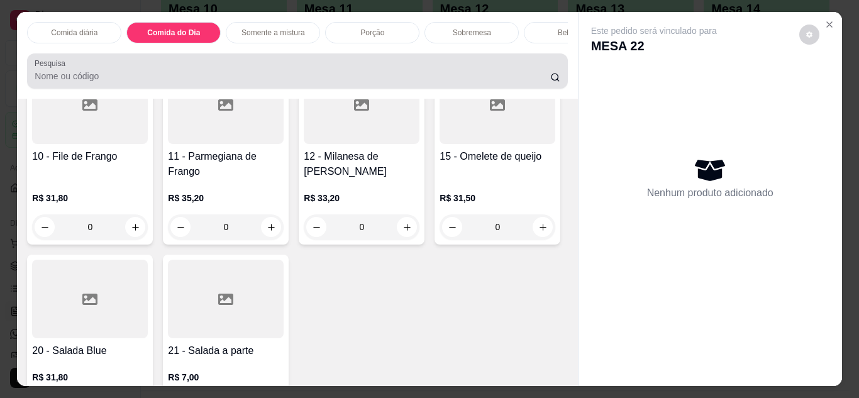
scroll to position [33, 0]
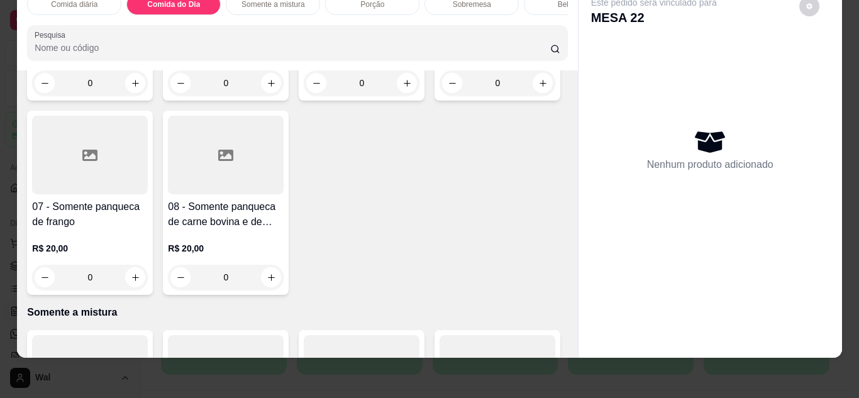
click at [91, 96] on div "R$ 31,80 0" at bounding box center [90, 65] width 116 height 60
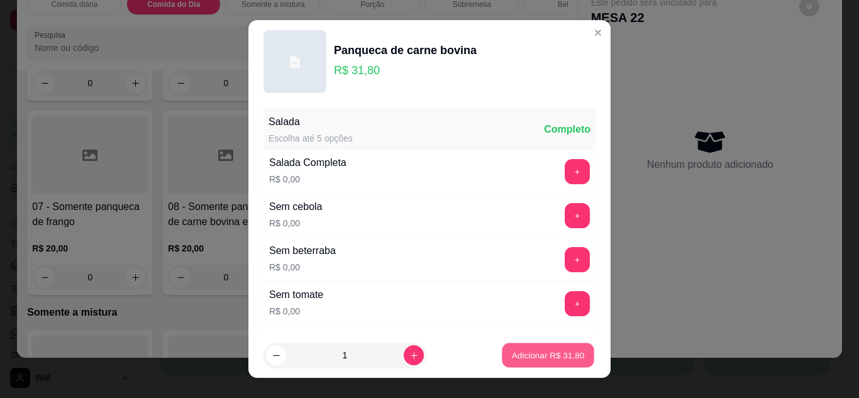
click at [530, 364] on button "Adicionar R$ 31,80" at bounding box center [548, 355] width 92 height 25
type input "1"
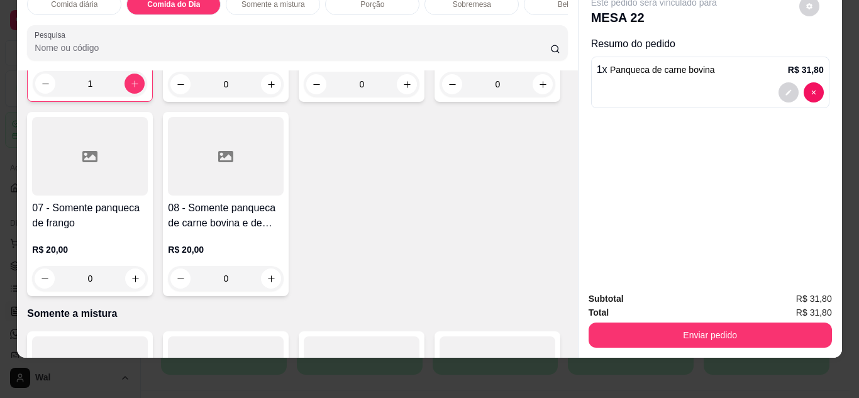
click at [341, 97] on div "R$ 31,80 0" at bounding box center [362, 66] width 116 height 60
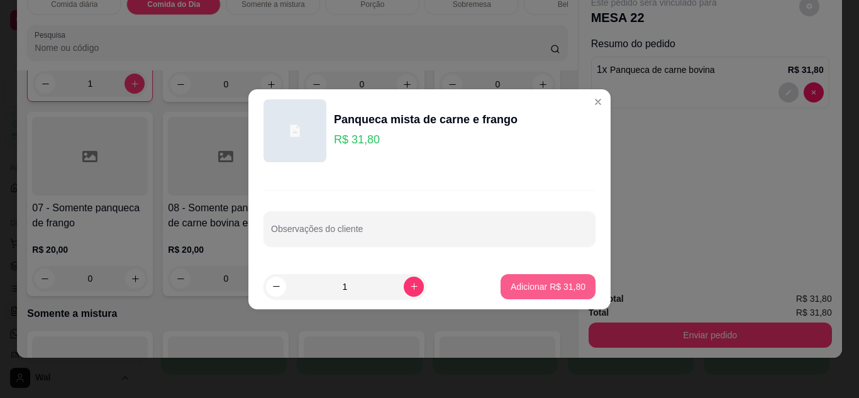
click at [537, 291] on p "Adicionar R$ 31,80" at bounding box center [548, 286] width 75 height 13
type input "1"
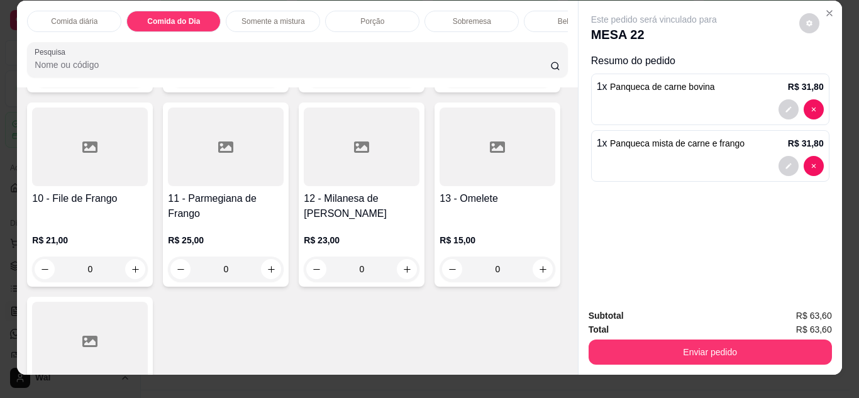
scroll to position [0, 0]
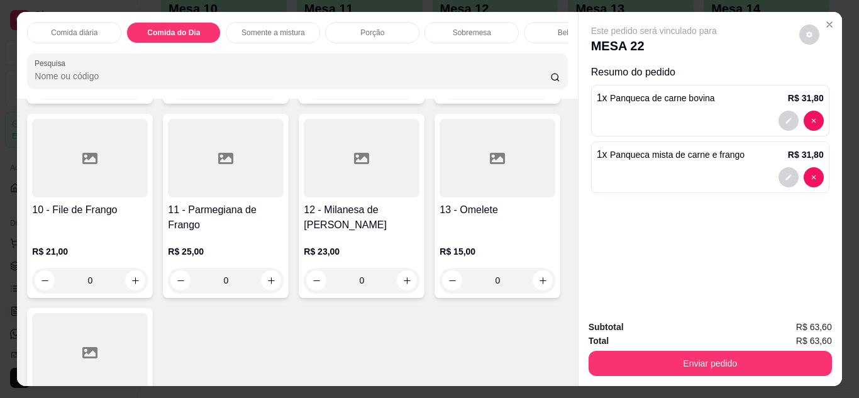
click at [558, 28] on p "Bebidas" at bounding box center [571, 33] width 27 height 10
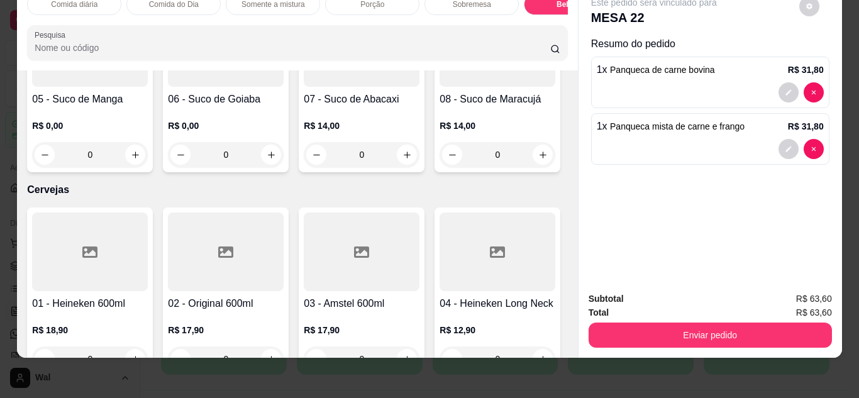
scroll to position [3098, 0]
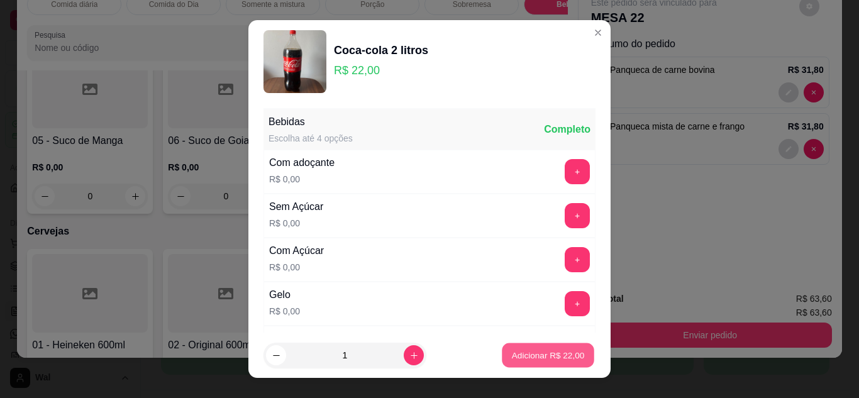
click at [541, 360] on p "Adicionar R$ 22,00" at bounding box center [548, 356] width 73 height 12
type input "1"
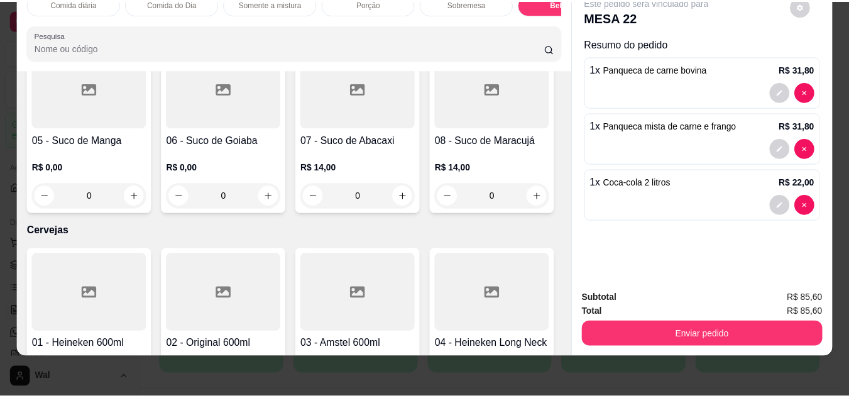
scroll to position [3099, 0]
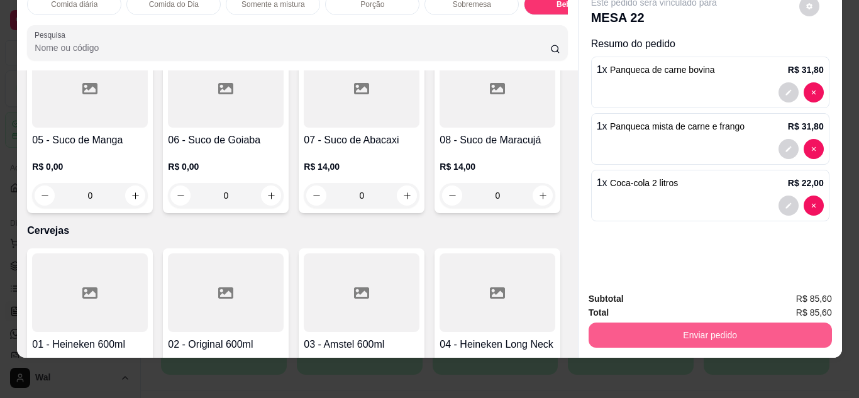
click at [701, 329] on button "Enviar pedido" at bounding box center [709, 335] width 243 height 25
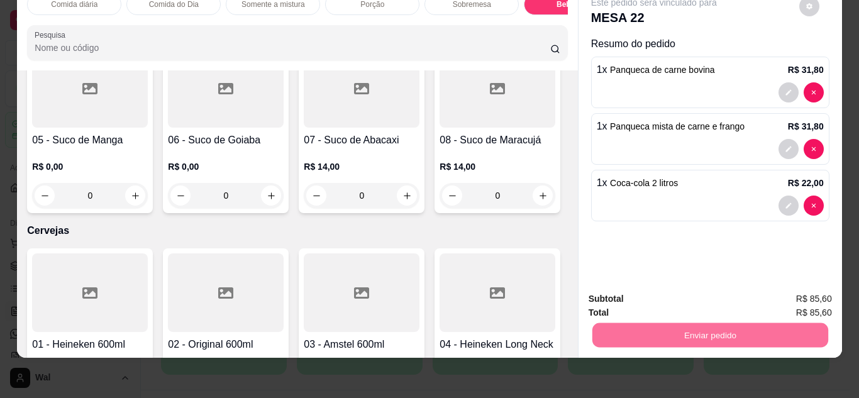
click at [800, 294] on button "Enviar pedido" at bounding box center [798, 294] width 71 height 24
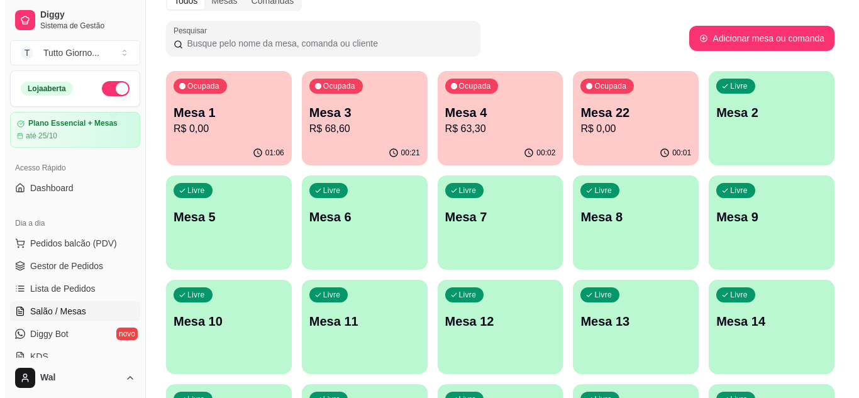
scroll to position [0, 0]
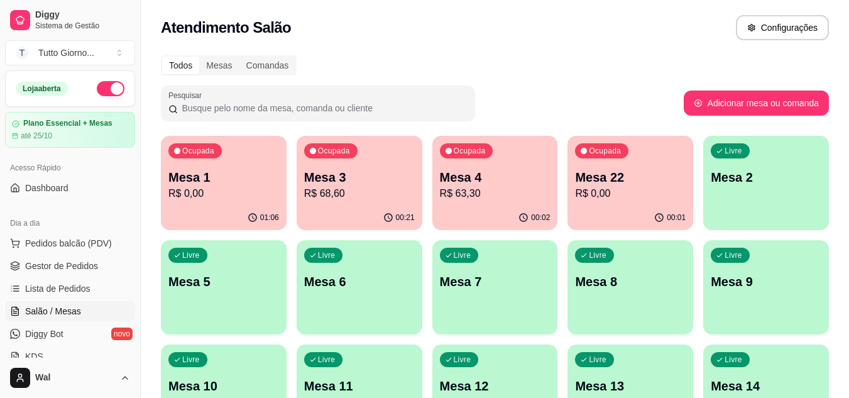
click at [360, 196] on p "R$ 68,60" at bounding box center [359, 193] width 111 height 15
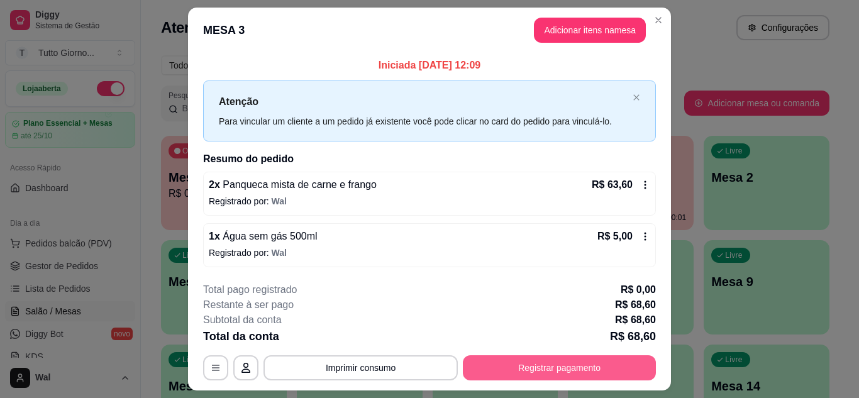
click at [546, 371] on button "Registrar pagamento" at bounding box center [559, 367] width 193 height 25
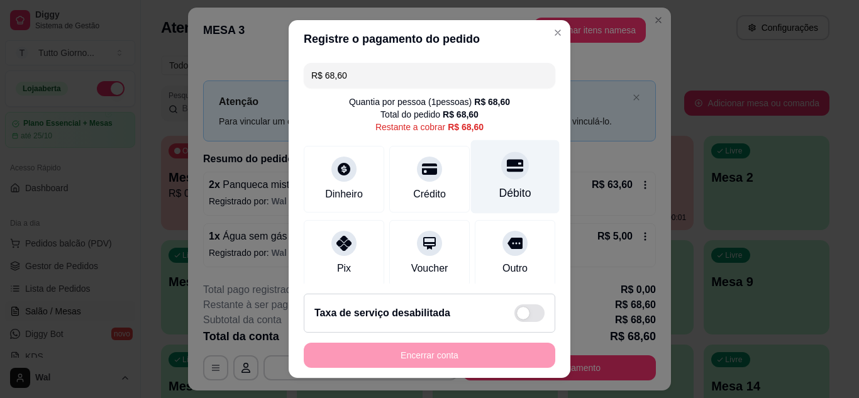
click at [501, 175] on div at bounding box center [515, 166] width 28 height 28
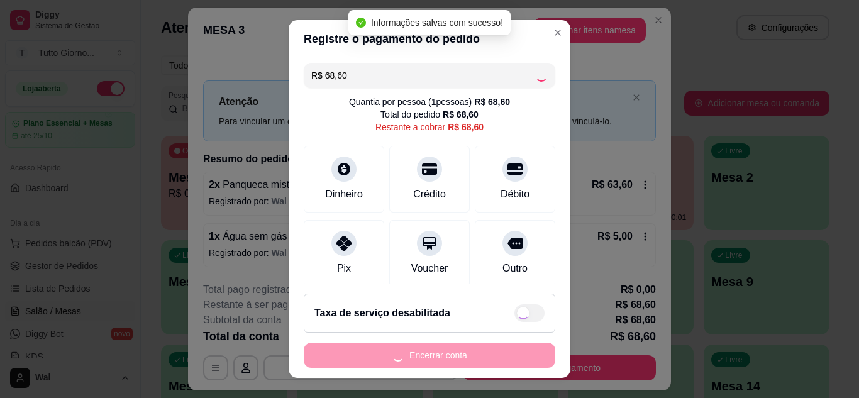
type input "R$ 0,00"
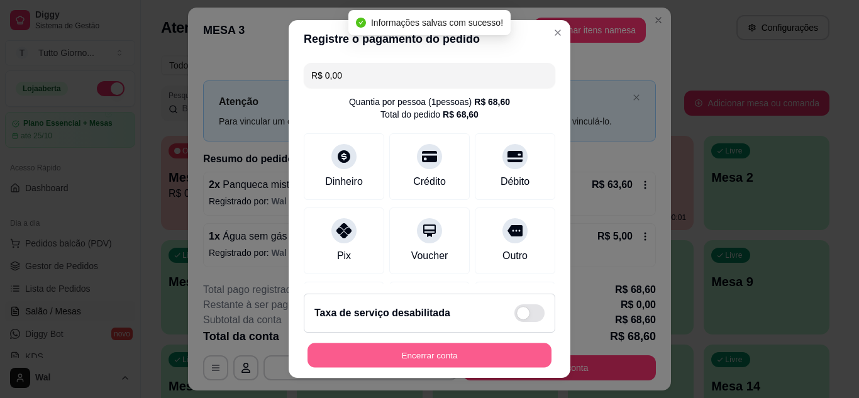
click at [434, 360] on button "Encerrar conta" at bounding box center [429, 355] width 244 height 25
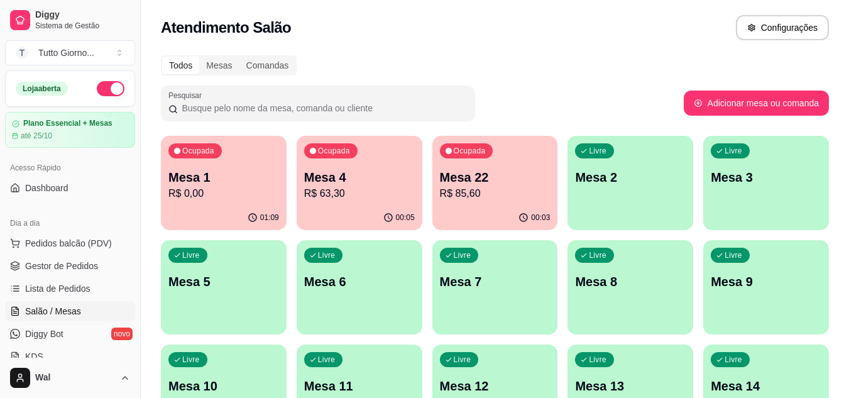
click at [558, 68] on div "Todos Mesas Comandas" at bounding box center [495, 65] width 668 height 20
click at [378, 193] on p "R$ 63,30" at bounding box center [359, 193] width 111 height 15
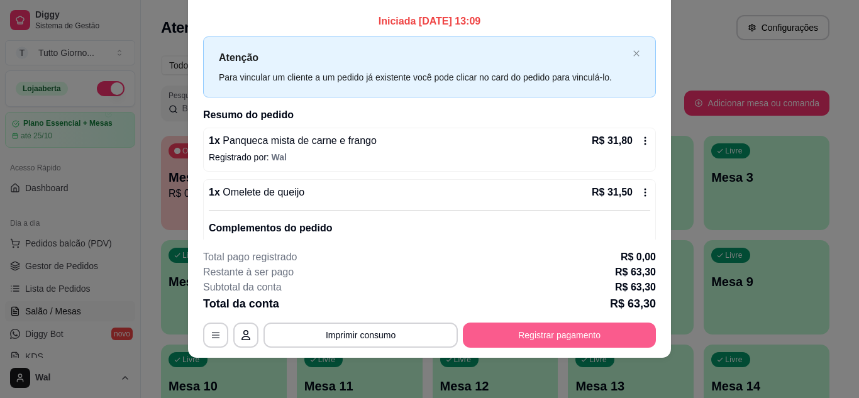
click at [560, 335] on button "Registrar pagamento" at bounding box center [559, 335] width 193 height 25
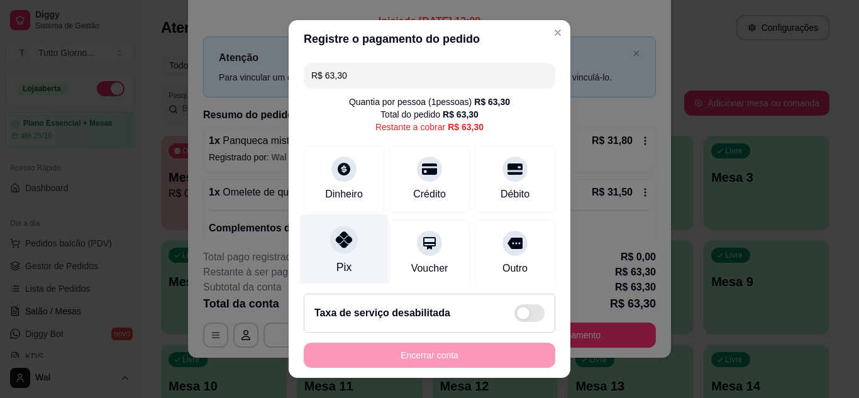
click at [336, 251] on div at bounding box center [344, 240] width 28 height 28
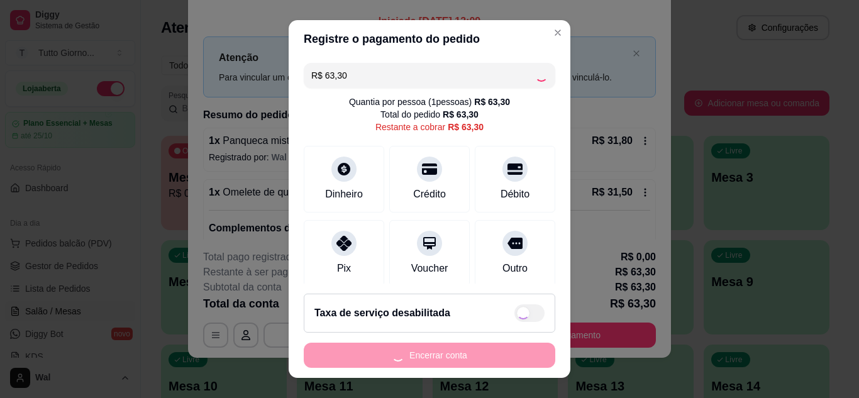
type input "R$ 0,00"
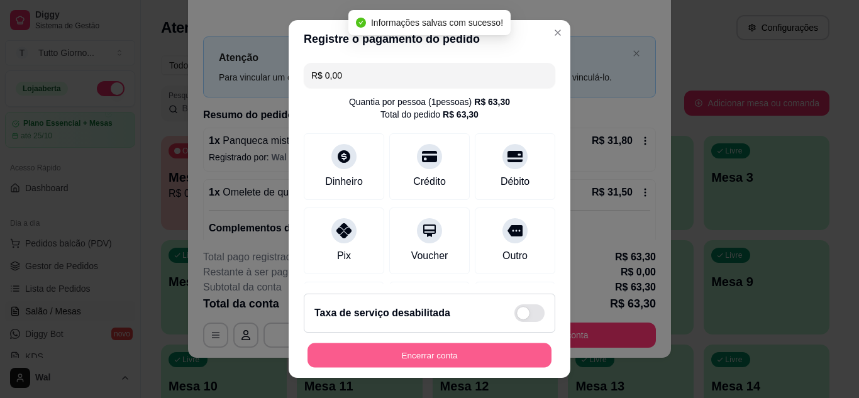
click at [414, 356] on button "Encerrar conta" at bounding box center [429, 355] width 244 height 25
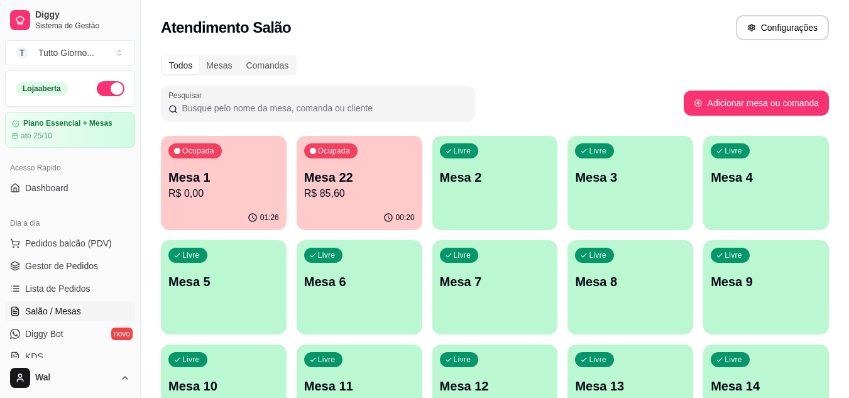
click at [346, 292] on div "Livre Mesa 6" at bounding box center [360, 279] width 126 height 79
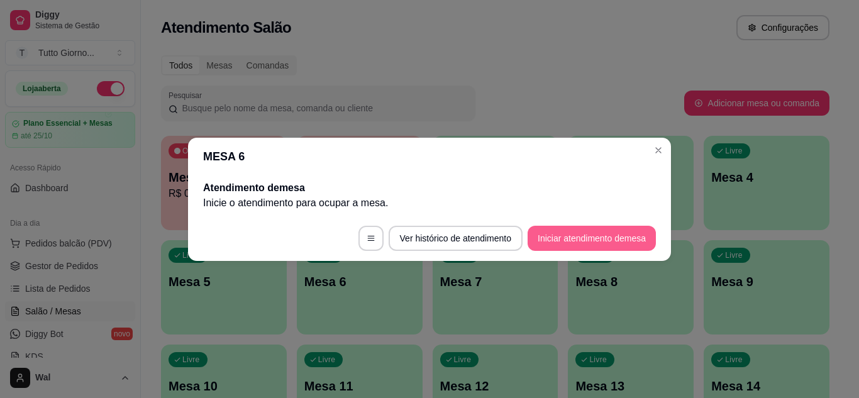
click at [590, 240] on button "Iniciar atendimento de mesa" at bounding box center [591, 238] width 128 height 25
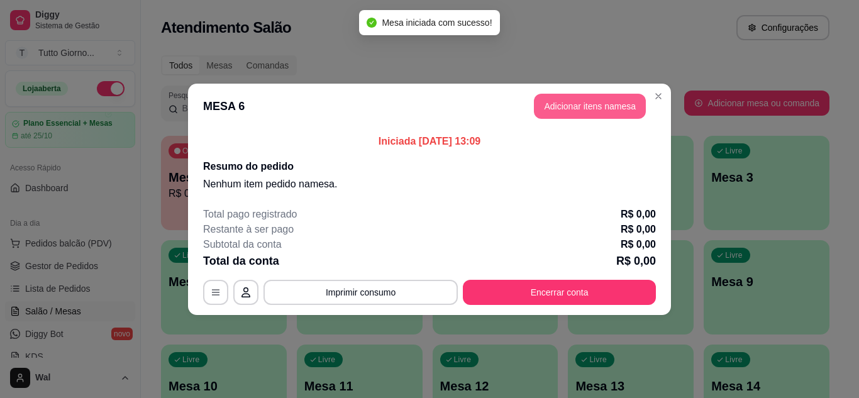
click at [563, 105] on button "Adicionar itens na mesa" at bounding box center [590, 106] width 112 height 25
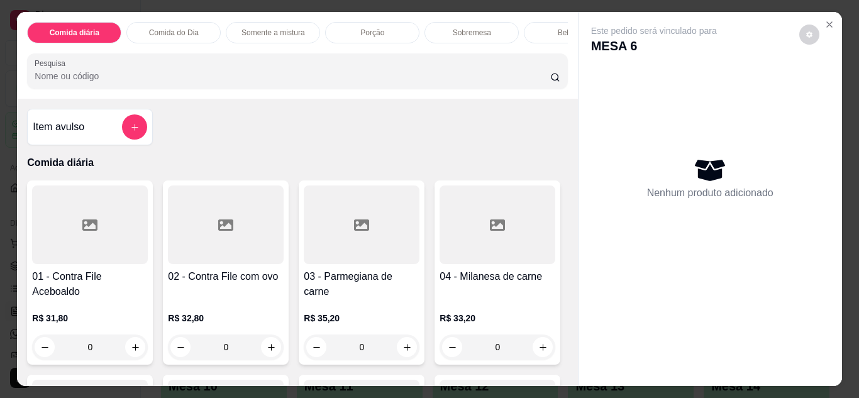
click at [243, 246] on div at bounding box center [226, 224] width 116 height 79
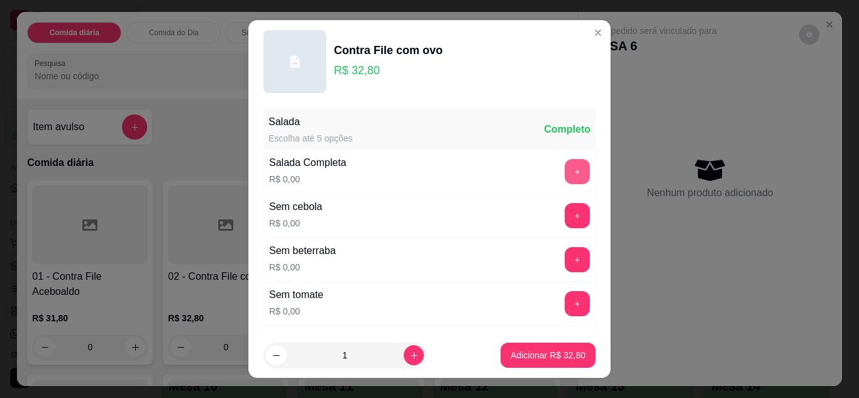
click at [565, 172] on button "+" at bounding box center [577, 171] width 25 height 25
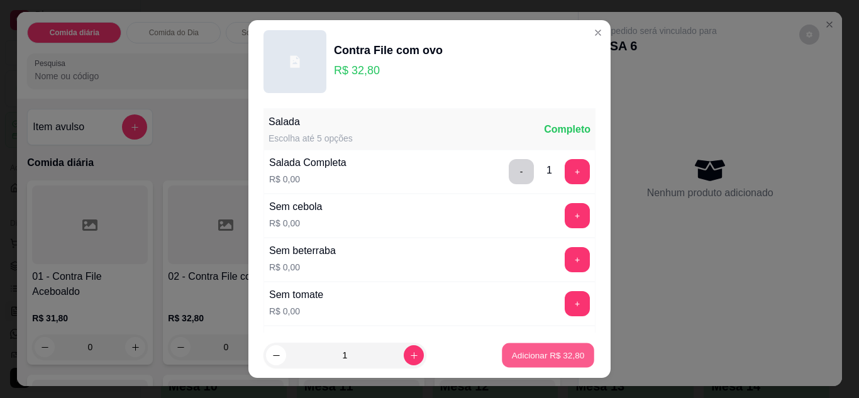
click at [545, 358] on p "Adicionar R$ 32,80" at bounding box center [548, 356] width 73 height 12
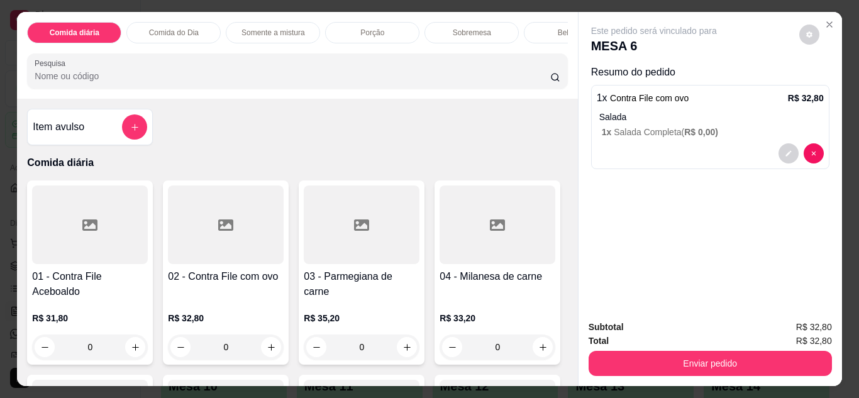
click at [558, 31] on p "Bebidas" at bounding box center [571, 33] width 27 height 10
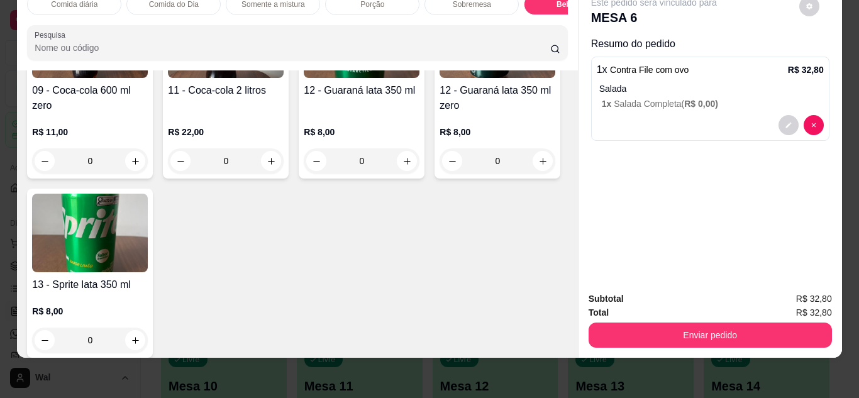
scroll to position [2594, 0]
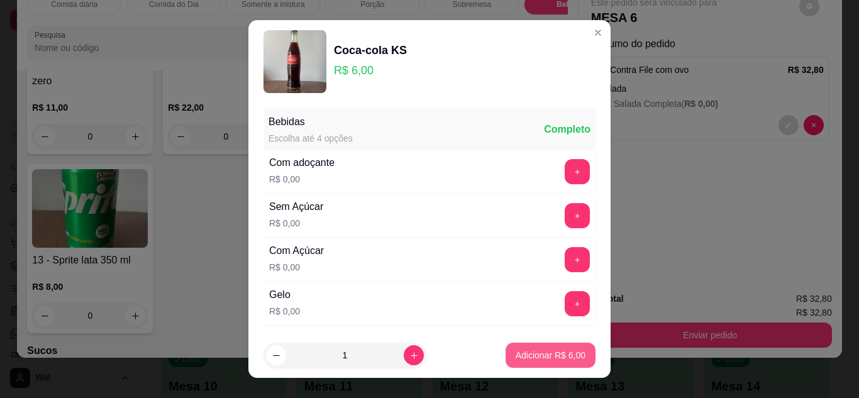
click at [548, 365] on button "Adicionar R$ 6,00" at bounding box center [550, 355] width 90 height 25
type input "1"
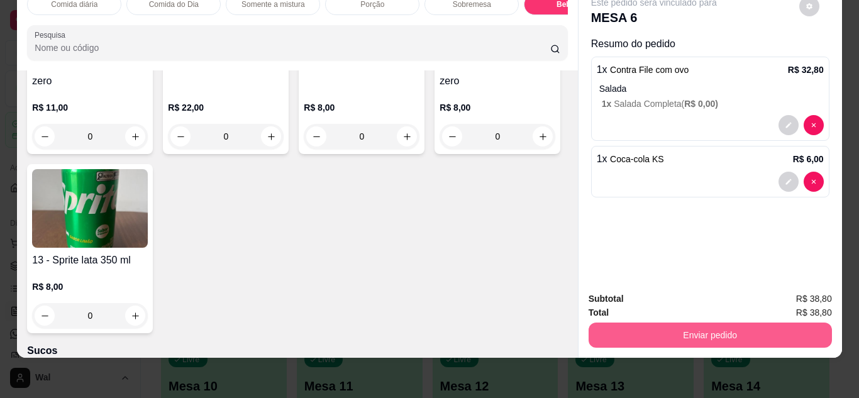
click at [690, 328] on button "Enviar pedido" at bounding box center [709, 335] width 243 height 25
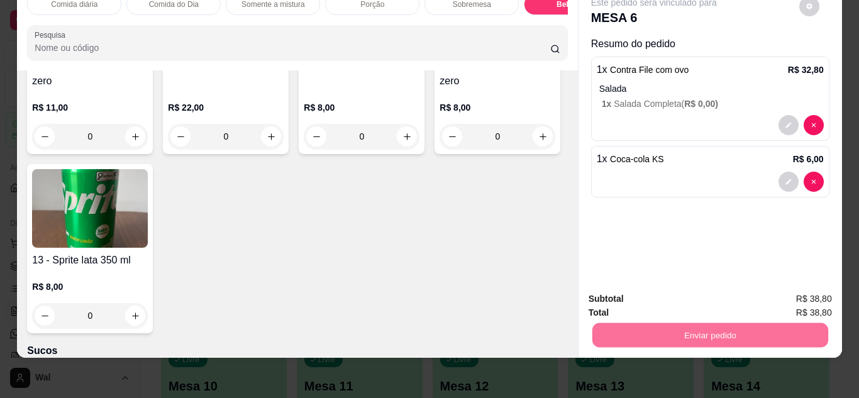
click at [798, 287] on button "Enviar pedido" at bounding box center [799, 293] width 69 height 23
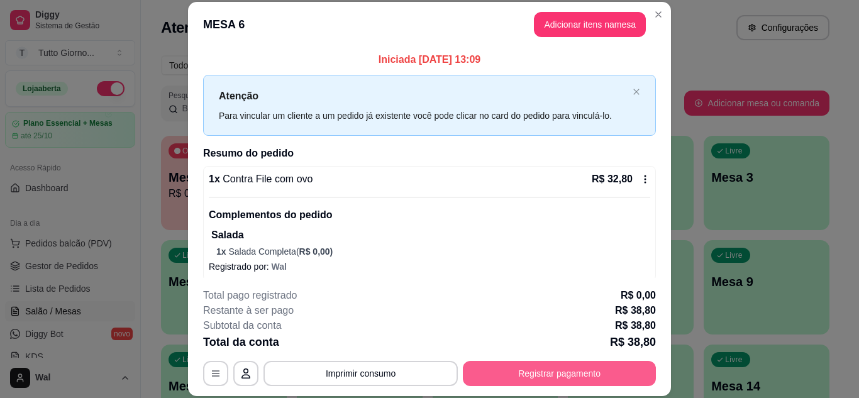
click at [529, 370] on button "Registrar pagamento" at bounding box center [559, 373] width 193 height 25
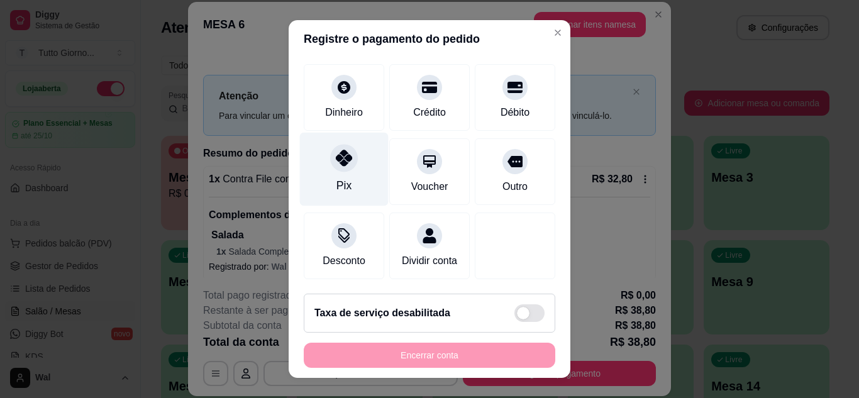
scroll to position [97, 0]
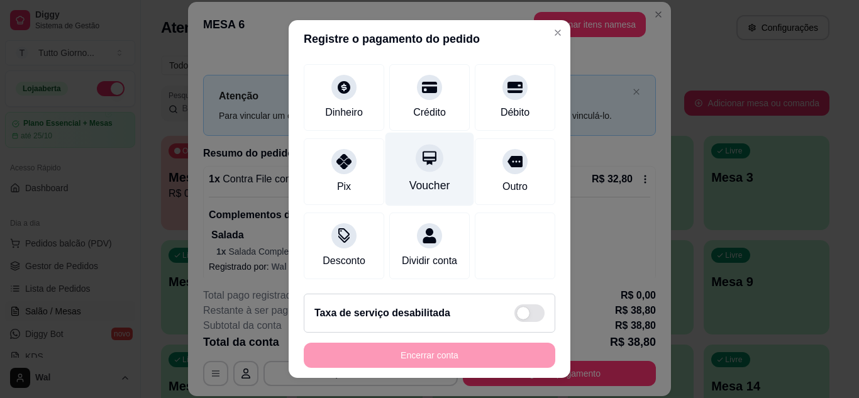
click at [416, 152] on div at bounding box center [430, 158] width 28 height 28
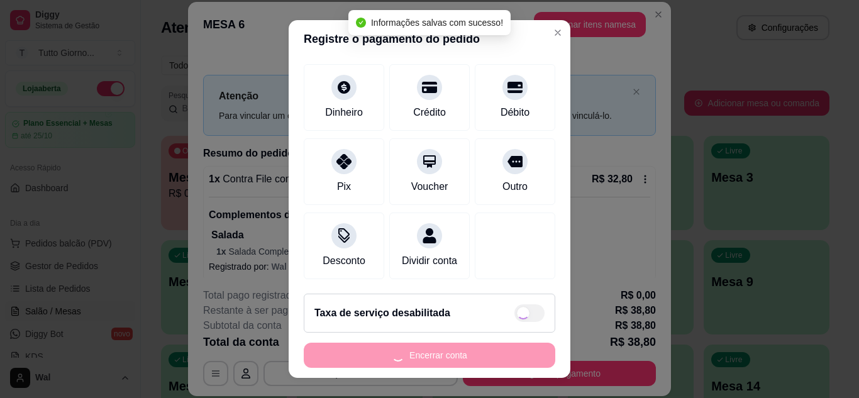
type input "R$ 0,00"
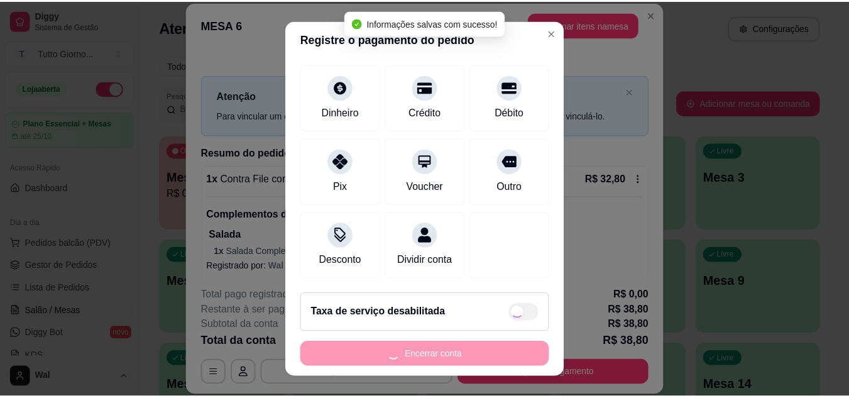
scroll to position [84, 0]
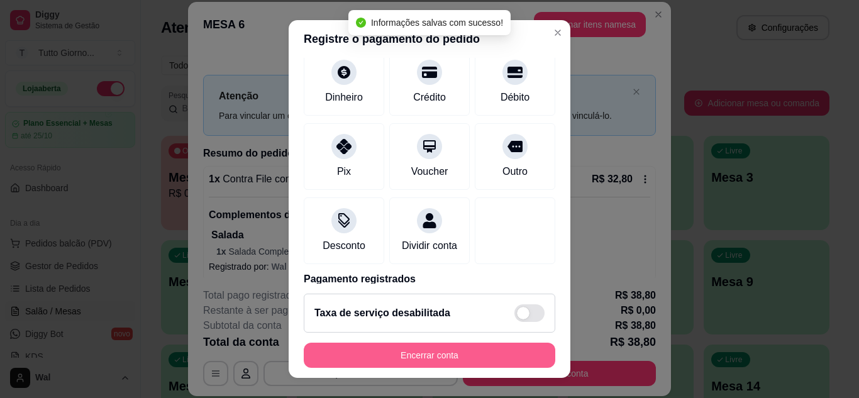
click at [444, 349] on button "Encerrar conta" at bounding box center [429, 355] width 251 height 25
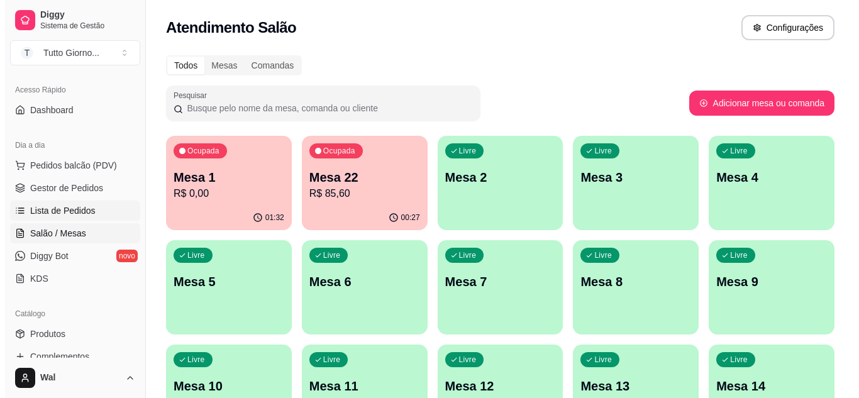
scroll to position [63, 0]
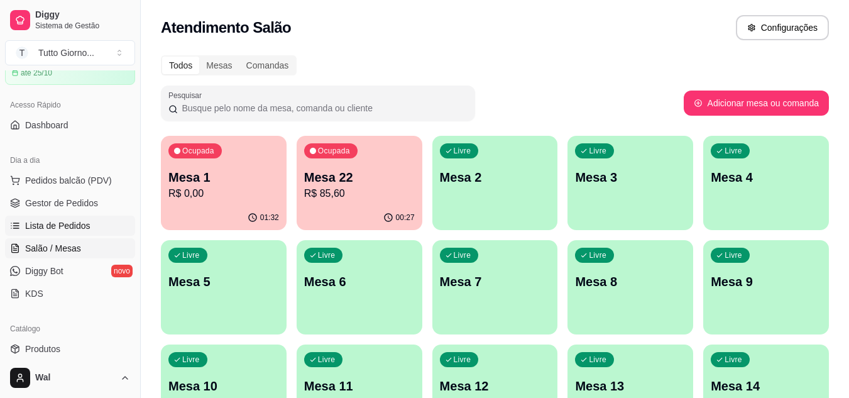
click at [82, 229] on span "Lista de Pedidos" at bounding box center [57, 225] width 65 height 13
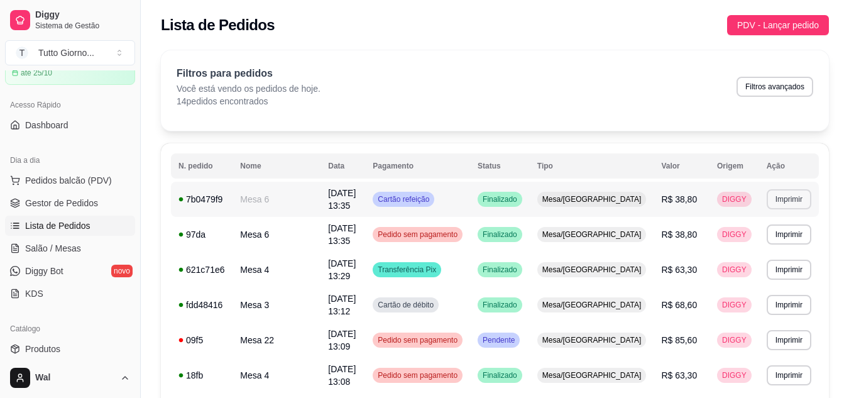
click at [793, 196] on button "Imprimir" at bounding box center [789, 199] width 45 height 20
click at [760, 246] on button "IMPRESSORA CAIXA" at bounding box center [765, 242] width 89 height 19
click at [57, 253] on span "Salão / Mesas" at bounding box center [53, 248] width 56 height 13
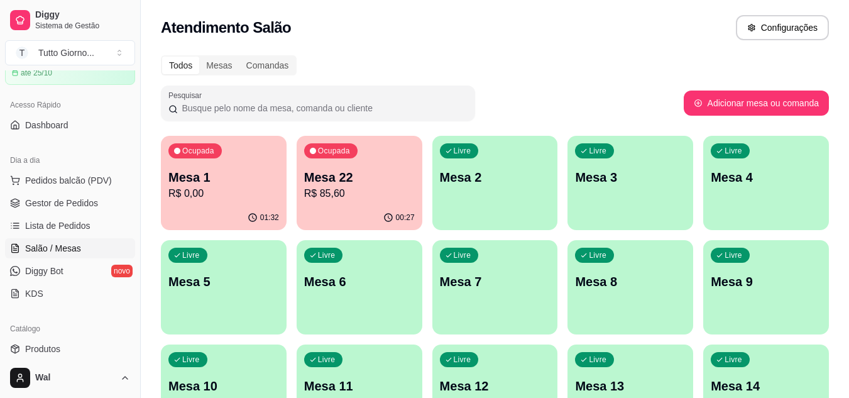
click at [321, 184] on p "Mesa 22" at bounding box center [359, 177] width 111 height 18
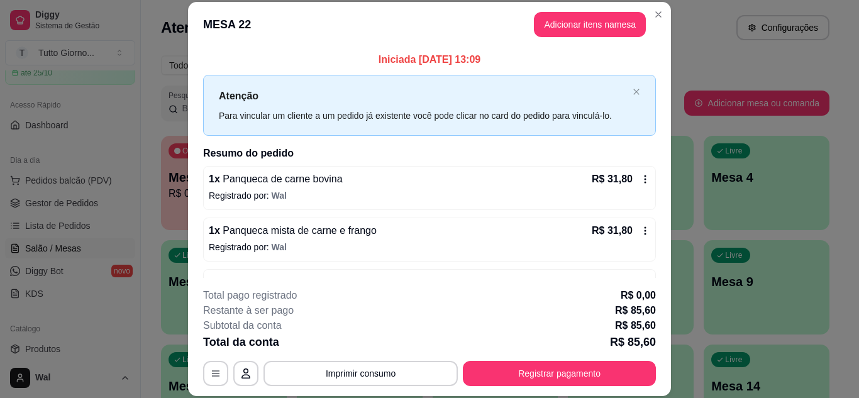
scroll to position [38, 0]
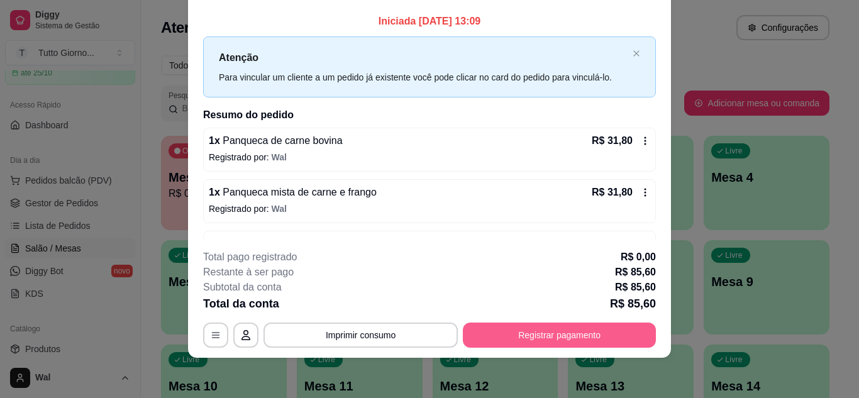
click at [572, 328] on button "Registrar pagamento" at bounding box center [559, 335] width 193 height 25
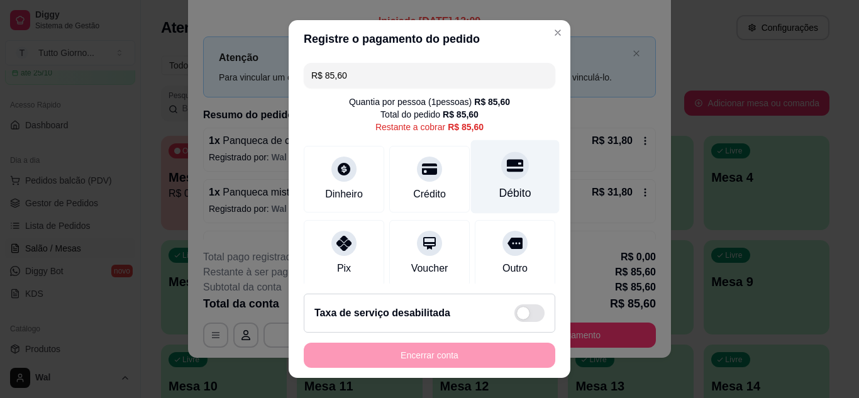
click at [507, 167] on icon at bounding box center [515, 165] width 16 height 13
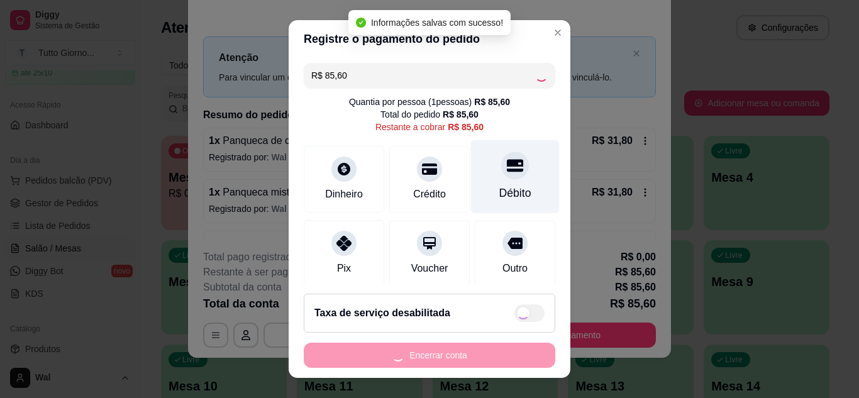
type input "R$ 0,00"
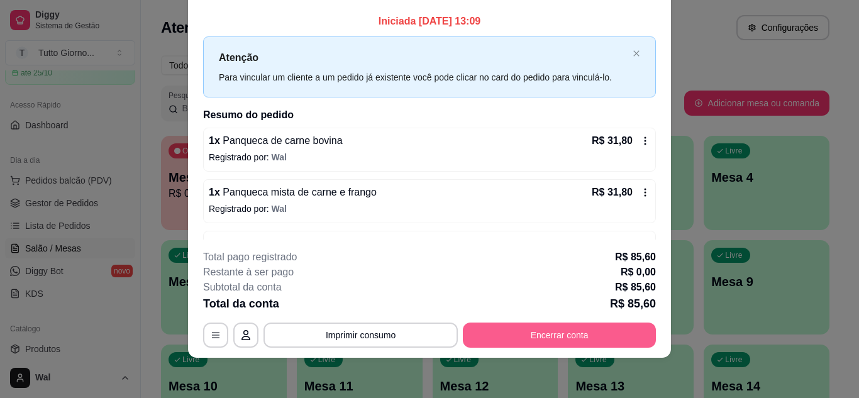
click at [559, 338] on button "Encerrar conta" at bounding box center [559, 335] width 193 height 25
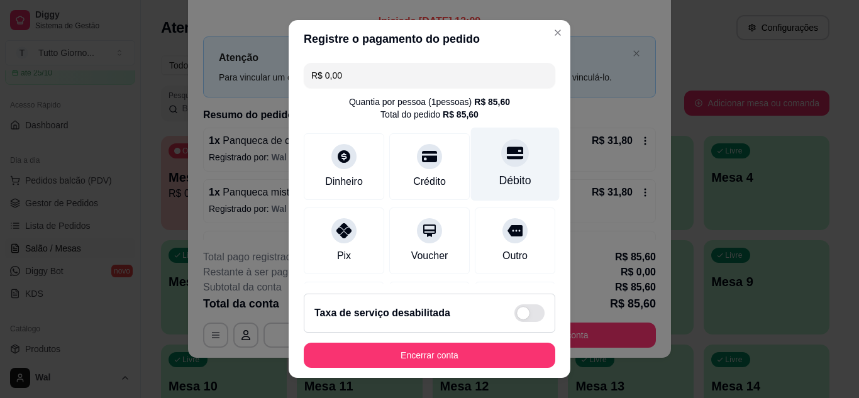
click at [499, 178] on div "Débito" at bounding box center [515, 180] width 32 height 16
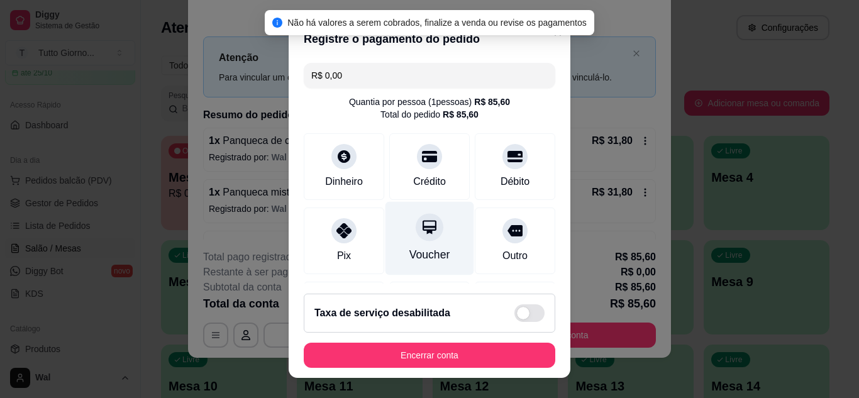
scroll to position [150, 0]
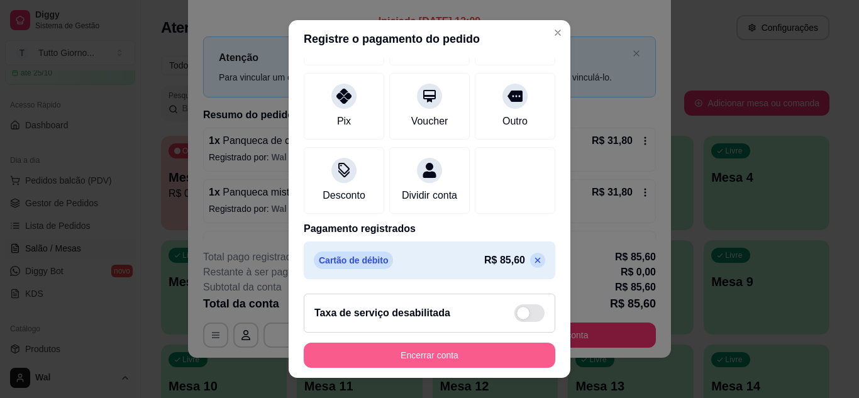
click at [421, 366] on button "Encerrar conta" at bounding box center [429, 355] width 251 height 25
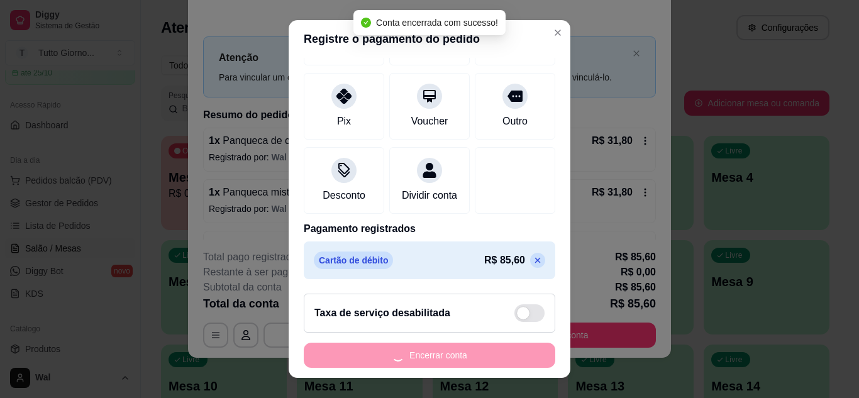
scroll to position [0, 0]
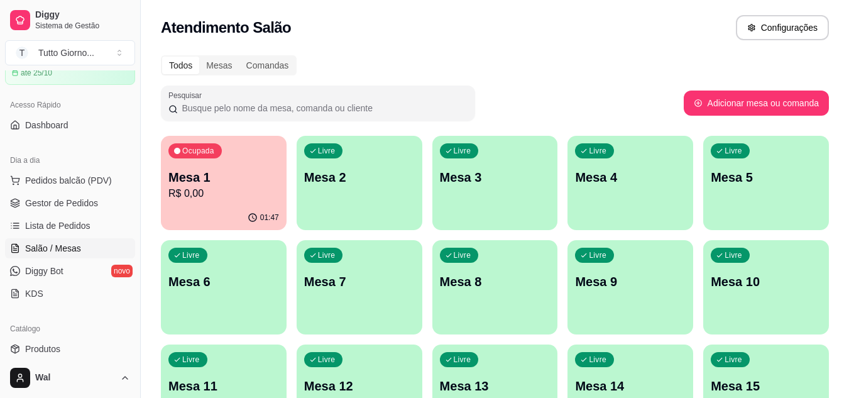
click at [489, 74] on div "Todos Mesas Comandas" at bounding box center [495, 65] width 668 height 20
click at [262, 204] on div "Ocupada Mesa 1 R$ 0,00" at bounding box center [224, 171] width 122 height 68
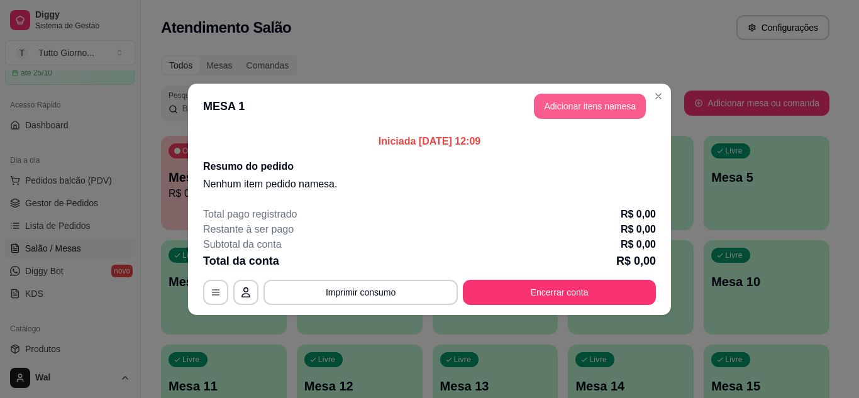
click at [599, 108] on button "Adicionar itens na mesa" at bounding box center [590, 106] width 112 height 25
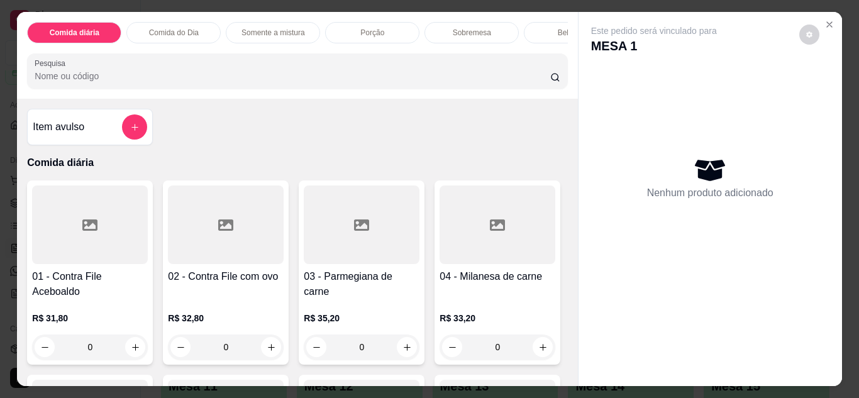
click at [175, 22] on div "Comida do Dia" at bounding box center [173, 32] width 94 height 21
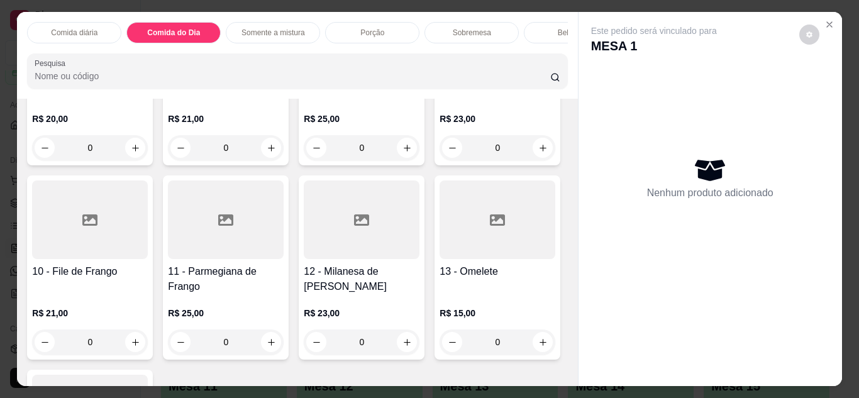
click at [182, 28] on p "Comida do Dia" at bounding box center [173, 33] width 53 height 10
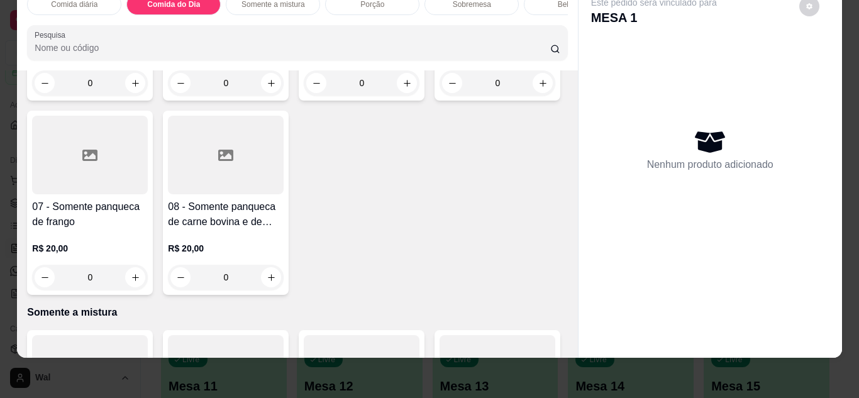
click at [365, 35] on h4 "05 - Panqueca mista de carne e frango" at bounding box center [362, 20] width 116 height 30
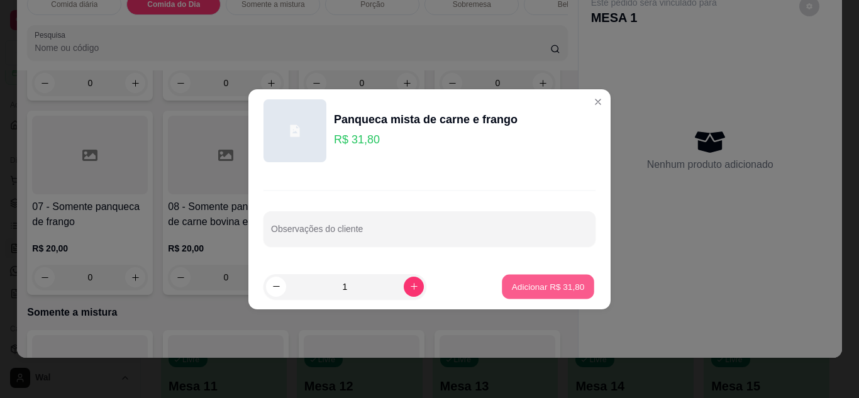
click at [531, 292] on p "Adicionar R$ 31,80" at bounding box center [548, 286] width 73 height 12
type input "1"
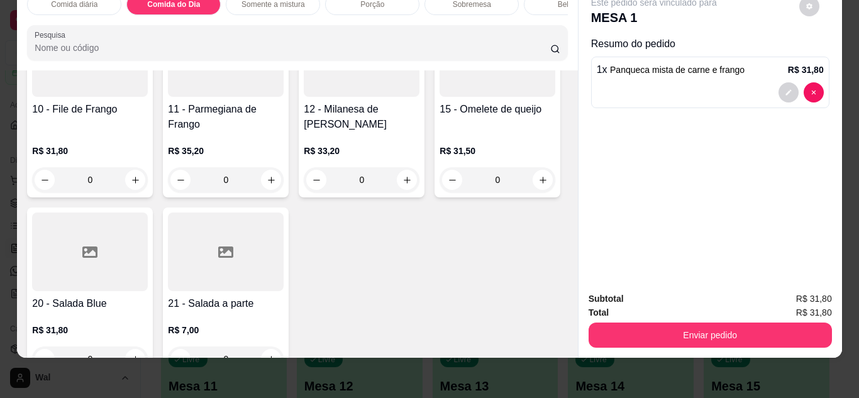
scroll to position [137, 0]
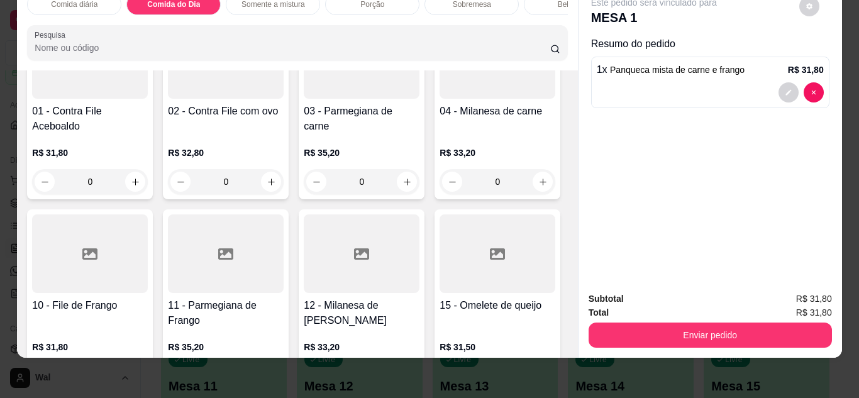
click at [439, 99] on div at bounding box center [497, 59] width 116 height 79
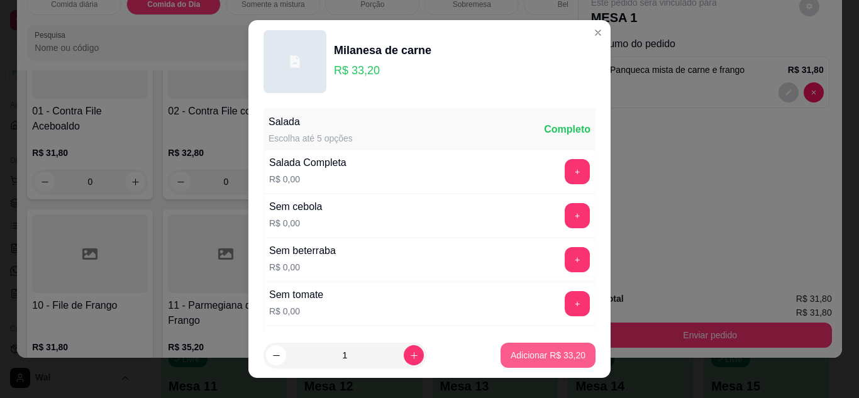
click at [524, 358] on p "Adicionar R$ 33,20" at bounding box center [548, 355] width 75 height 13
type input "1"
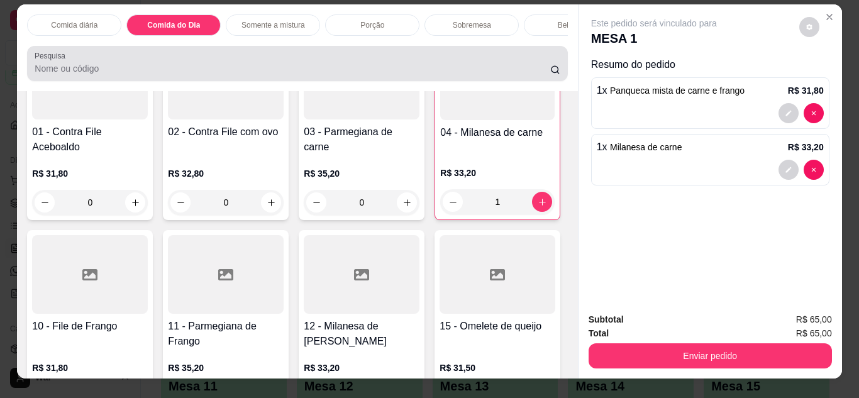
scroll to position [0, 0]
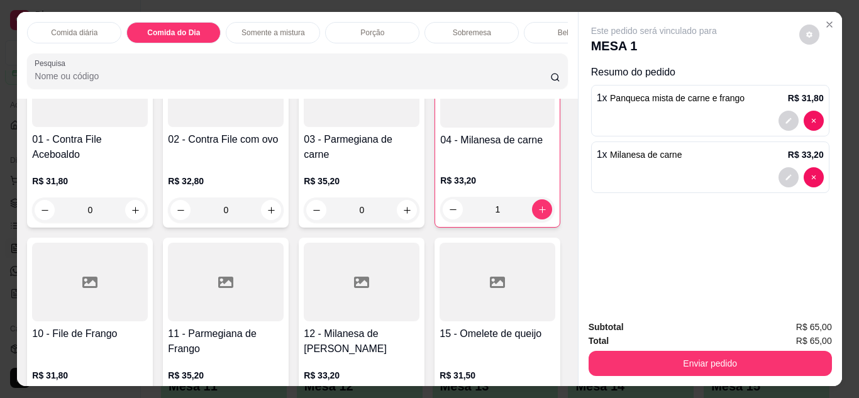
click at [370, 28] on p "Porção" at bounding box center [372, 33] width 24 height 10
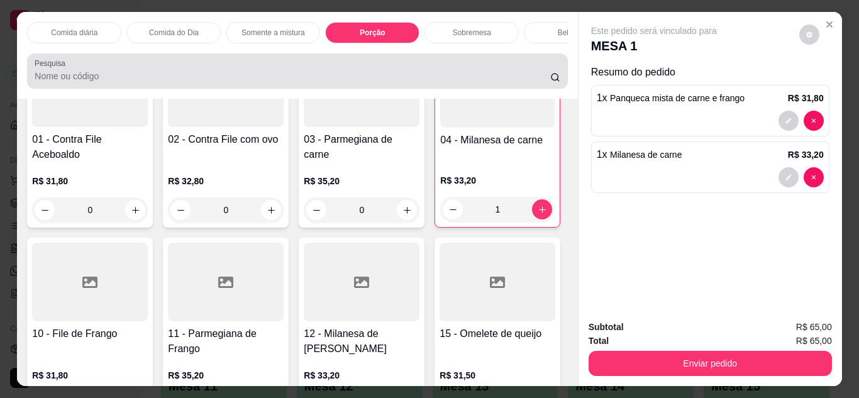
scroll to position [33, 0]
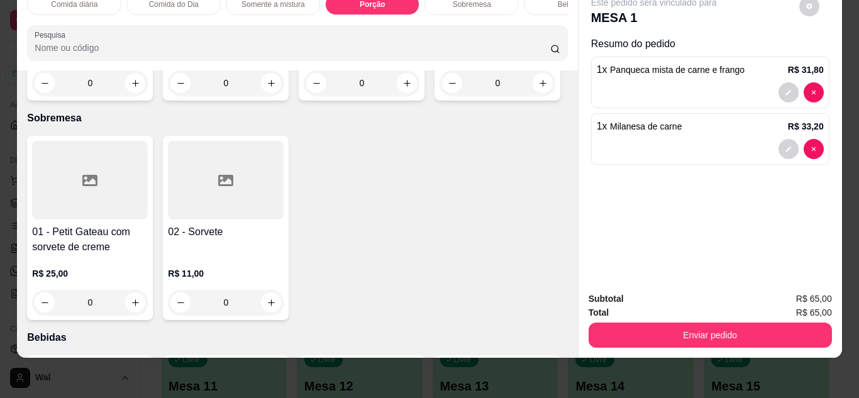
click at [107, 35] on h4 "01 - Porção de batatas fritas (pequena)" at bounding box center [90, 20] width 116 height 30
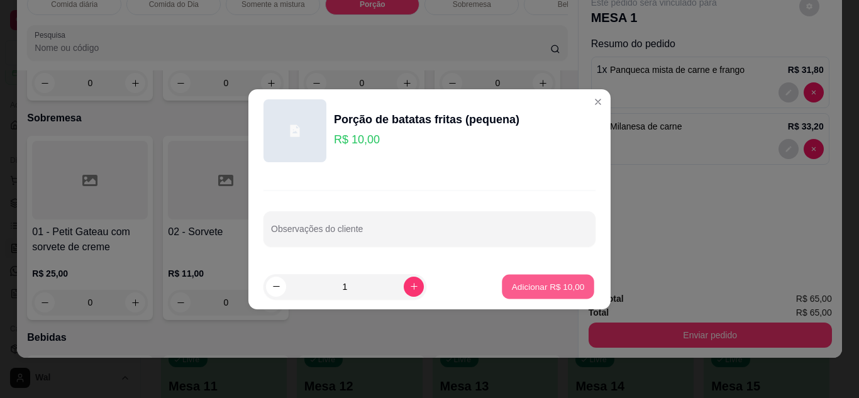
click at [510, 279] on button "Adicionar R$ 10,00" at bounding box center [548, 286] width 92 height 25
type input "1"
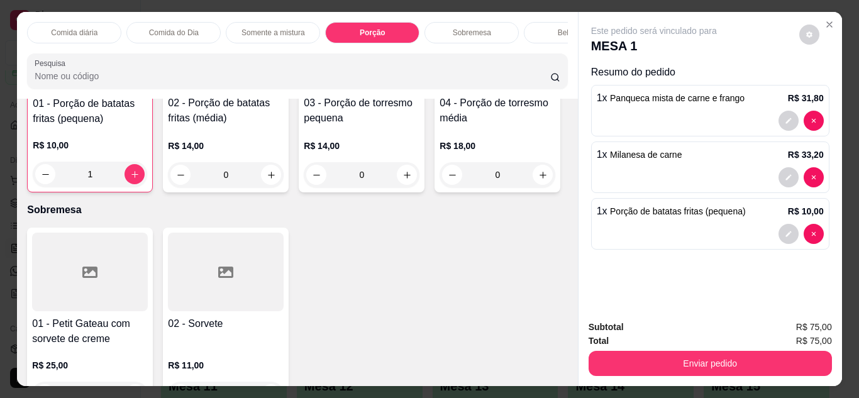
scroll to position [1774, 0]
drag, startPoint x: 553, startPoint y: 28, endPoint x: 515, endPoint y: 54, distance: 46.0
click at [553, 28] on div "Bebidas" at bounding box center [571, 32] width 94 height 21
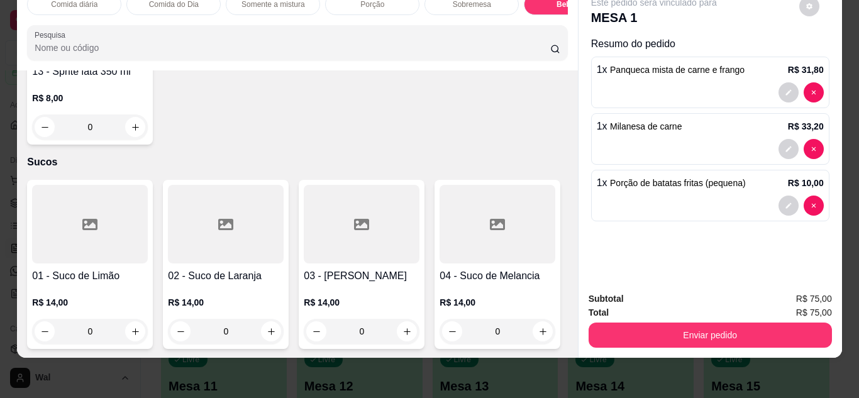
scroll to position [2848, 0]
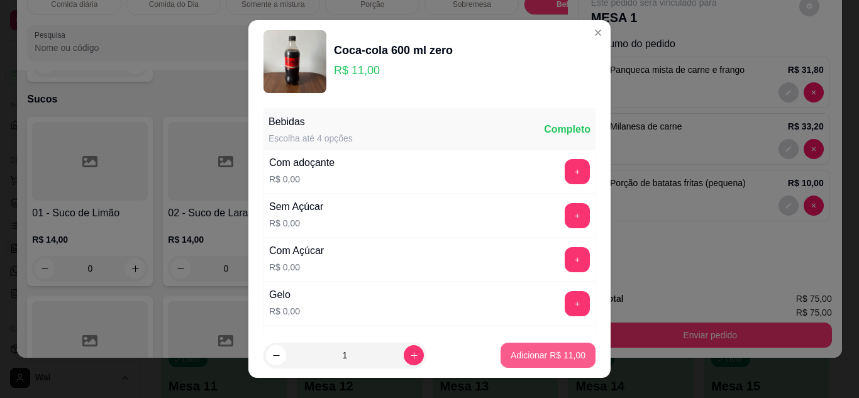
click at [524, 362] on button "Adicionar R$ 11,00" at bounding box center [547, 355] width 95 height 25
type input "1"
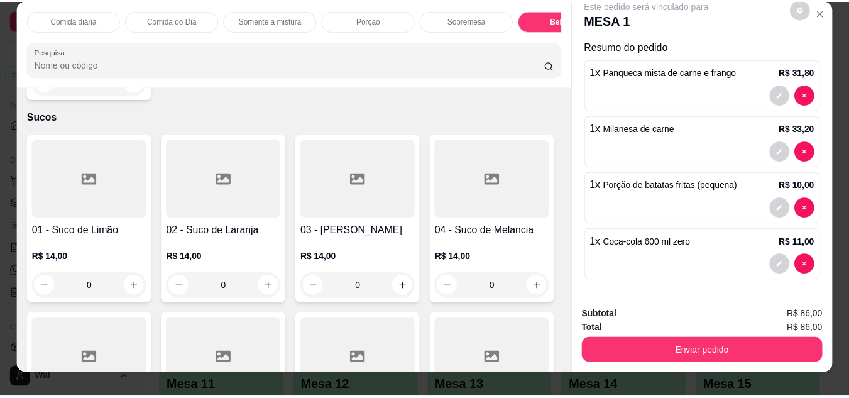
scroll to position [0, 0]
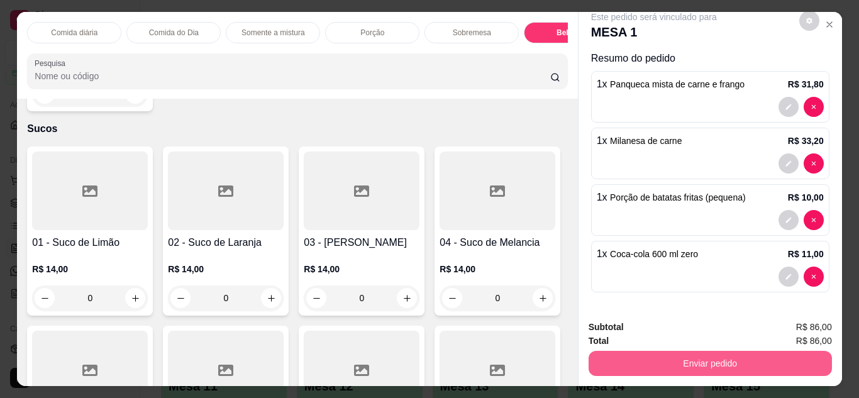
click at [695, 360] on button "Enviar pedido" at bounding box center [709, 363] width 243 height 25
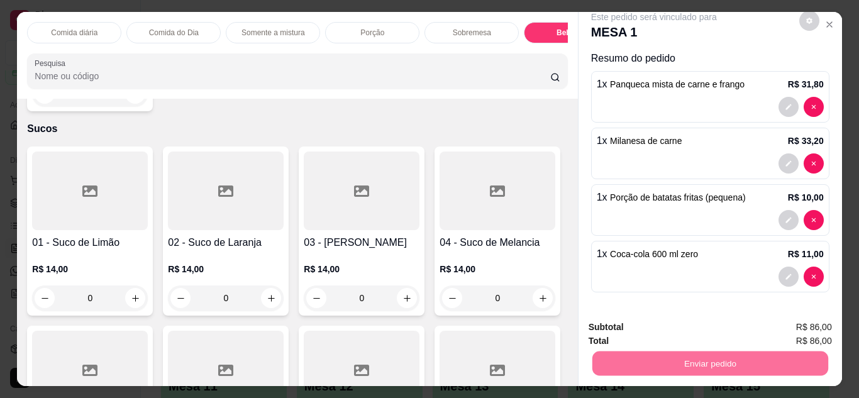
click at [805, 329] on button "Enviar pedido" at bounding box center [798, 328] width 71 height 24
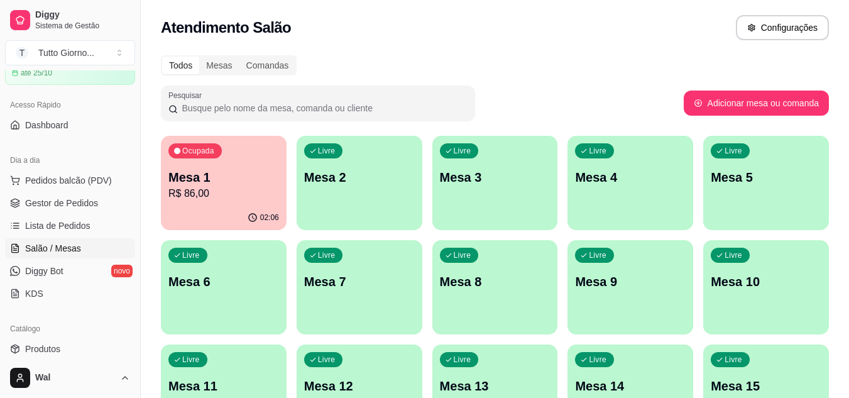
click at [219, 194] on p "R$ 86,00" at bounding box center [223, 193] width 111 height 15
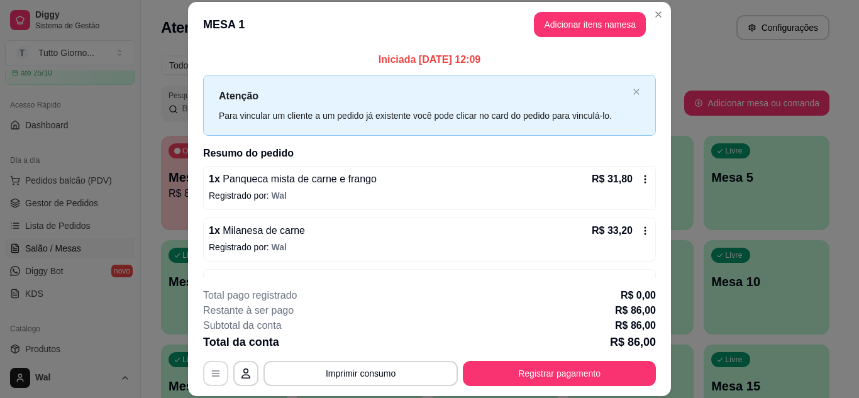
click at [211, 377] on icon "button" at bounding box center [216, 373] width 10 height 10
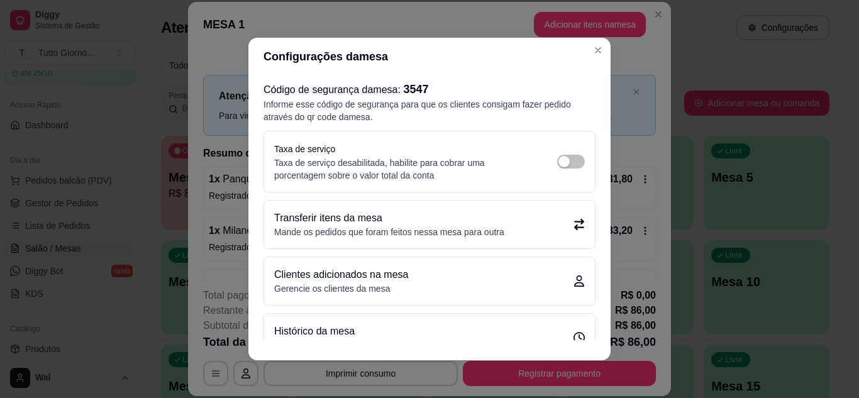
click at [384, 228] on p "Mande os pedidos que foram feitos nessa mesa para outra" at bounding box center [389, 232] width 230 height 13
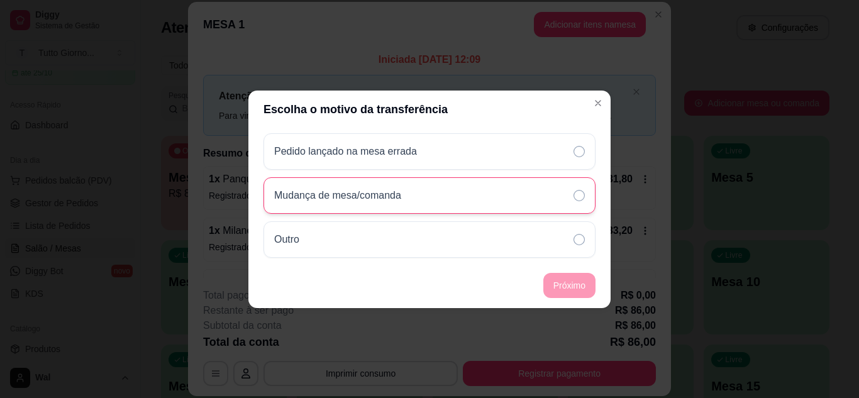
click at [389, 197] on p "Mudança de mesa/comanda" at bounding box center [337, 195] width 127 height 15
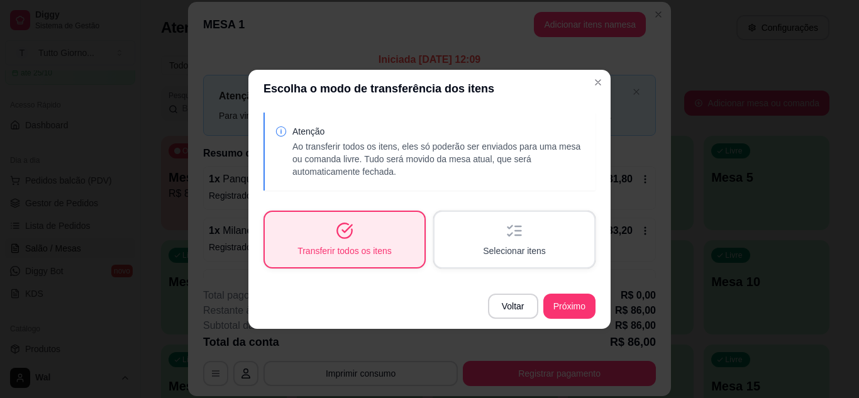
click at [362, 247] on span "Transferir todos os itens" at bounding box center [344, 251] width 94 height 13
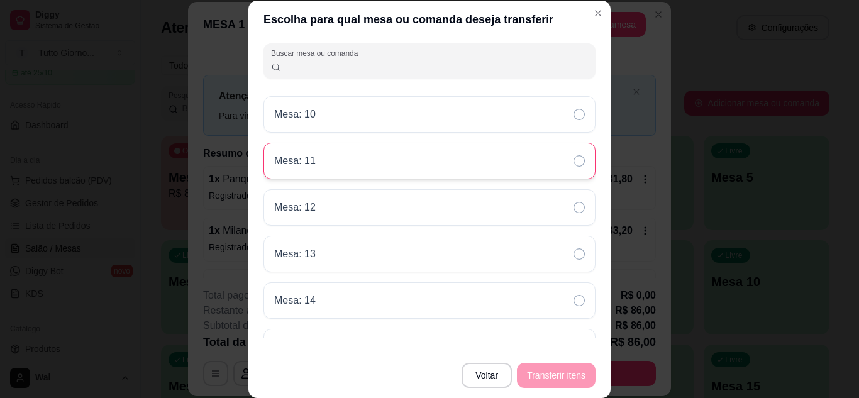
click at [577, 155] on icon at bounding box center [578, 160] width 11 height 11
click at [544, 371] on button "Transferir itens" at bounding box center [556, 375] width 76 height 25
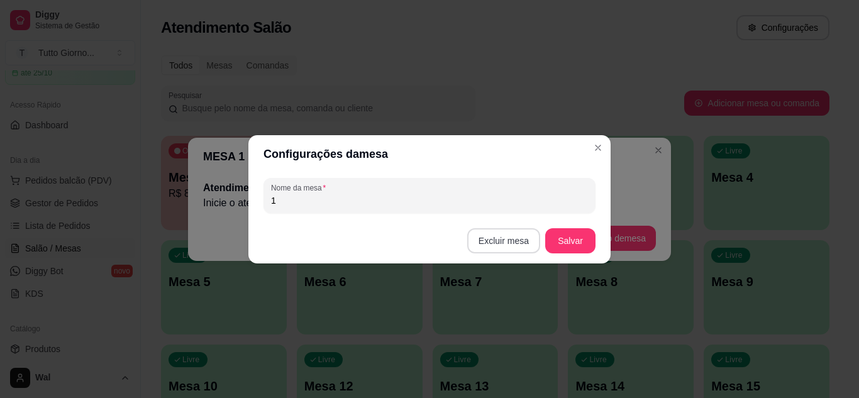
click at [499, 241] on button "Excluir mesa" at bounding box center [503, 240] width 73 height 25
click at [500, 320] on button "Confirmar" at bounding box center [506, 320] width 45 height 19
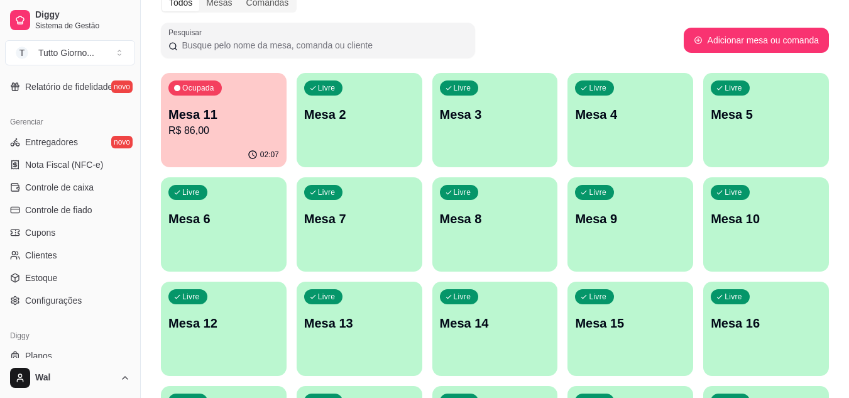
scroll to position [507, 0]
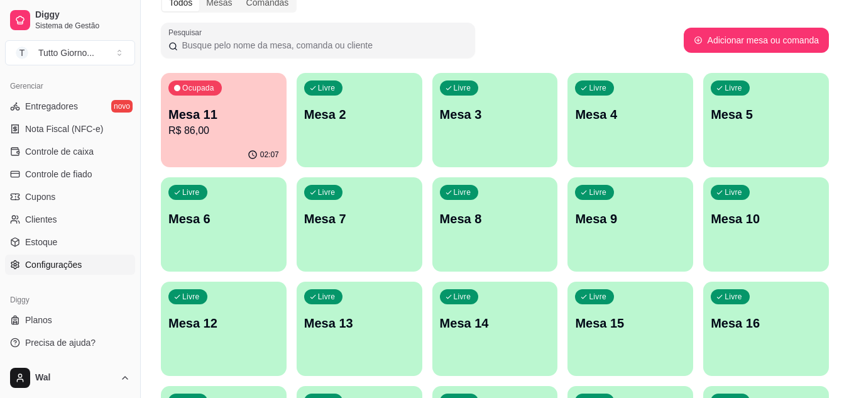
click at [63, 265] on span "Configurações" at bounding box center [53, 264] width 57 height 13
click at [52, 263] on span "Configurações" at bounding box center [53, 264] width 57 height 13
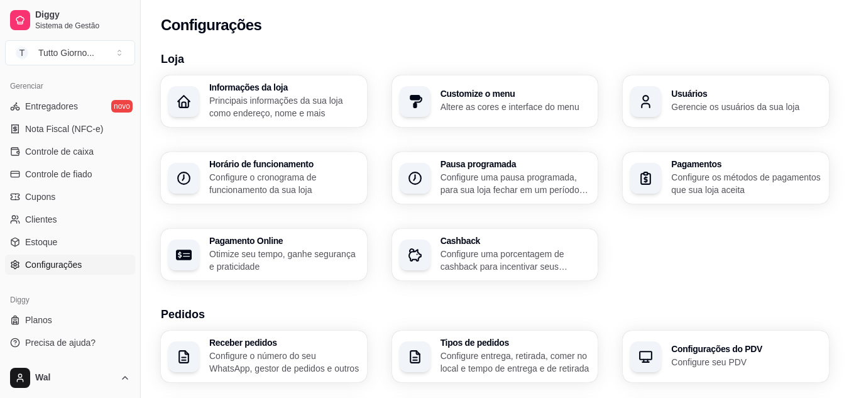
click at [529, 114] on div "Customize o menu Altere as cores e interface do menu" at bounding box center [495, 101] width 206 height 52
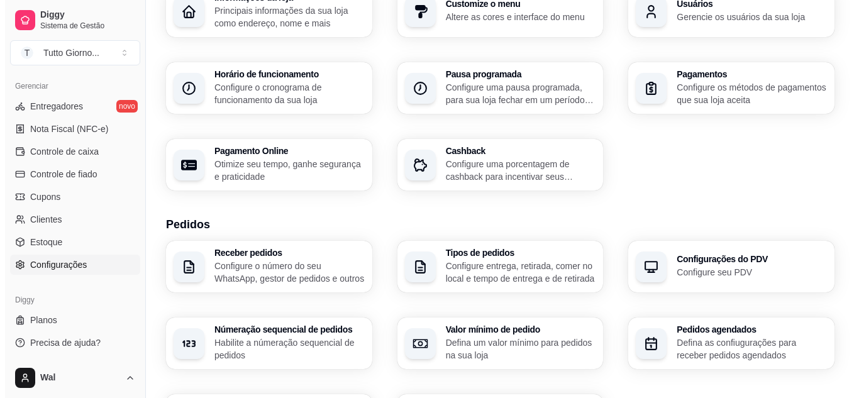
scroll to position [126, 0]
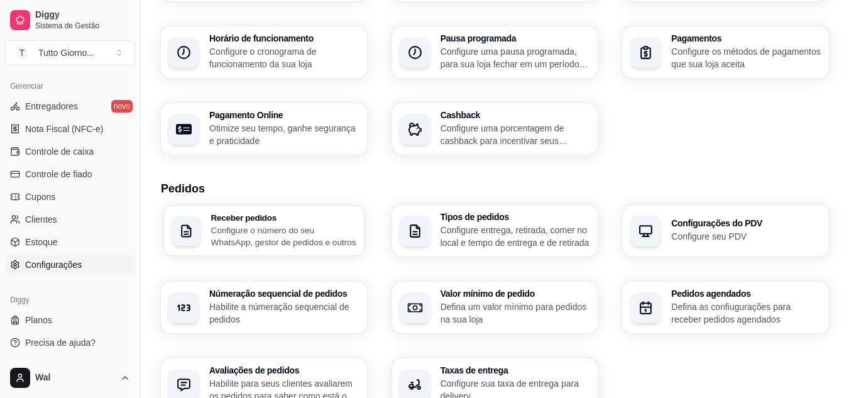
click at [265, 238] on p "Configure o número do seu WhatsApp, gestor de pedidos e outros" at bounding box center [283, 236] width 145 height 25
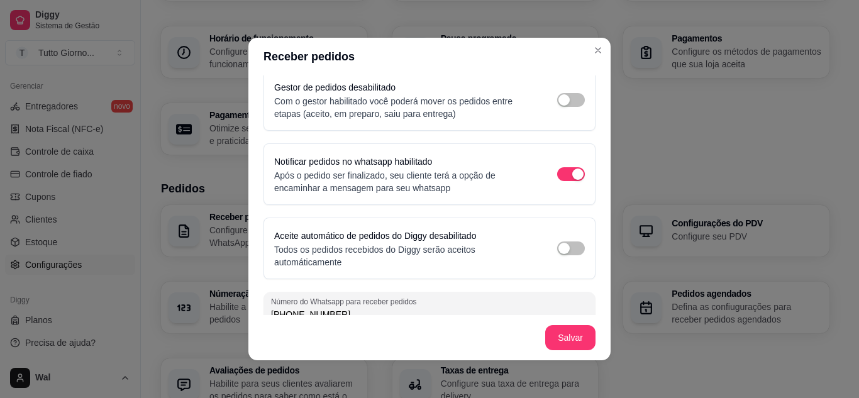
scroll to position [102, 0]
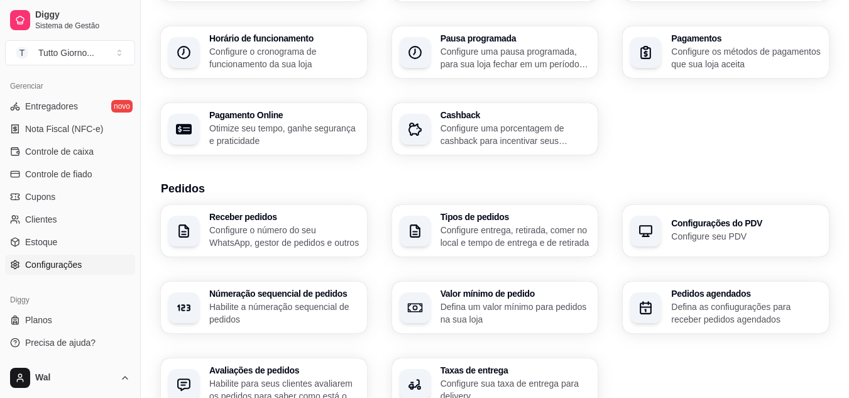
click at [528, 230] on p "Configure entrega, retirada, comer no local e tempo de entrega e de retirada" at bounding box center [516, 236] width 150 height 25
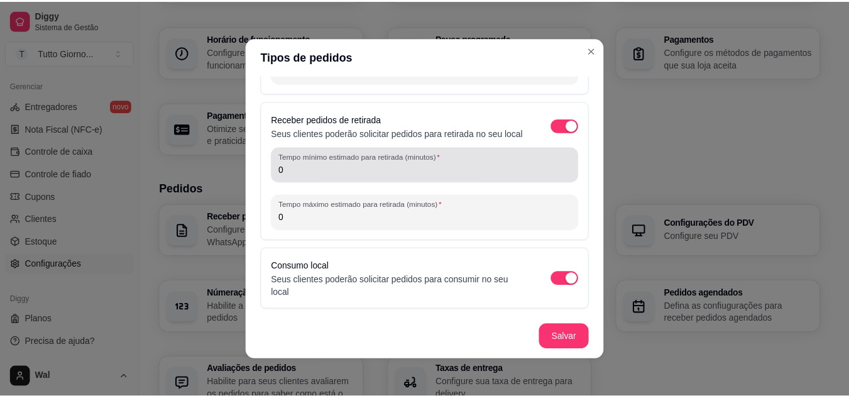
scroll to position [3, 0]
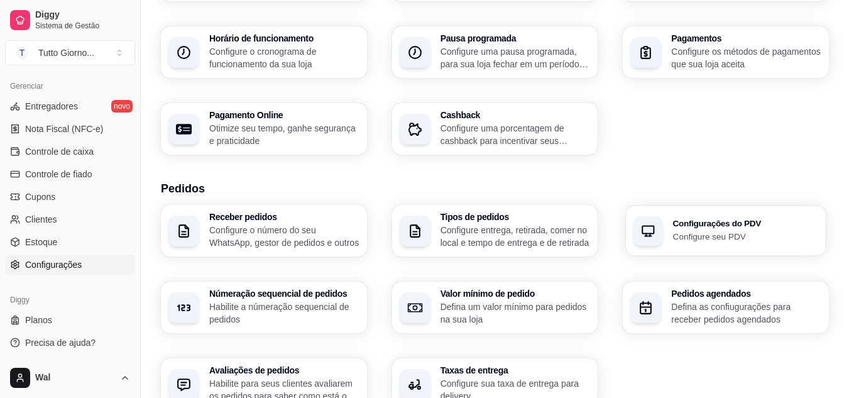
click at [687, 238] on p "Configure seu PDV" at bounding box center [745, 236] width 145 height 12
click at [271, 306] on p "Habilite a númeração sequencial de pedidos" at bounding box center [284, 313] width 150 height 25
click at [504, 306] on p "Defina um valor mínimo para pedidos na sua loja" at bounding box center [515, 313] width 146 height 25
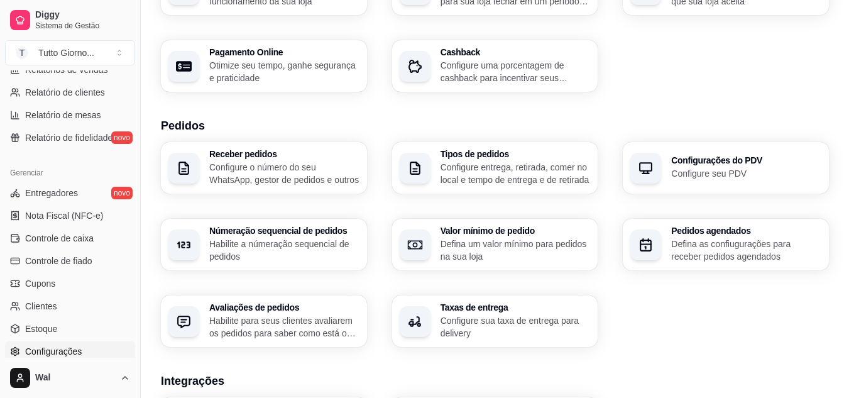
scroll to position [416, 0]
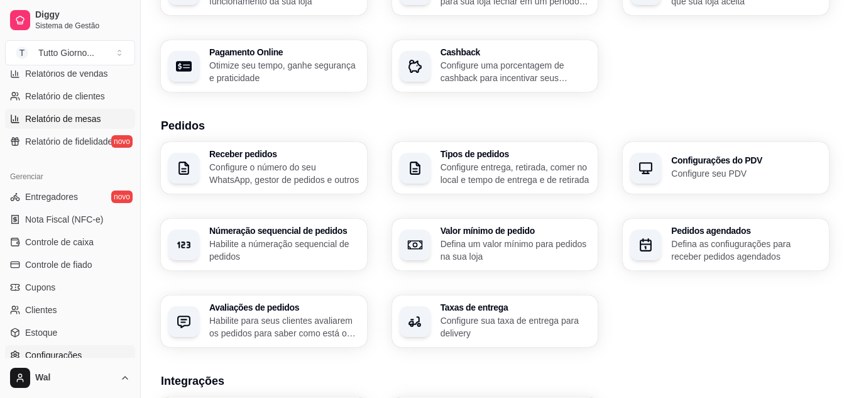
click at [88, 119] on span "Relatório de mesas" at bounding box center [63, 119] width 76 height 13
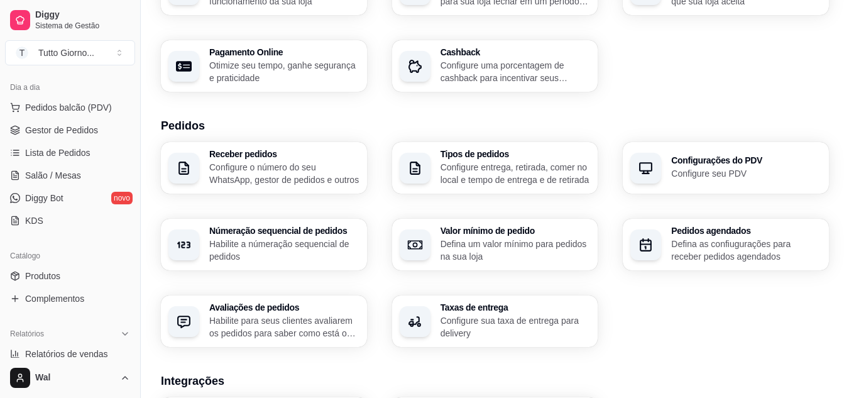
scroll to position [134, 0]
click at [58, 178] on span "Salão / Mesas" at bounding box center [53, 177] width 56 height 13
click at [75, 177] on span "Salão / Mesas" at bounding box center [53, 177] width 56 height 13
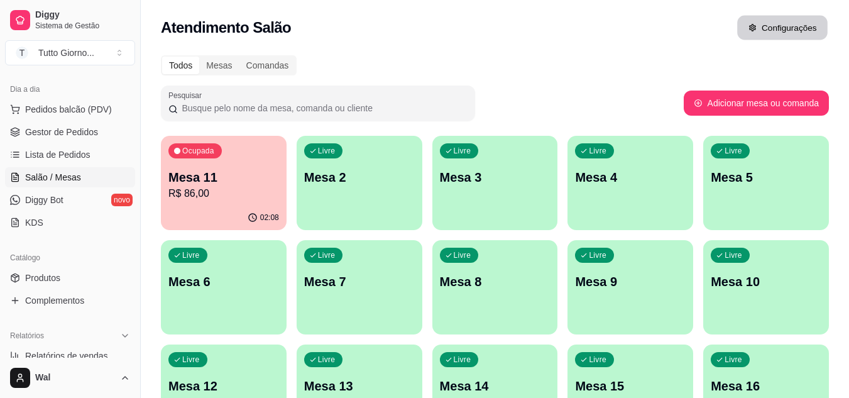
click at [773, 26] on button "Configurações" at bounding box center [782, 28] width 91 height 25
click at [219, 63] on div "Mesas" at bounding box center [219, 66] width 40 height 18
click at [199, 57] on input "Mesas" at bounding box center [199, 57] width 0 height 0
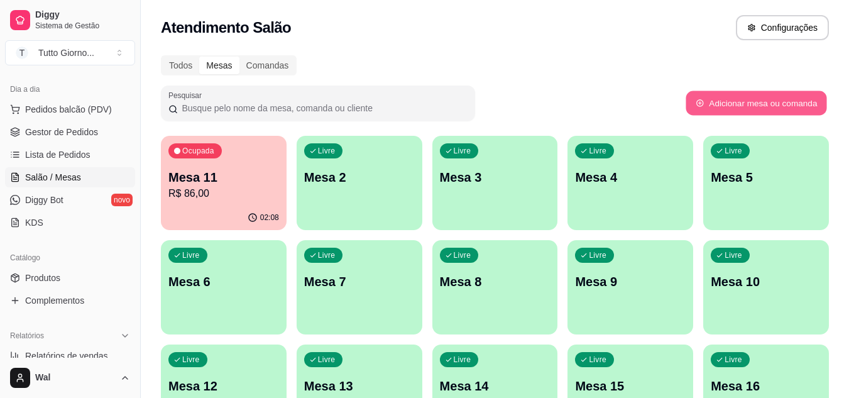
click at [744, 104] on button "Adicionar mesa ou comanda" at bounding box center [756, 103] width 141 height 25
select select "TABLE"
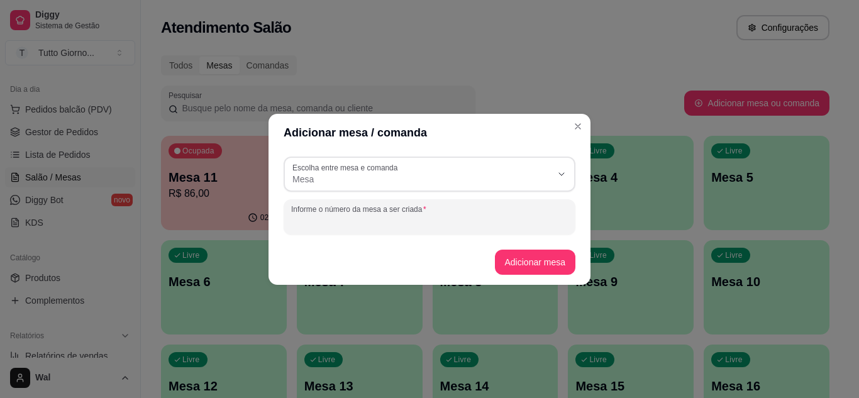
click at [385, 218] on input "Informe o número da mesa a ser criada" at bounding box center [429, 222] width 277 height 13
type input "1"
click at [525, 264] on button "Adicionar mesa" at bounding box center [535, 262] width 81 height 25
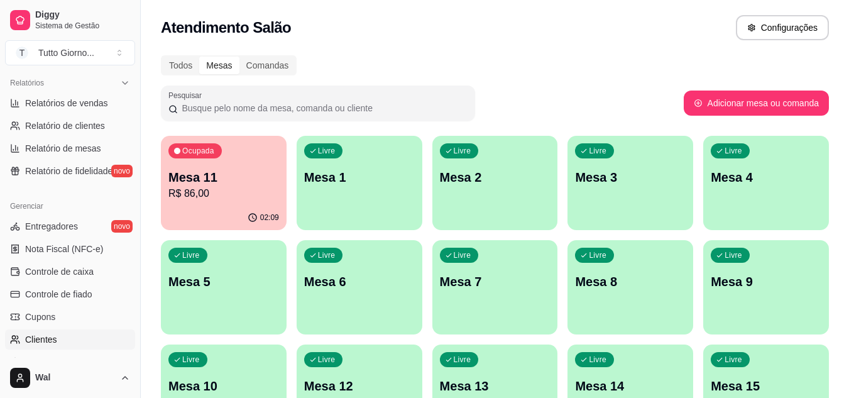
scroll to position [381, 0]
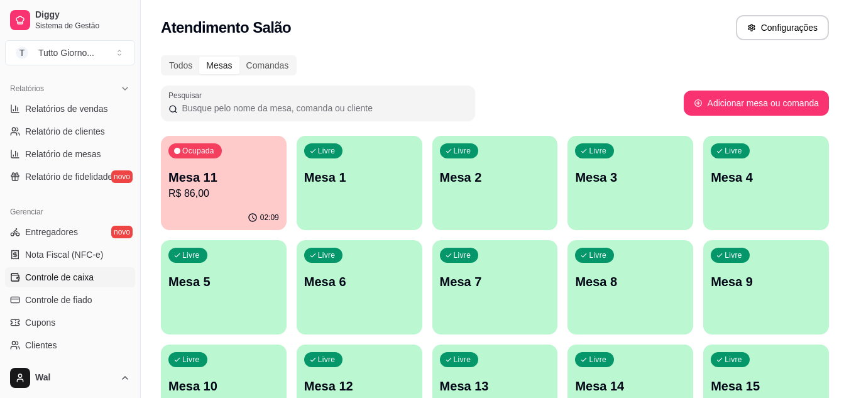
click at [55, 273] on span "Controle de caixa" at bounding box center [59, 277] width 69 height 13
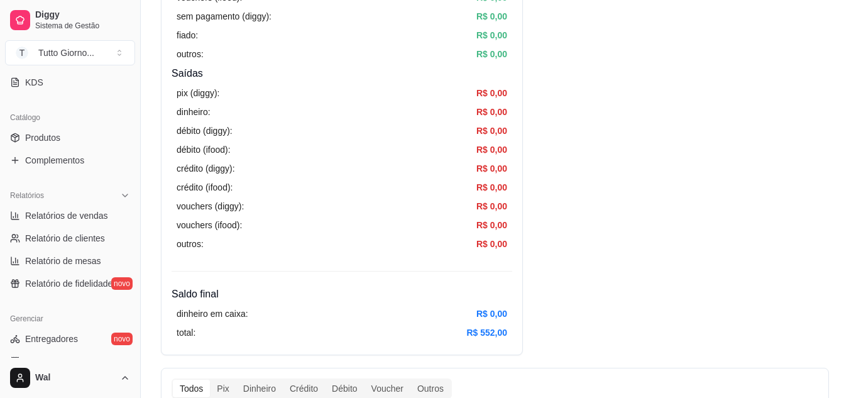
scroll to position [255, 0]
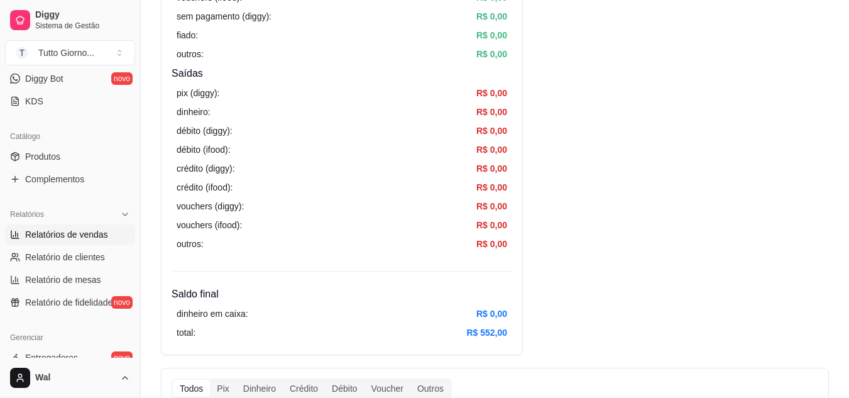
click at [44, 233] on span "Relatórios de vendas" at bounding box center [66, 234] width 83 height 13
select select "ALL"
select select "0"
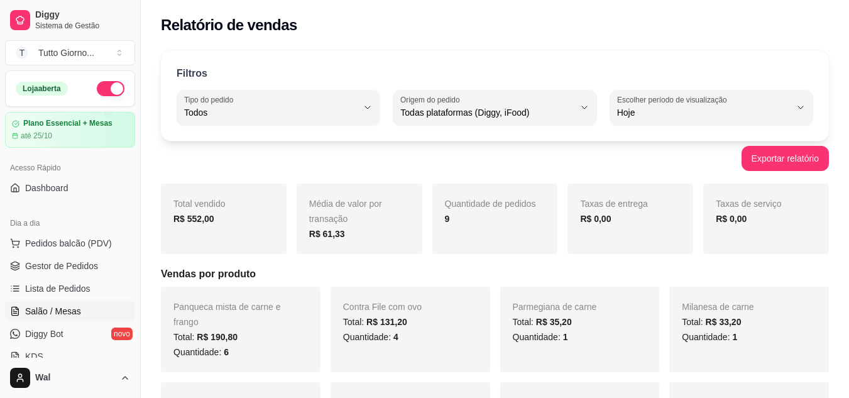
click at [46, 312] on span "Salão / Mesas" at bounding box center [53, 311] width 56 height 13
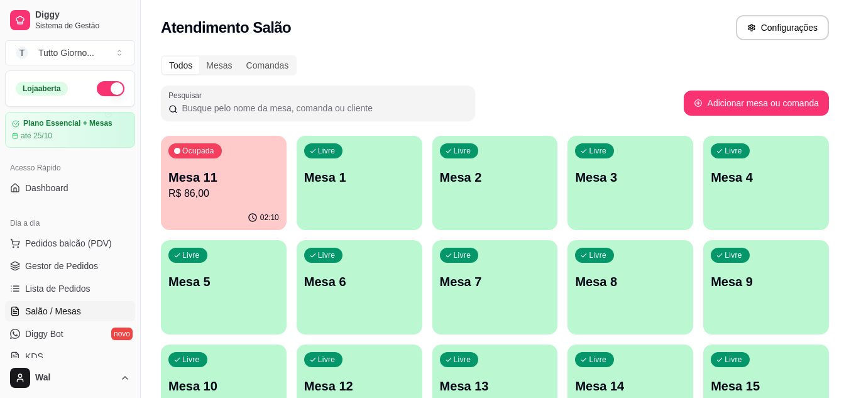
click at [221, 192] on p "R$ 86,00" at bounding box center [223, 193] width 111 height 15
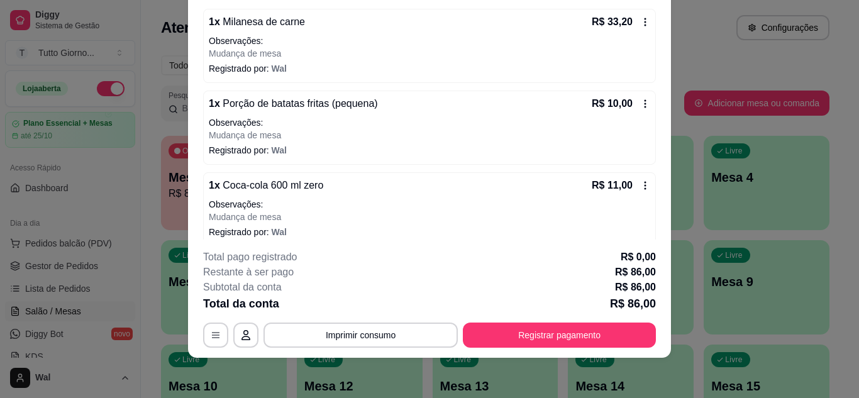
scroll to position [202, 0]
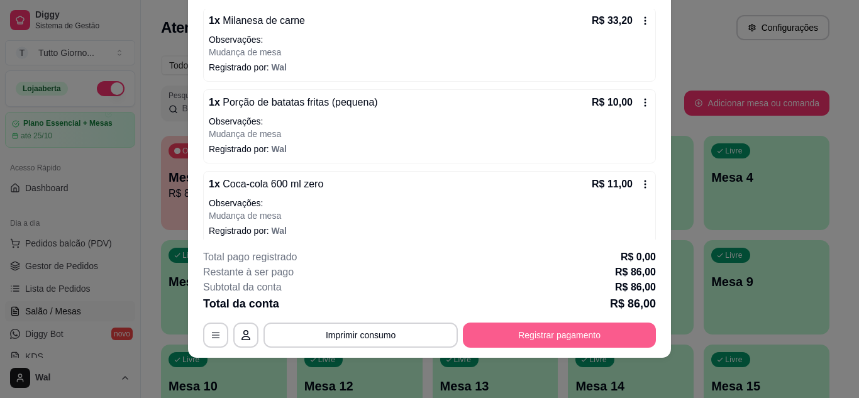
click at [571, 327] on button "Registrar pagamento" at bounding box center [559, 335] width 193 height 25
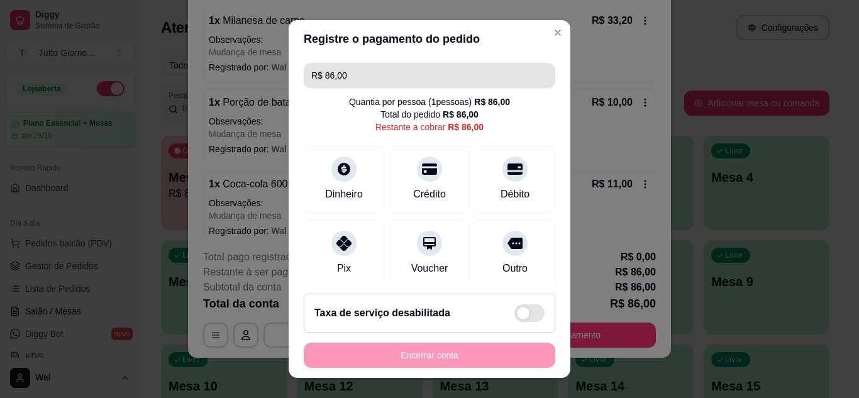
click at [371, 71] on input "R$ 86,00" at bounding box center [429, 75] width 236 height 25
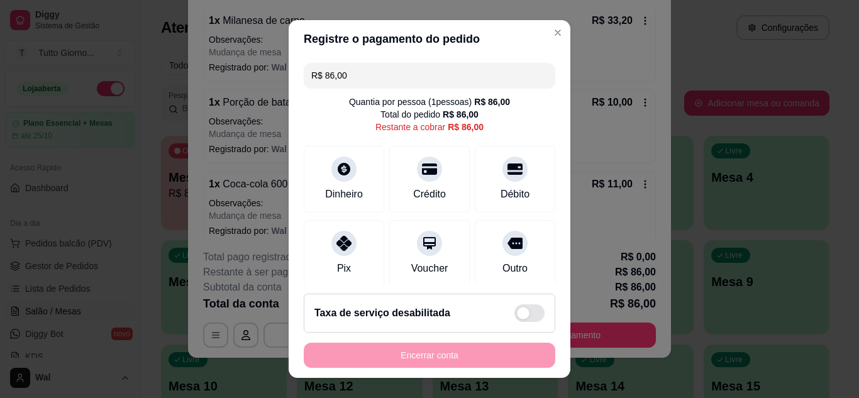
drag, startPoint x: 371, startPoint y: 72, endPoint x: 414, endPoint y: 68, distance: 43.6
click at [246, 87] on div "Registre o pagamento do pedido R$ 86,00 Quantia por pessoa ( 1 pessoas) R$ 86,0…" at bounding box center [429, 199] width 859 height 398
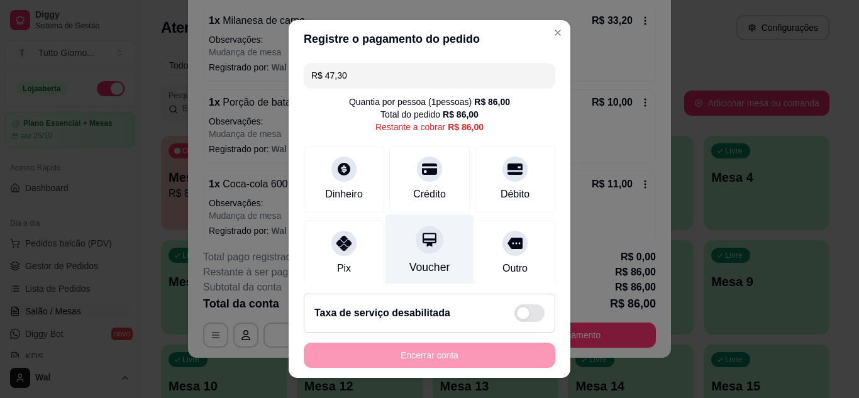
click at [421, 245] on icon at bounding box center [429, 239] width 16 height 16
click at [421, 246] on icon at bounding box center [429, 239] width 16 height 16
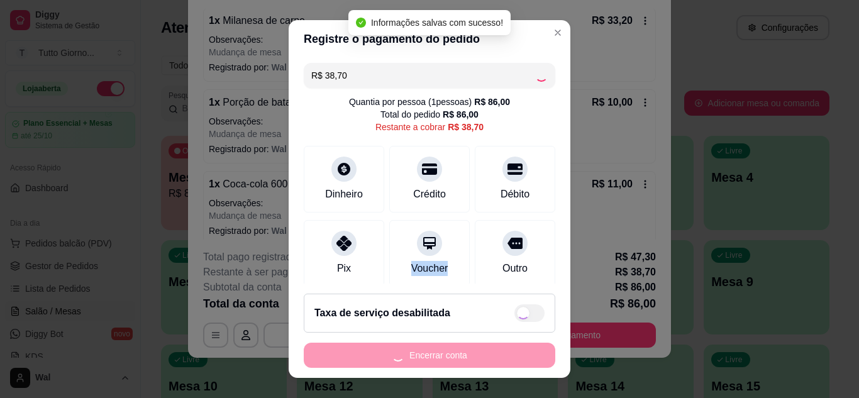
type input "R$ 0,00"
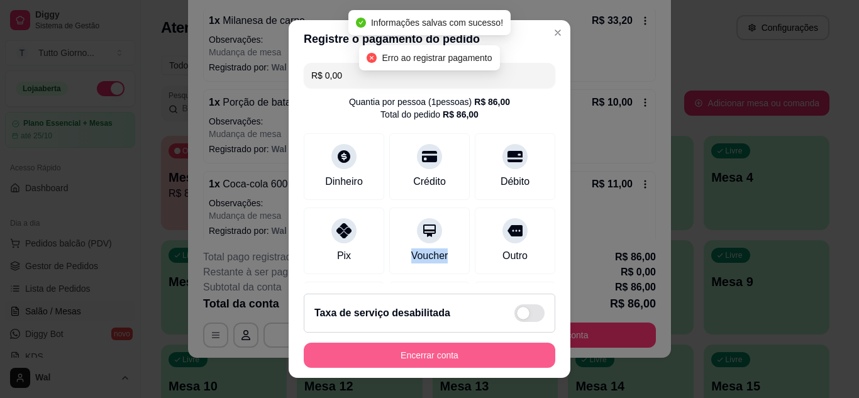
click at [417, 358] on button "Encerrar conta" at bounding box center [429, 355] width 251 height 25
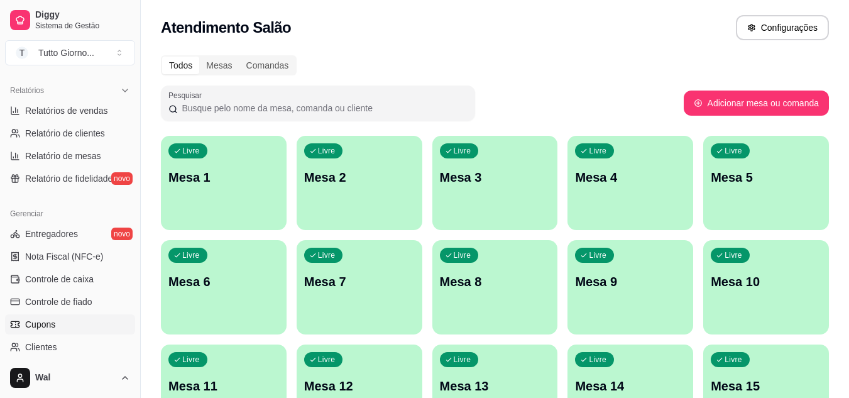
scroll to position [314, 0]
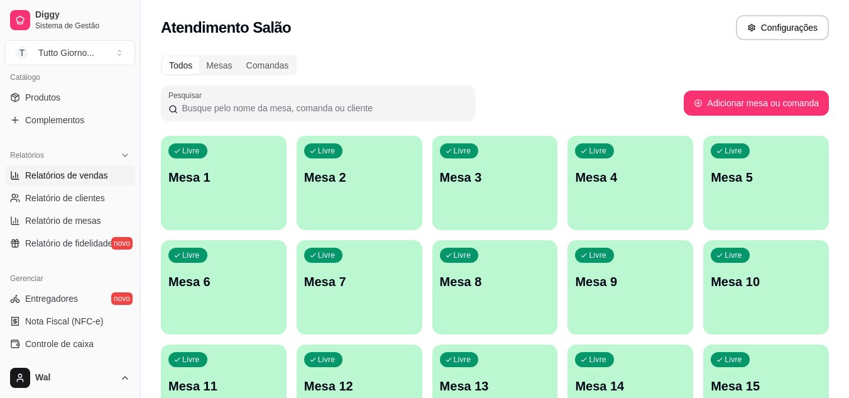
click at [69, 174] on span "Relatórios de vendas" at bounding box center [66, 175] width 83 height 13
click at [64, 178] on span "Relatórios de vendas" at bounding box center [66, 175] width 83 height 13
select select "ALL"
select select "0"
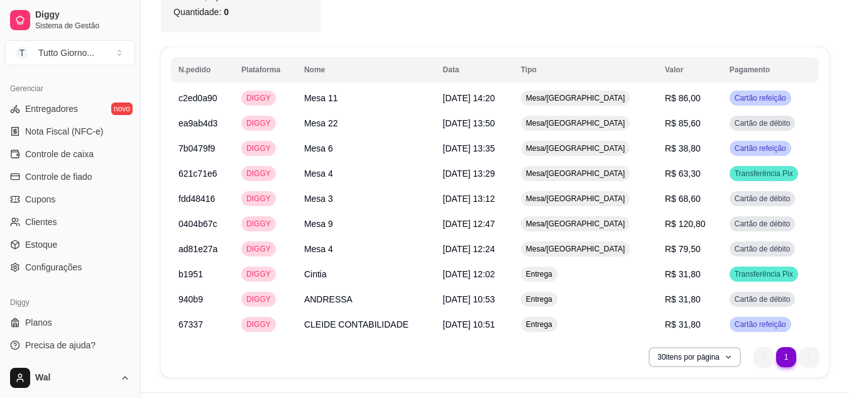
scroll to position [507, 0]
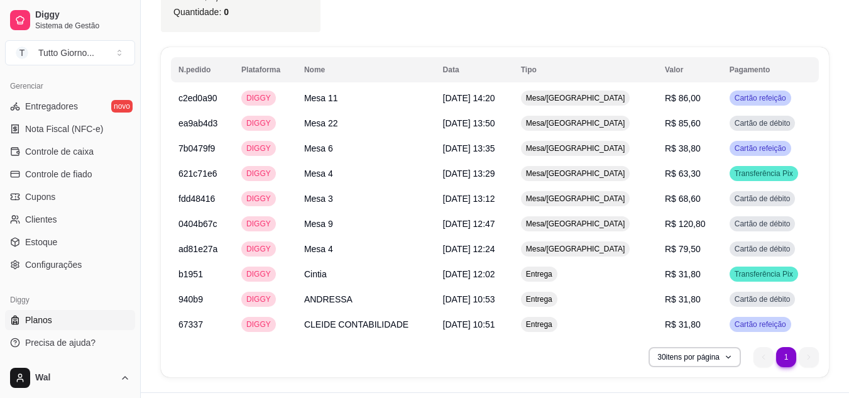
click at [35, 316] on span "Planos" at bounding box center [38, 320] width 27 height 13
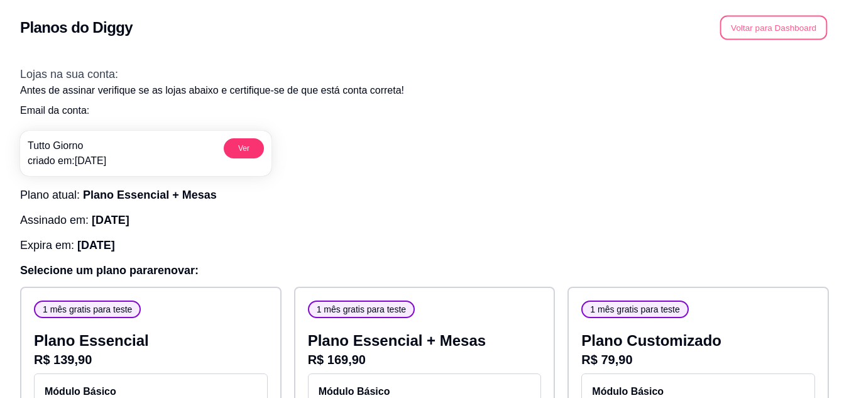
click at [753, 27] on button "Voltar para Dashboard" at bounding box center [774, 28] width 108 height 25
